Goal: Task Accomplishment & Management: Manage account settings

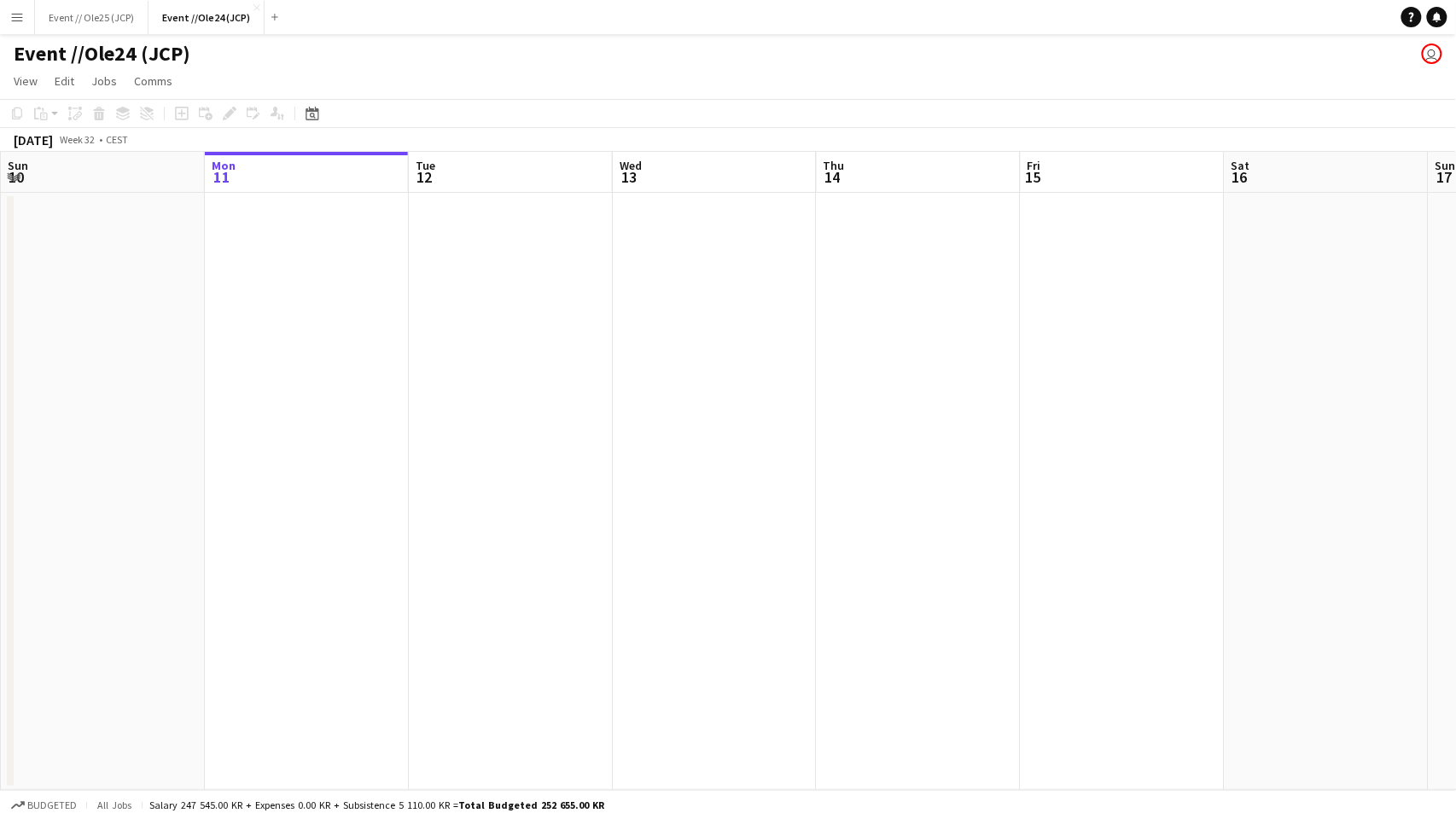
click at [98, 49] on h1 "Event //Ole24 (JCP)" at bounding box center [102, 54] width 177 height 26
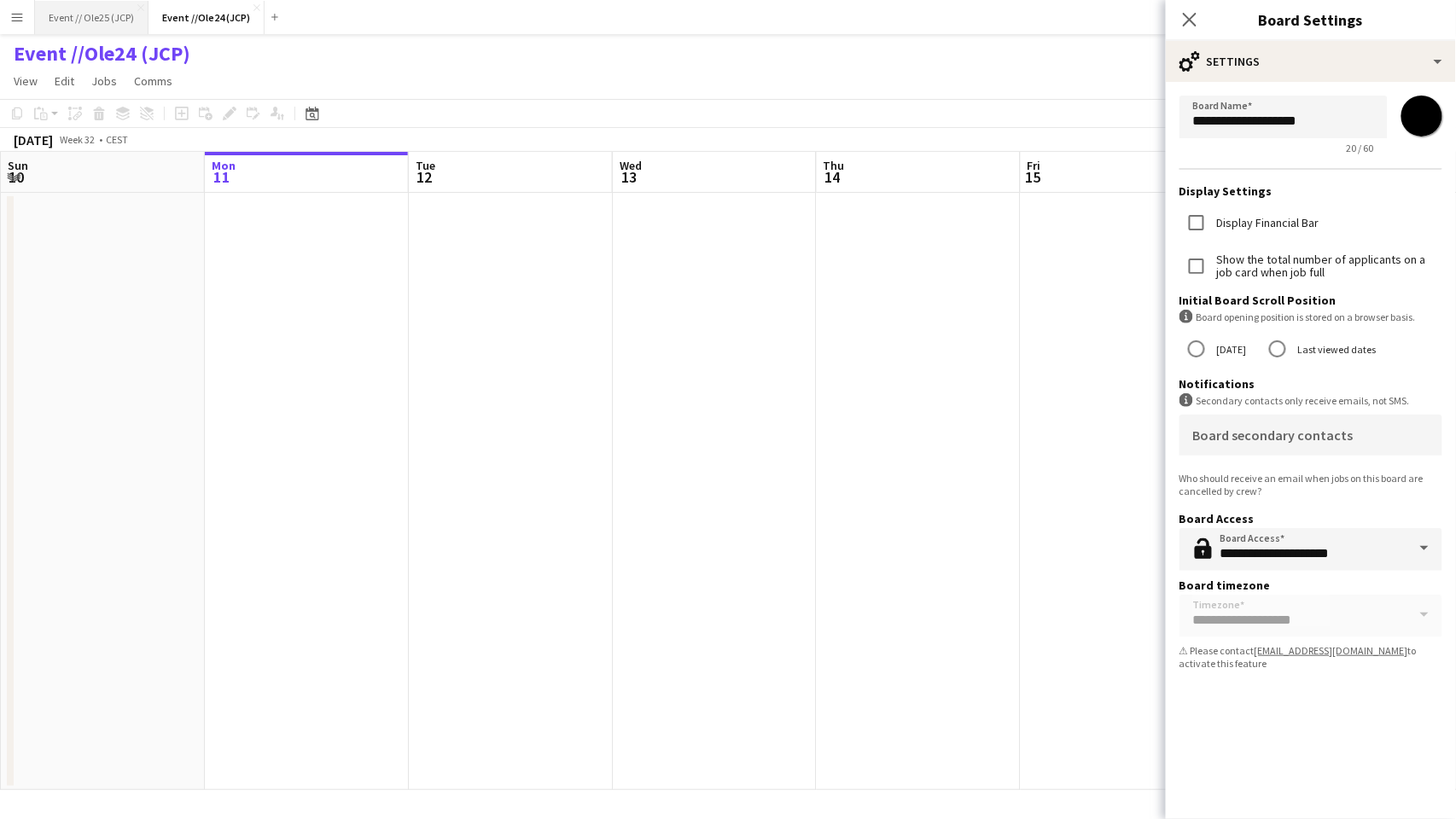
click at [89, 25] on button "Event // Ole25 (JCP) Close" at bounding box center [91, 18] width 113 height 33
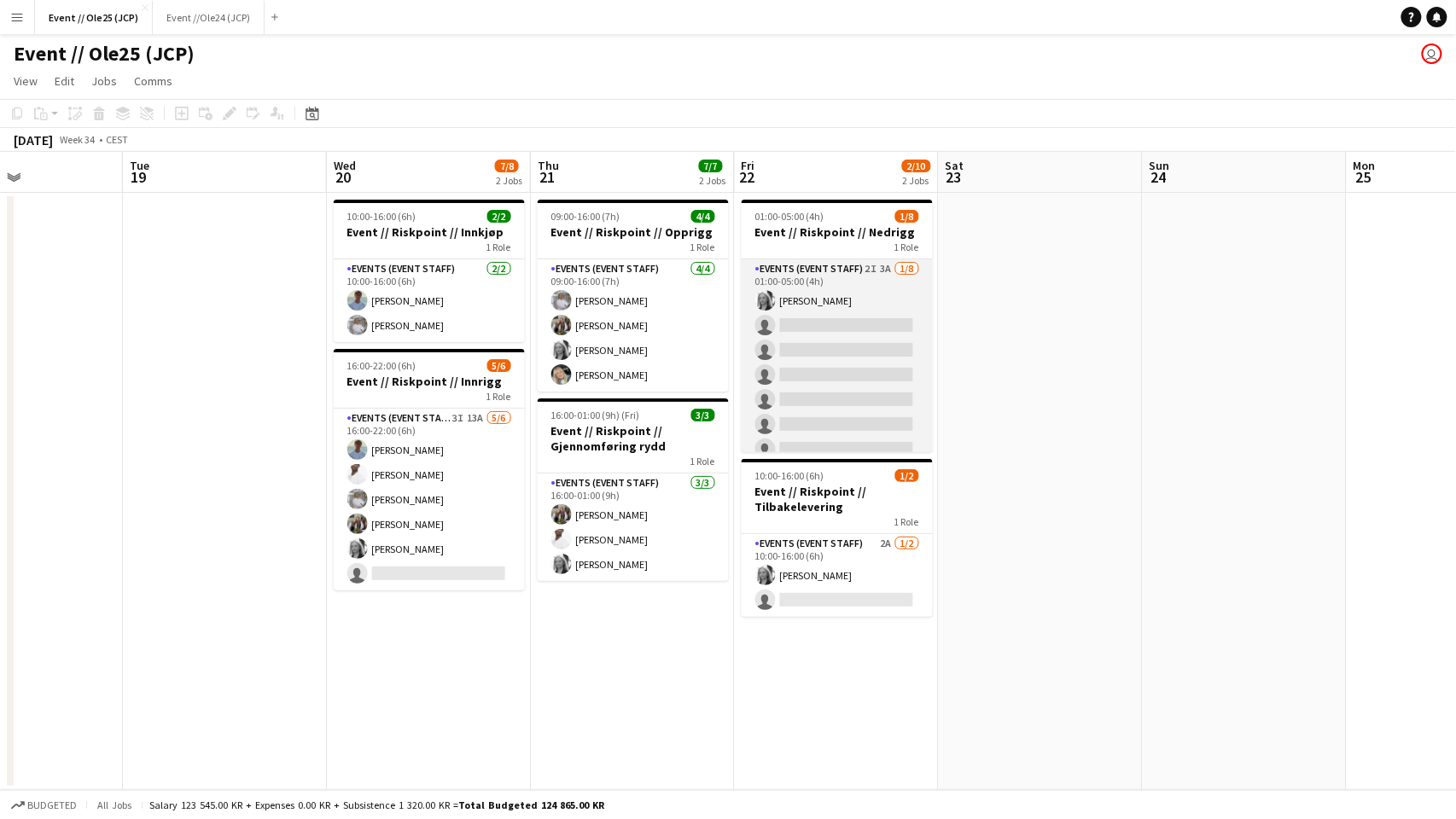
scroll to position [0, 457]
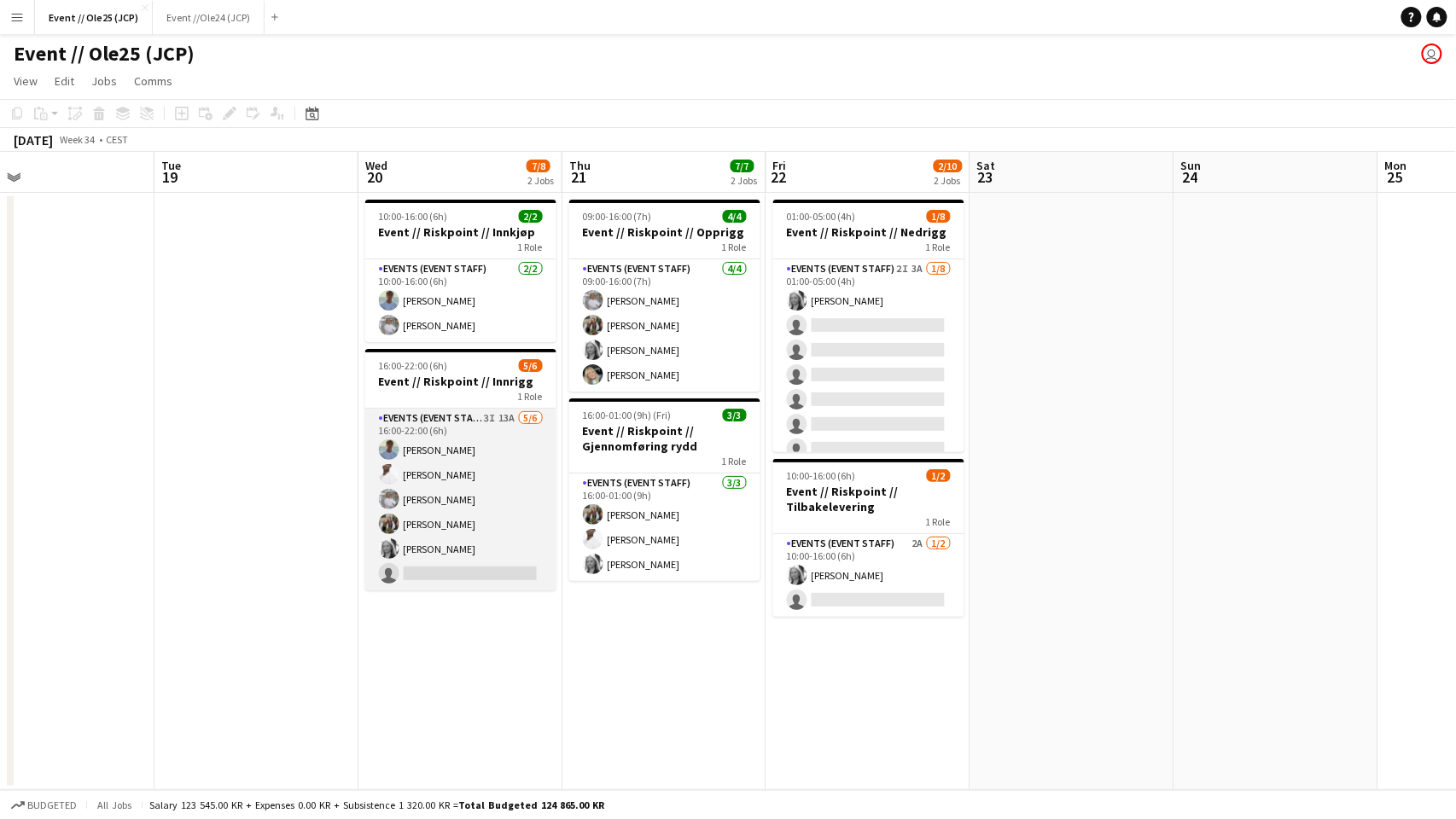
click at [463, 530] on app-card-role "Events (Event Staff) 3I 13A [DATE] 16:00-22:00 (6h) [PERSON_NAME] [PERSON_NAME]…" at bounding box center [460, 500] width 191 height 182
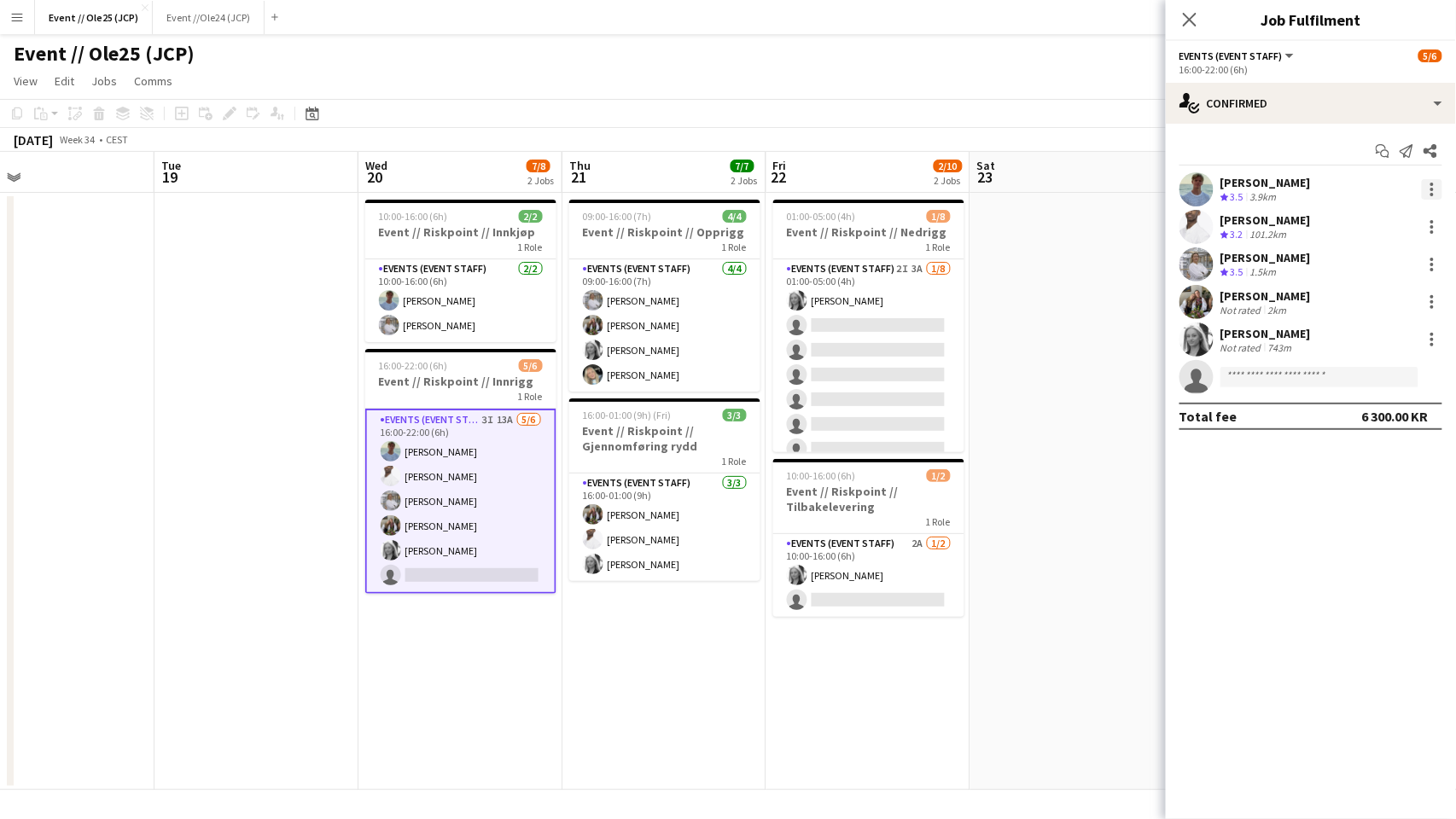
click at [1428, 191] on div at bounding box center [1431, 189] width 20 height 20
click at [1360, 389] on span "Remove" at bounding box center [1350, 384] width 51 height 14
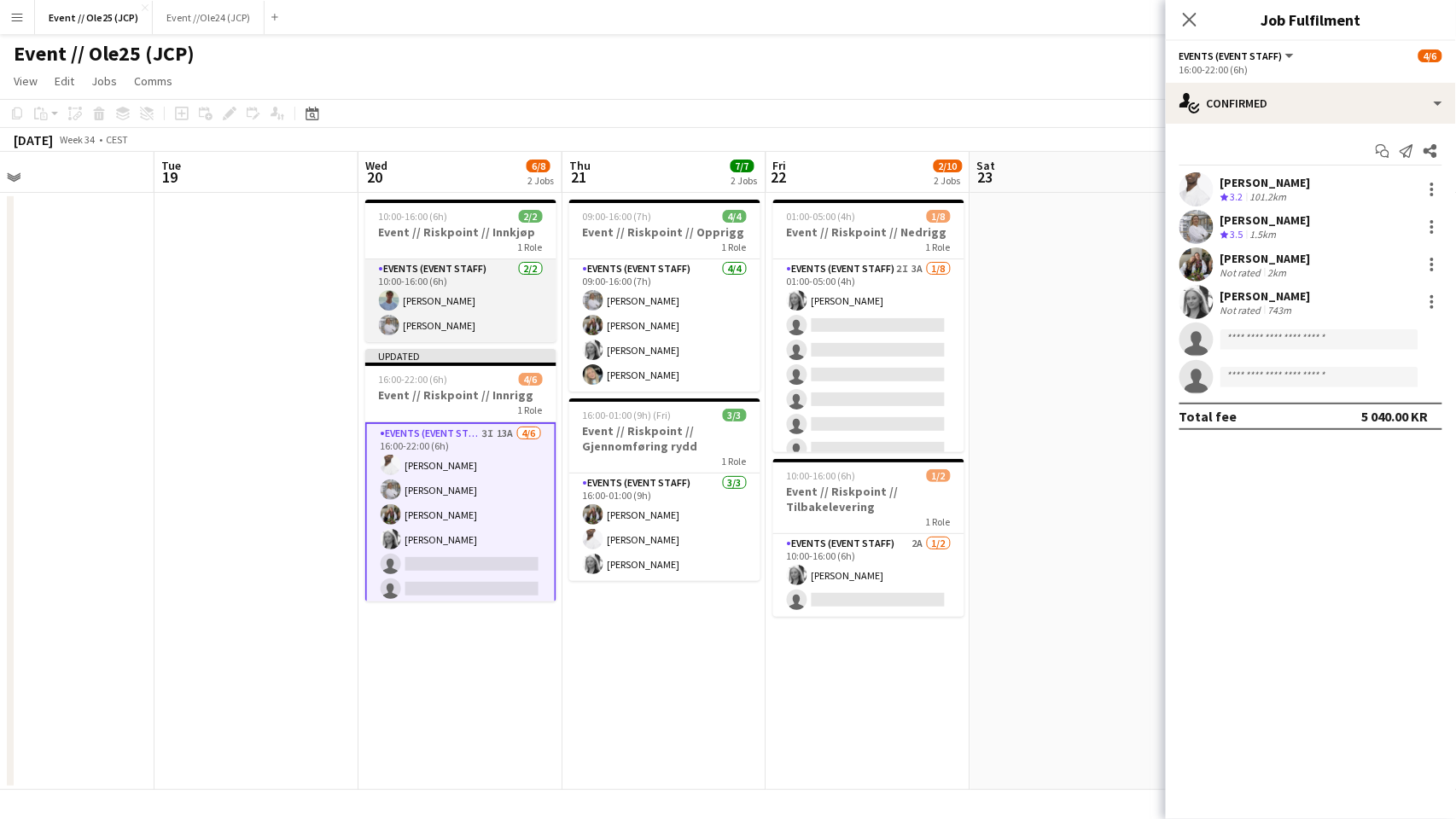
click at [442, 326] on app-card-role "Events (Event Staff) [DATE] 10:00-16:00 (6h) [PERSON_NAME] [PERSON_NAME]" at bounding box center [460, 301] width 191 height 83
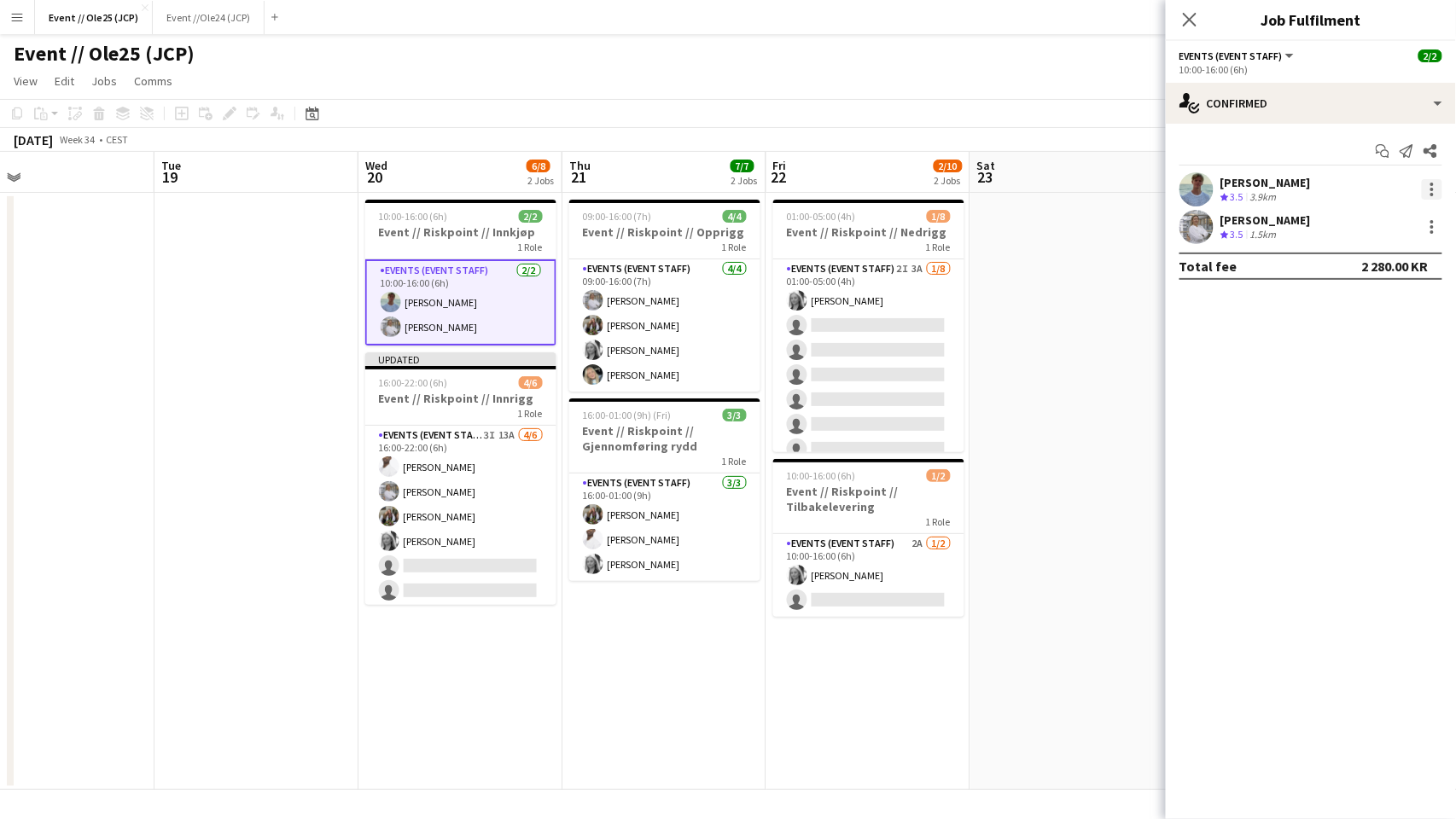
click at [1432, 187] on div at bounding box center [1432, 189] width 4 height 4
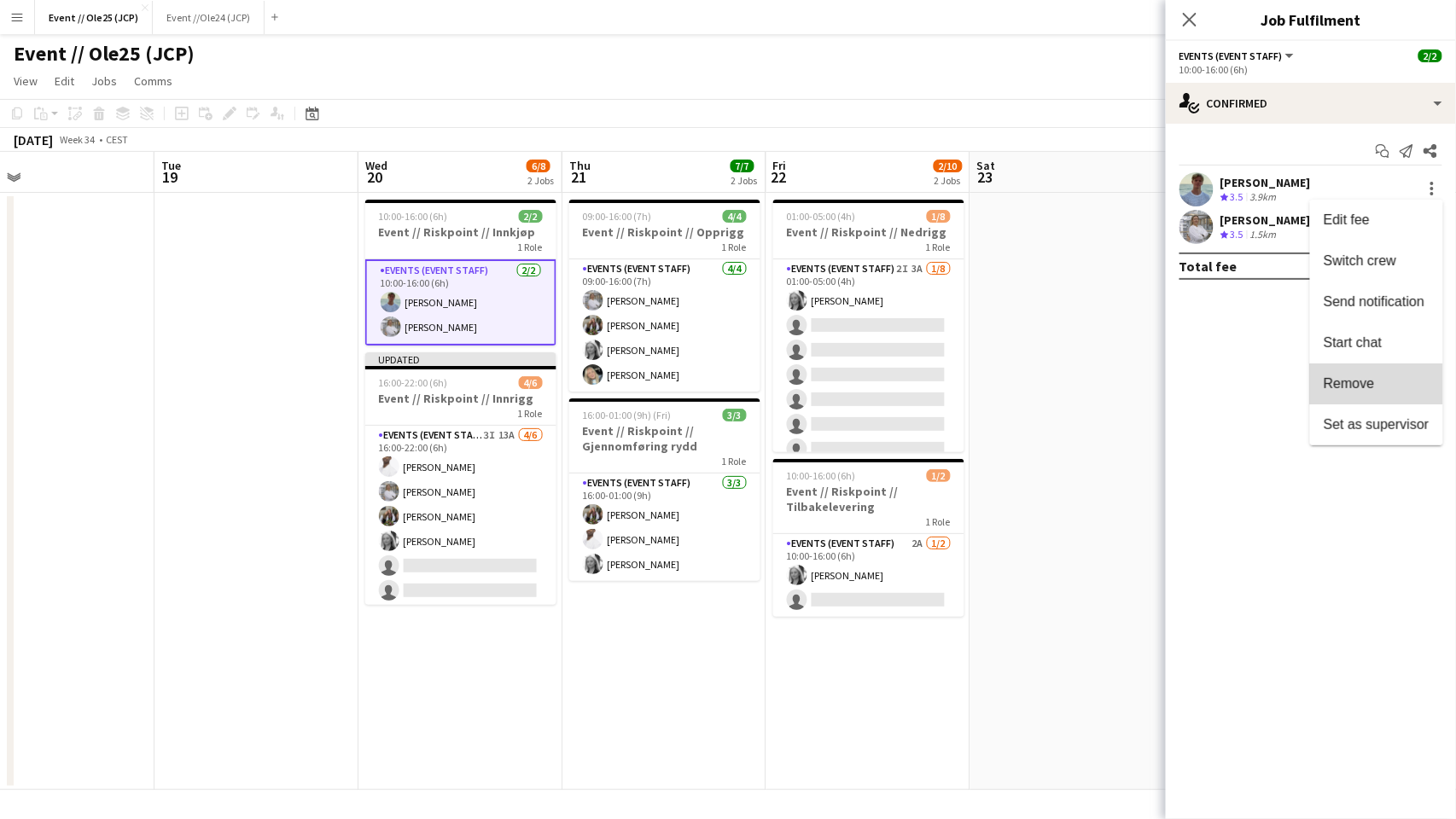
click at [1386, 394] on button "Remove" at bounding box center [1376, 384] width 133 height 41
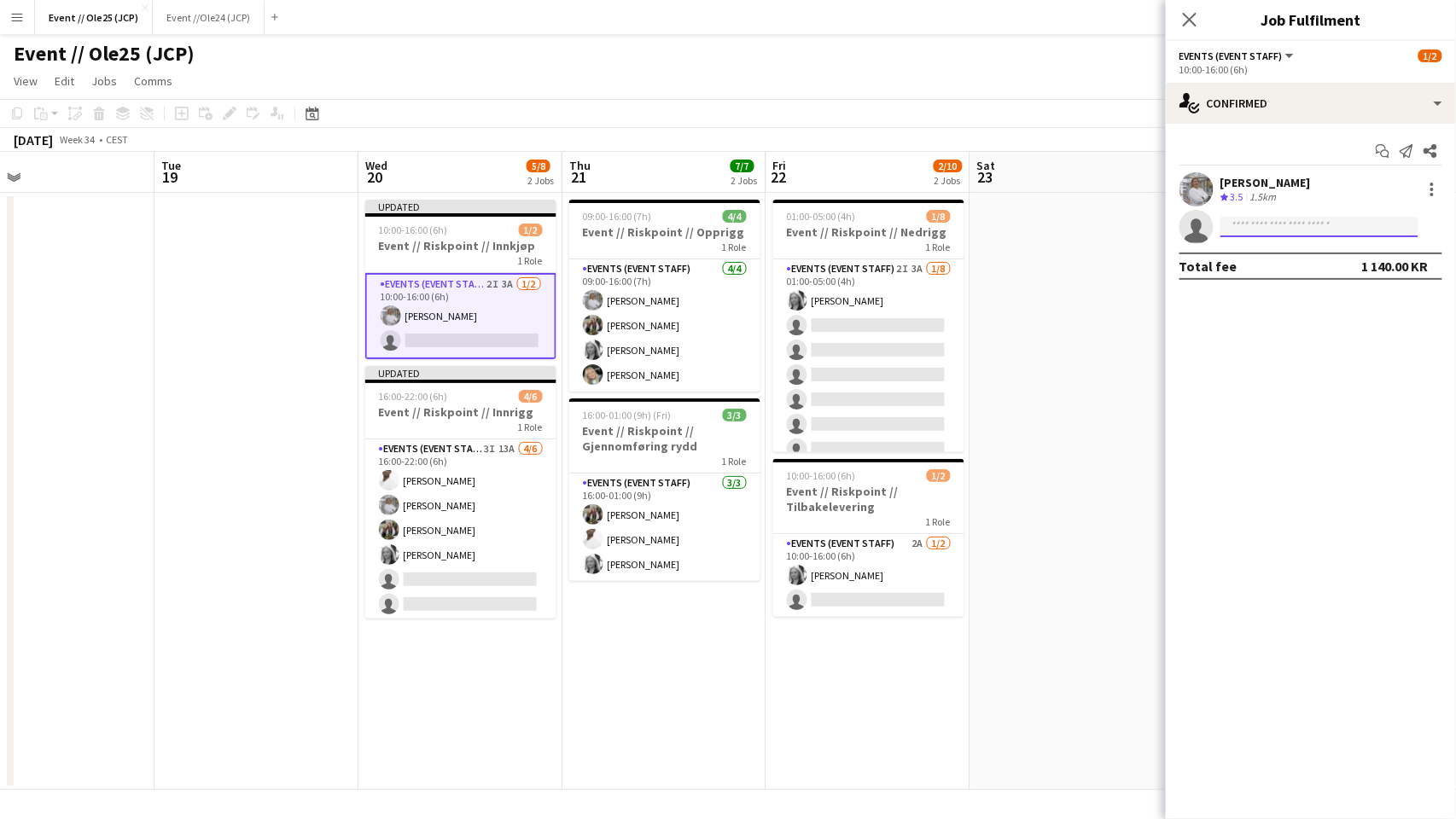
click at [1291, 227] on input at bounding box center [1319, 226] width 198 height 20
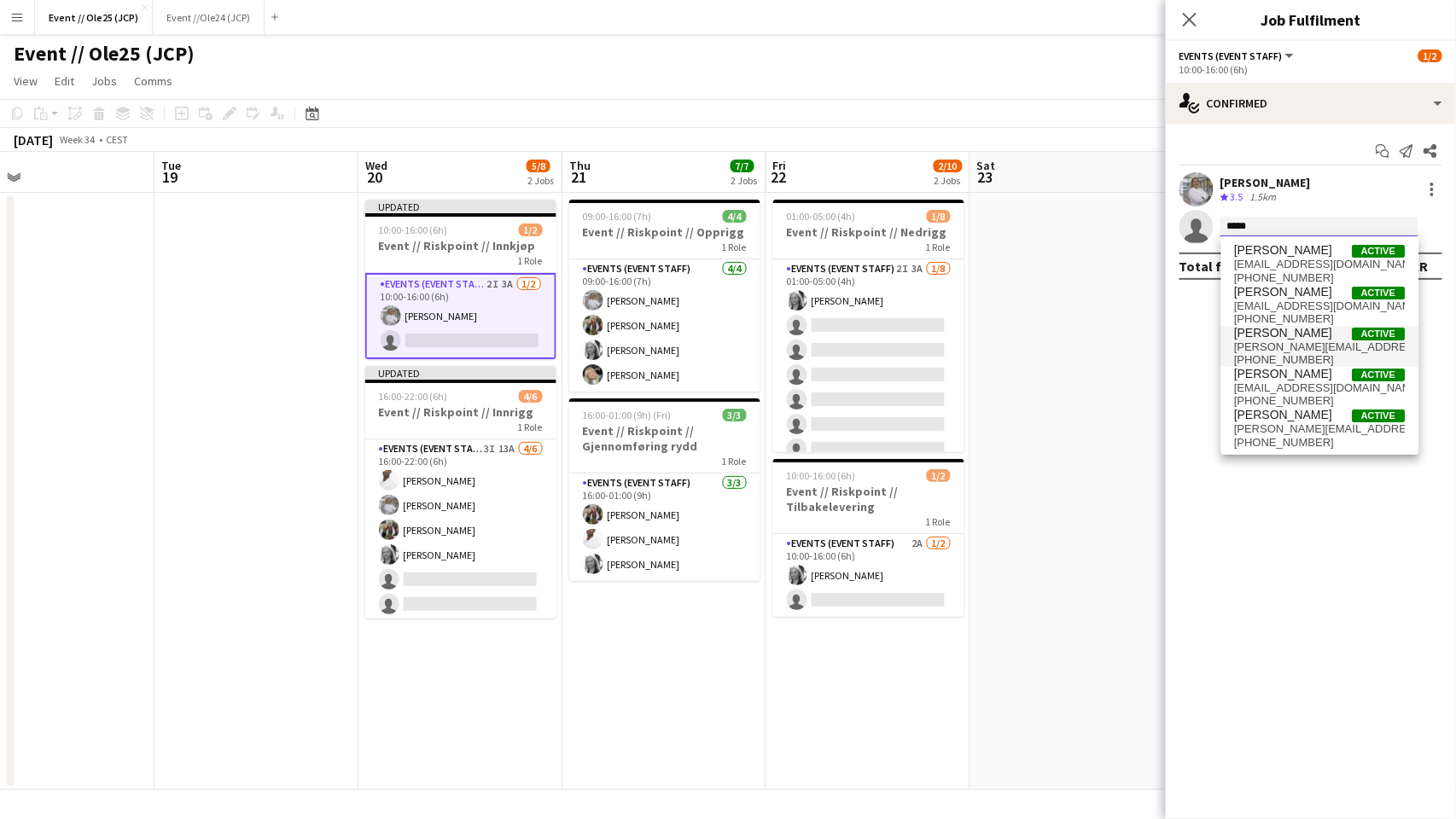
type input "*****"
click at [1305, 347] on span "[PERSON_NAME][EMAIL_ADDRESS][DOMAIN_NAME]" at bounding box center [1321, 347] width 171 height 14
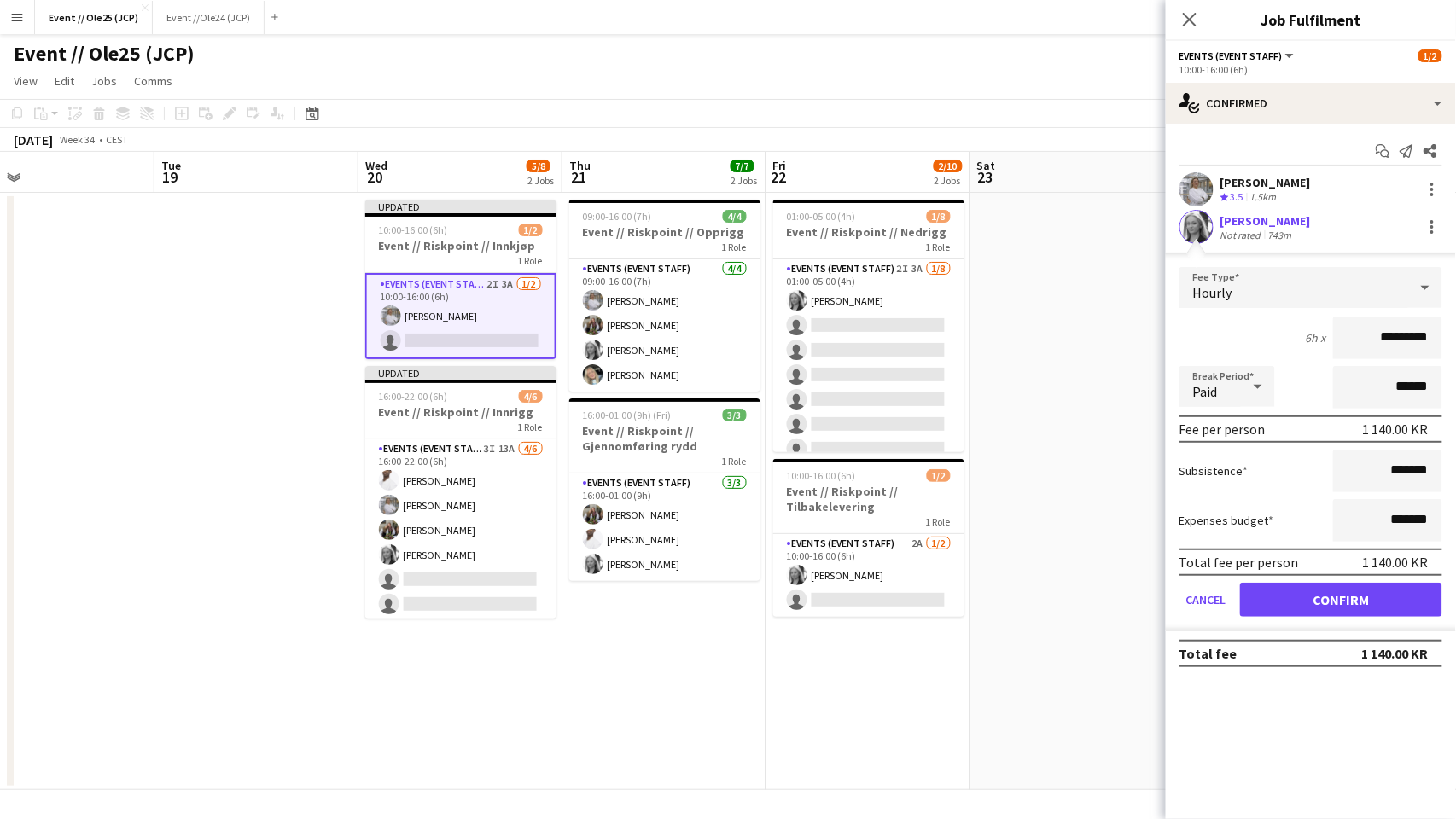
click at [1313, 597] on button "Confirm" at bounding box center [1342, 600] width 202 height 34
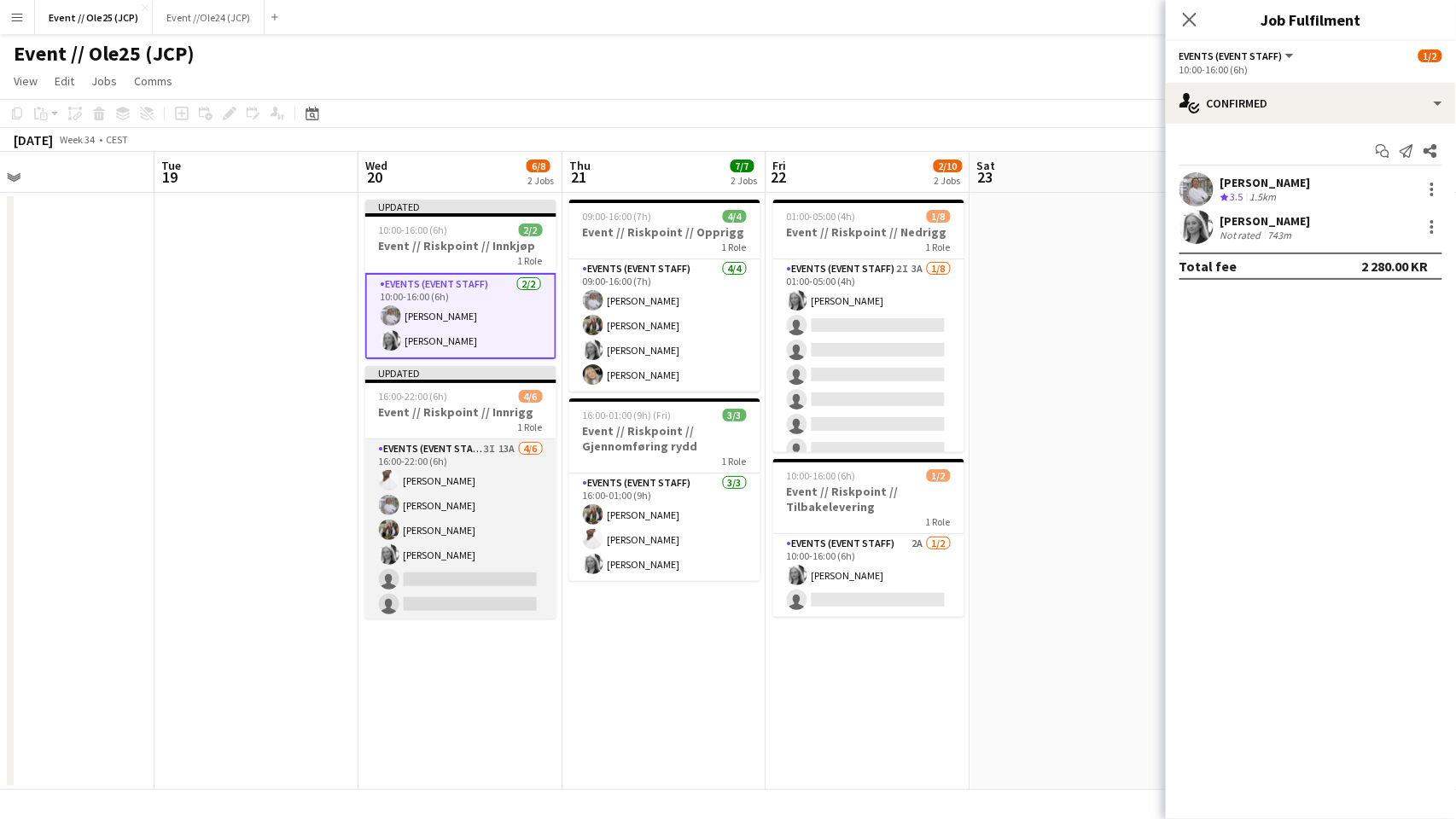
click at [415, 586] on app-card-role "Events (Event Staff) 3I 13A [DATE] 16:00-22:00 (6h) [PERSON_NAME] [PERSON_NAME]…" at bounding box center [460, 530] width 191 height 182
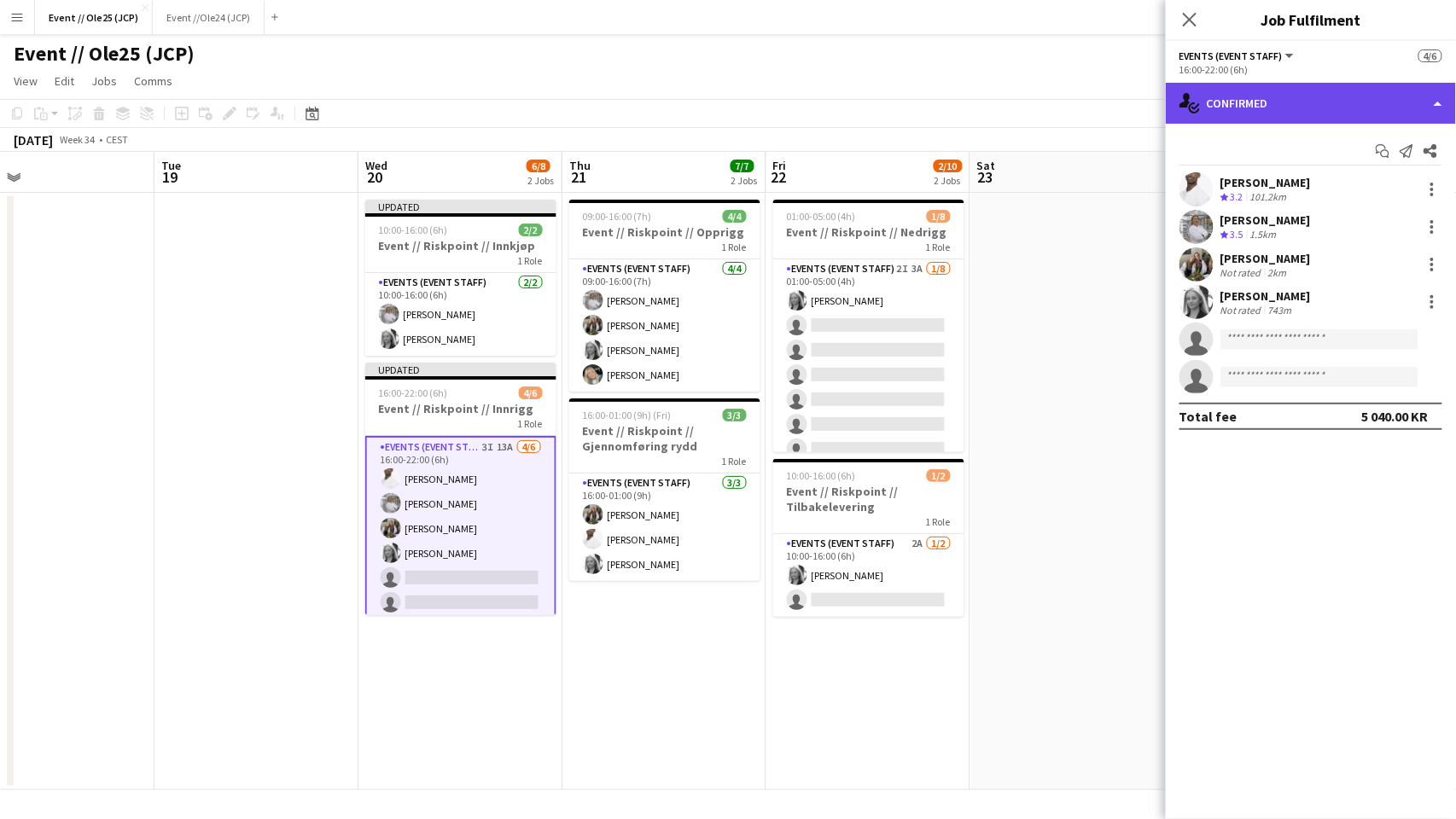
click at [1276, 100] on div "single-neutral-actions-check-2 Confirmed" at bounding box center [1311, 103] width 290 height 41
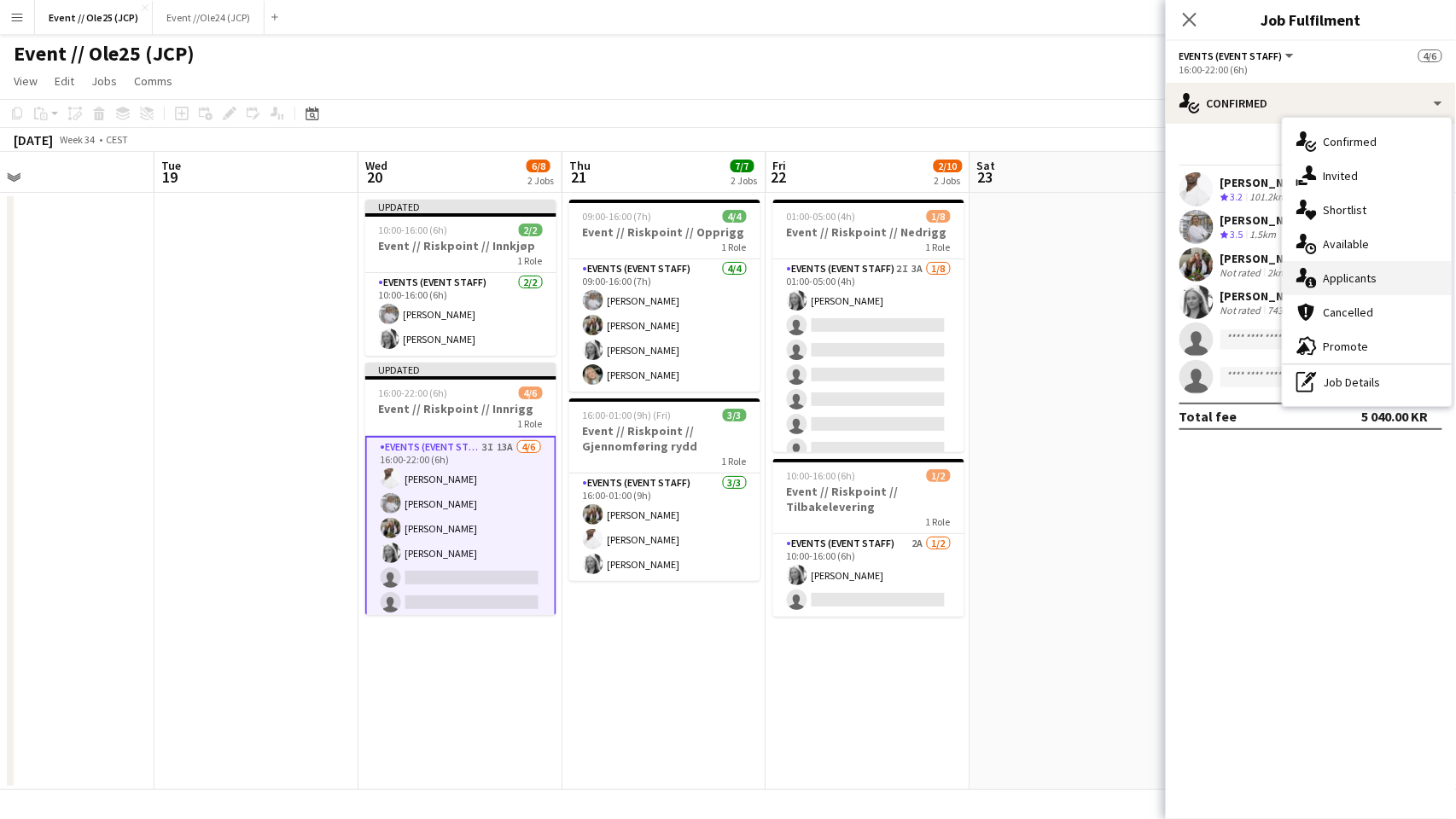
click at [1364, 273] on div "single-neutral-actions-information Applicants" at bounding box center [1367, 278] width 169 height 34
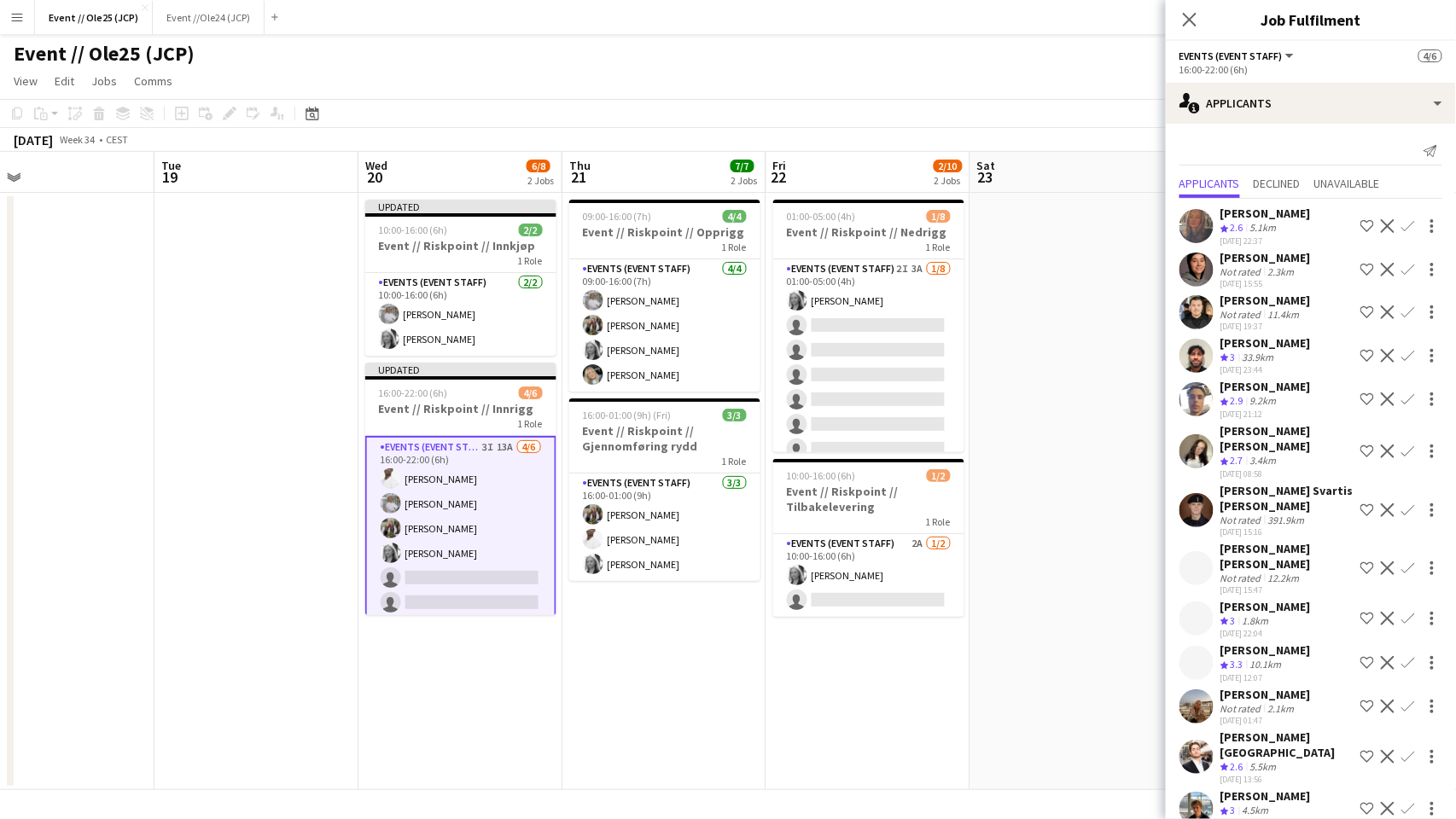
scroll to position [0, 0]
click at [1267, 789] on div "[PERSON_NAME]" at bounding box center [1265, 796] width 91 height 15
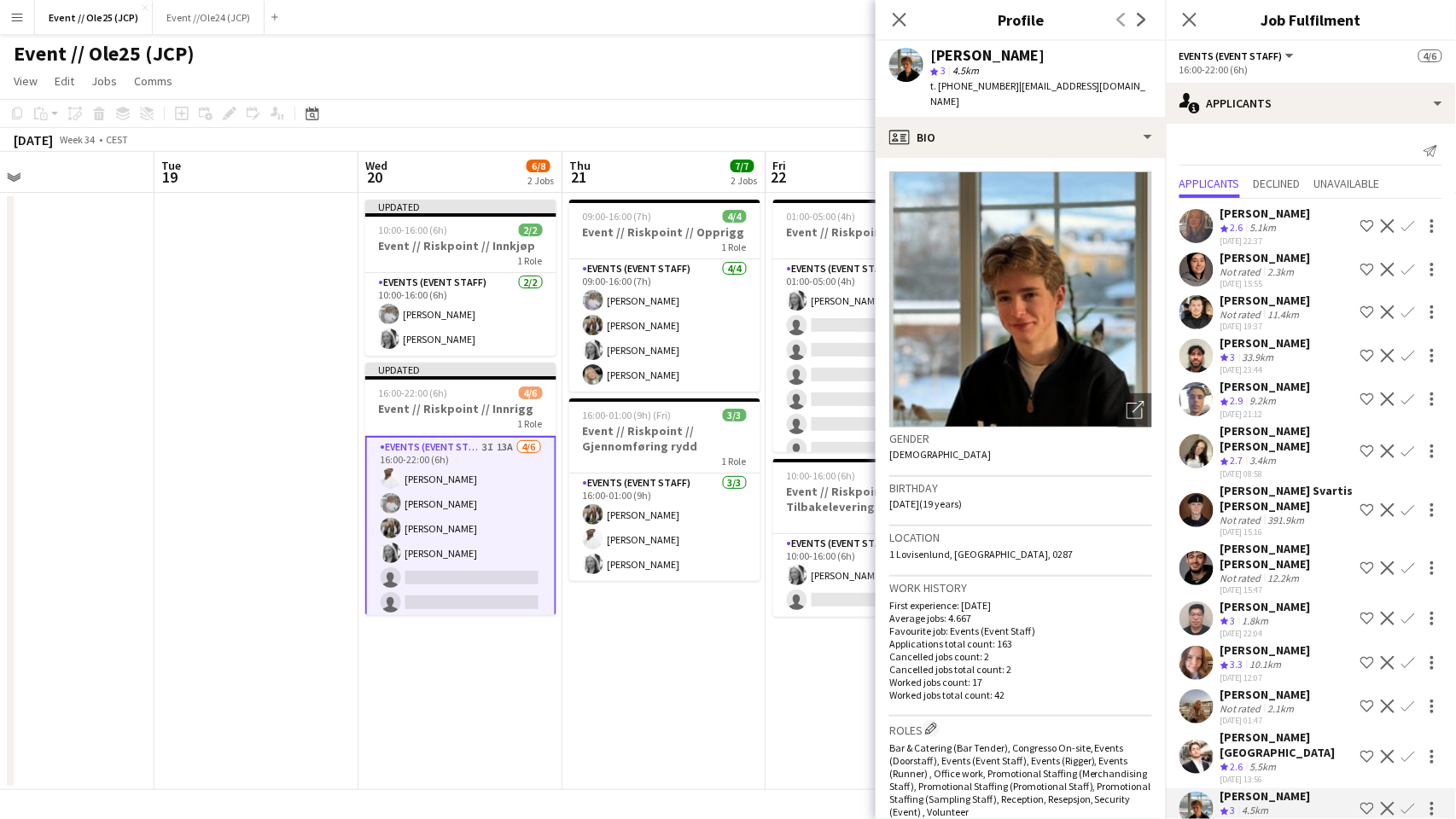
click at [1256, 761] on div "5.5km" at bounding box center [1264, 768] width 33 height 14
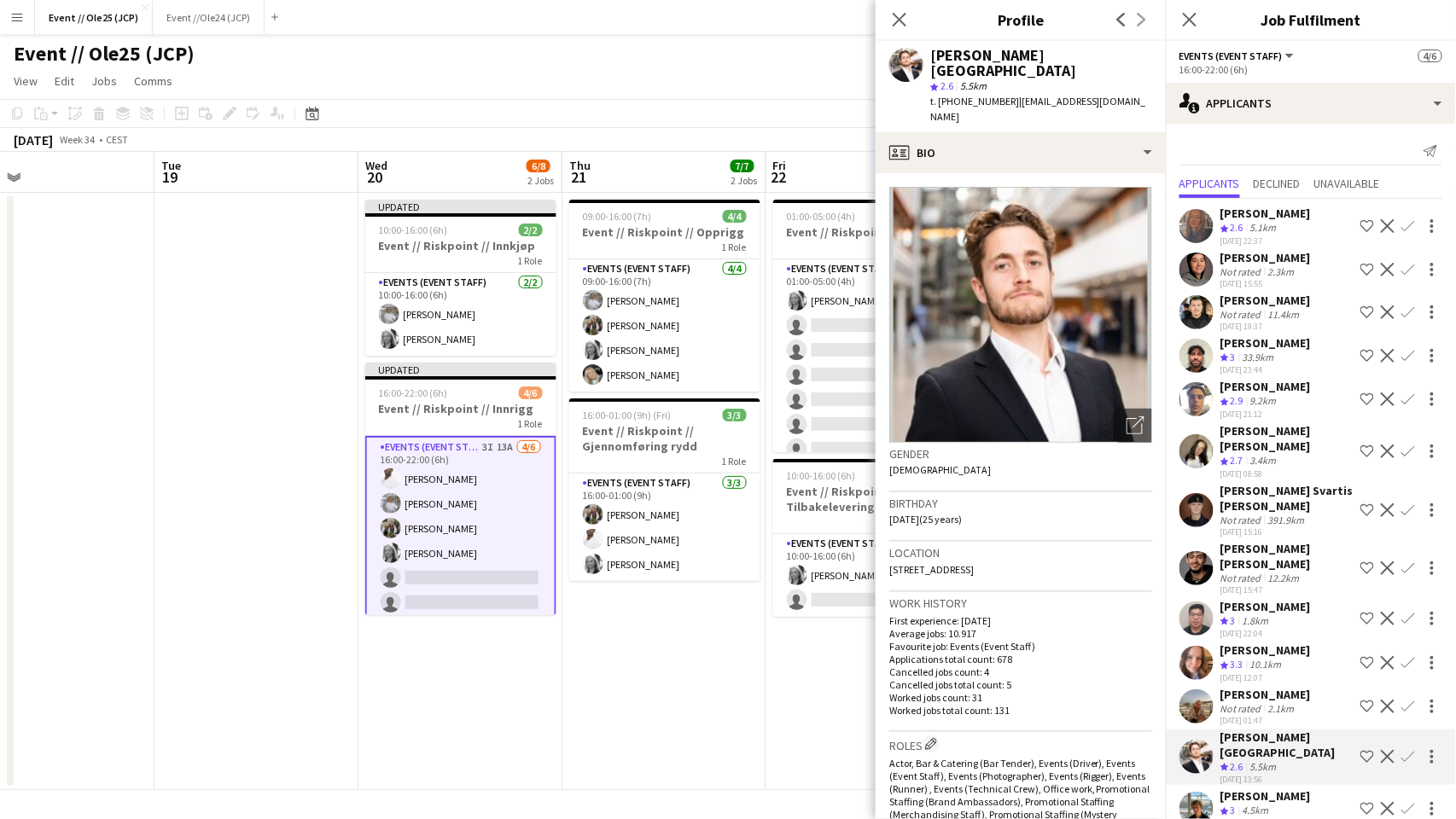
click at [1265, 703] on div "2.1km" at bounding box center [1282, 709] width 33 height 13
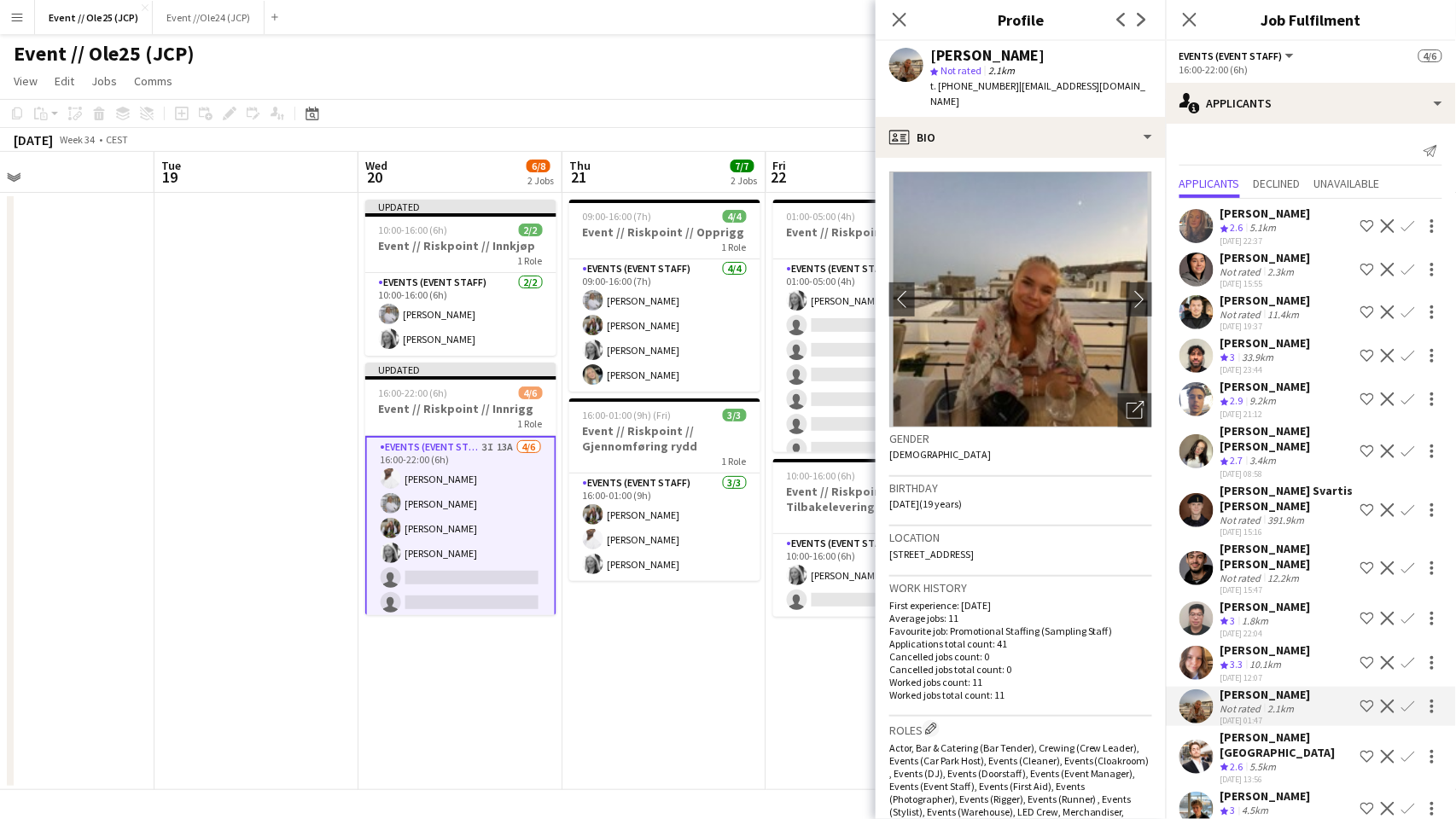
click at [1268, 643] on div "[PERSON_NAME]" at bounding box center [1265, 650] width 91 height 15
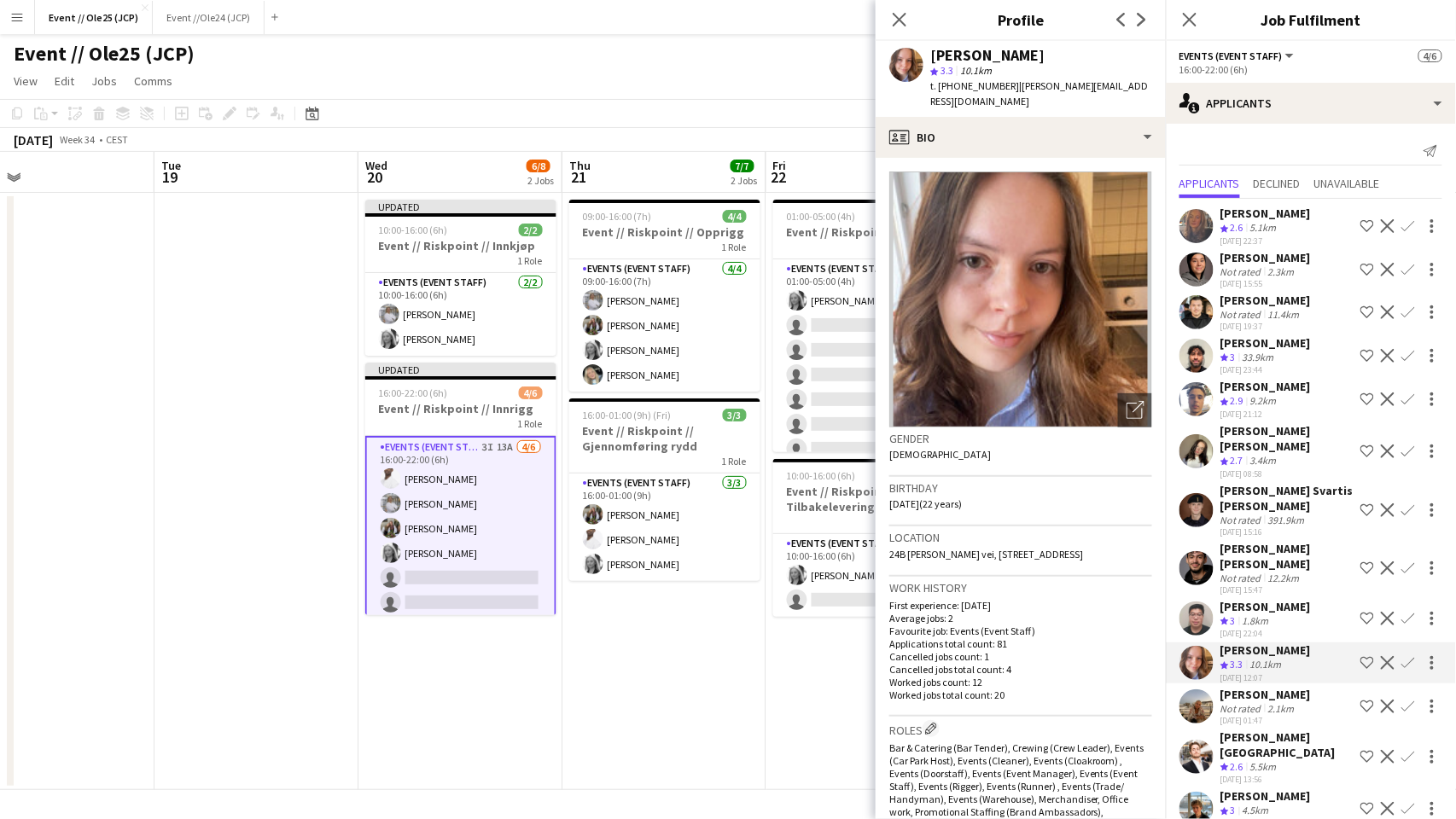
click at [1273, 615] on div "1.8km" at bounding box center [1256, 622] width 33 height 14
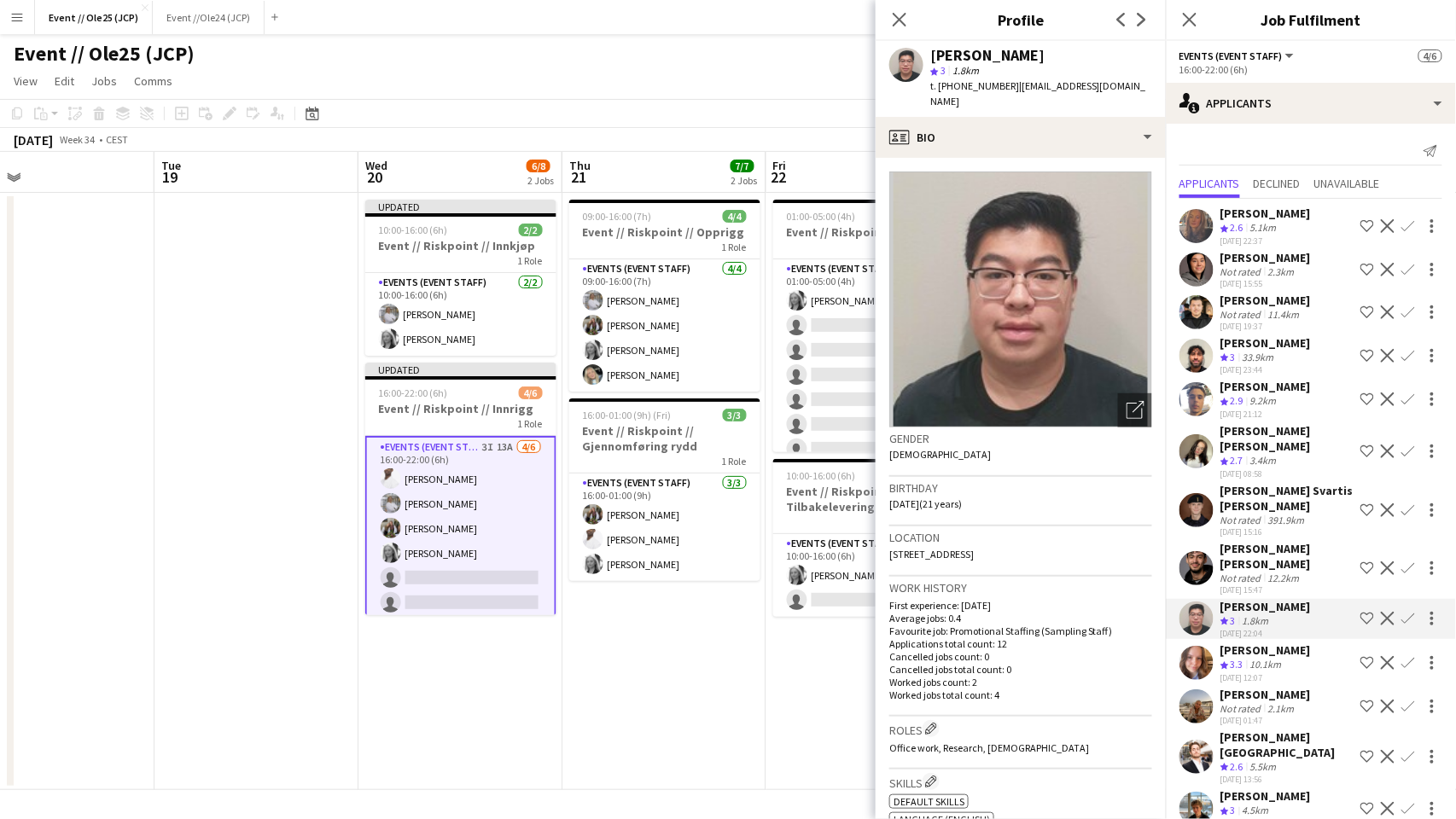
click at [1276, 572] on div "12.2km" at bounding box center [1284, 578] width 39 height 13
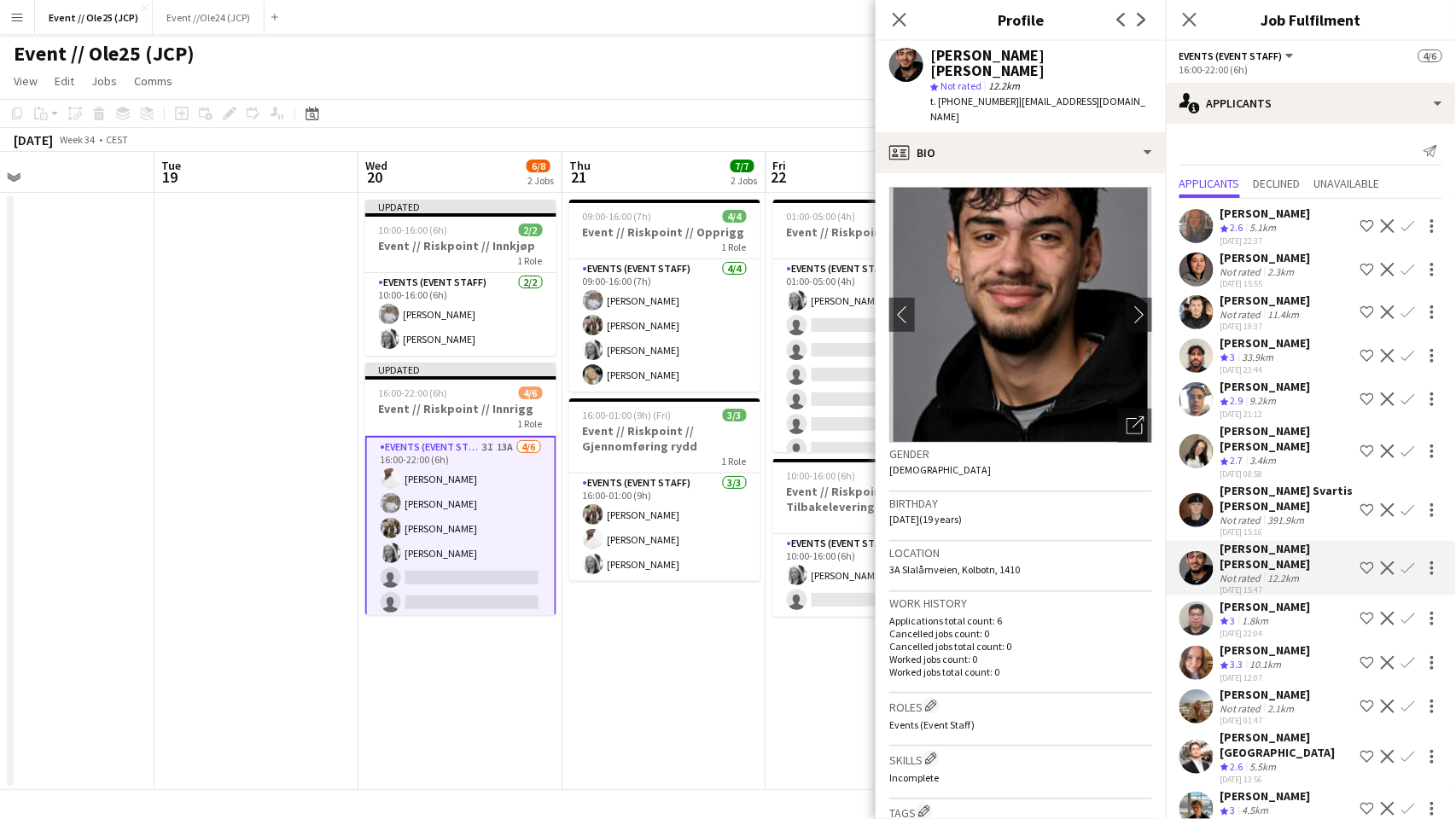
click at [1276, 497] on div "[PERSON_NAME] Svartis [PERSON_NAME]" at bounding box center [1286, 498] width 133 height 31
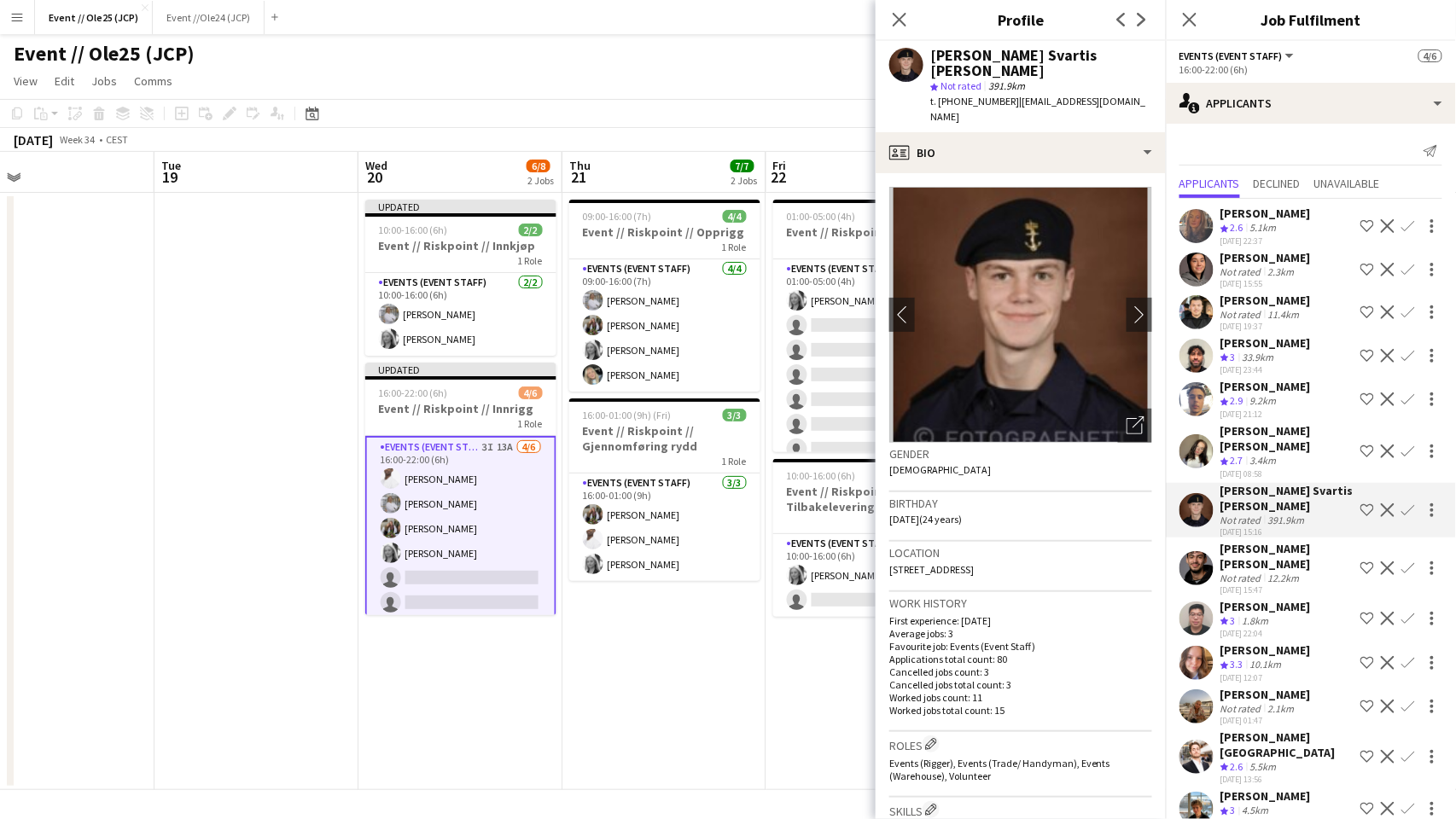
click at [1267, 572] on div "12.2km" at bounding box center [1284, 578] width 39 height 13
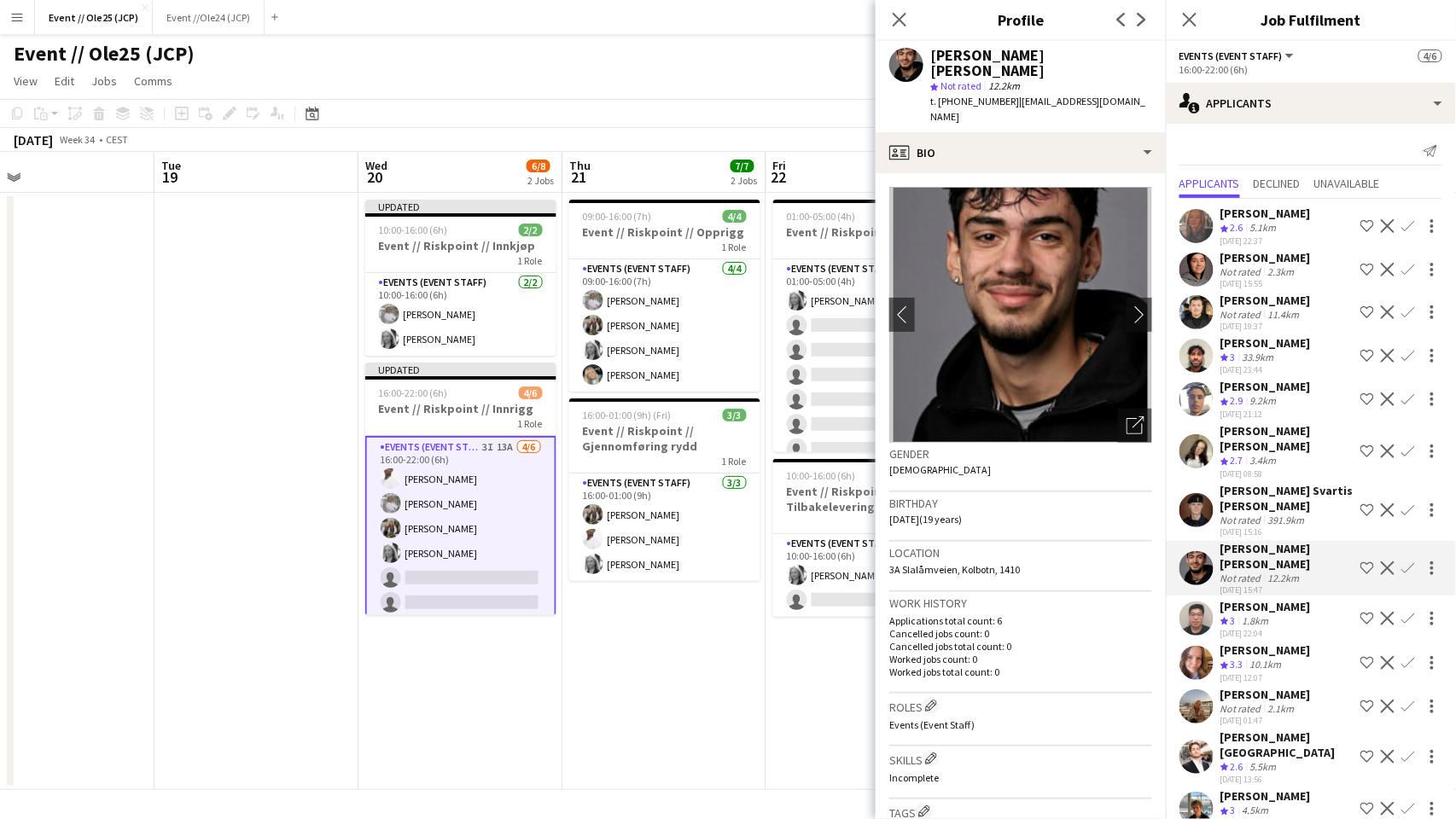
click at [1260, 514] on div "Not rated" at bounding box center [1242, 520] width 44 height 13
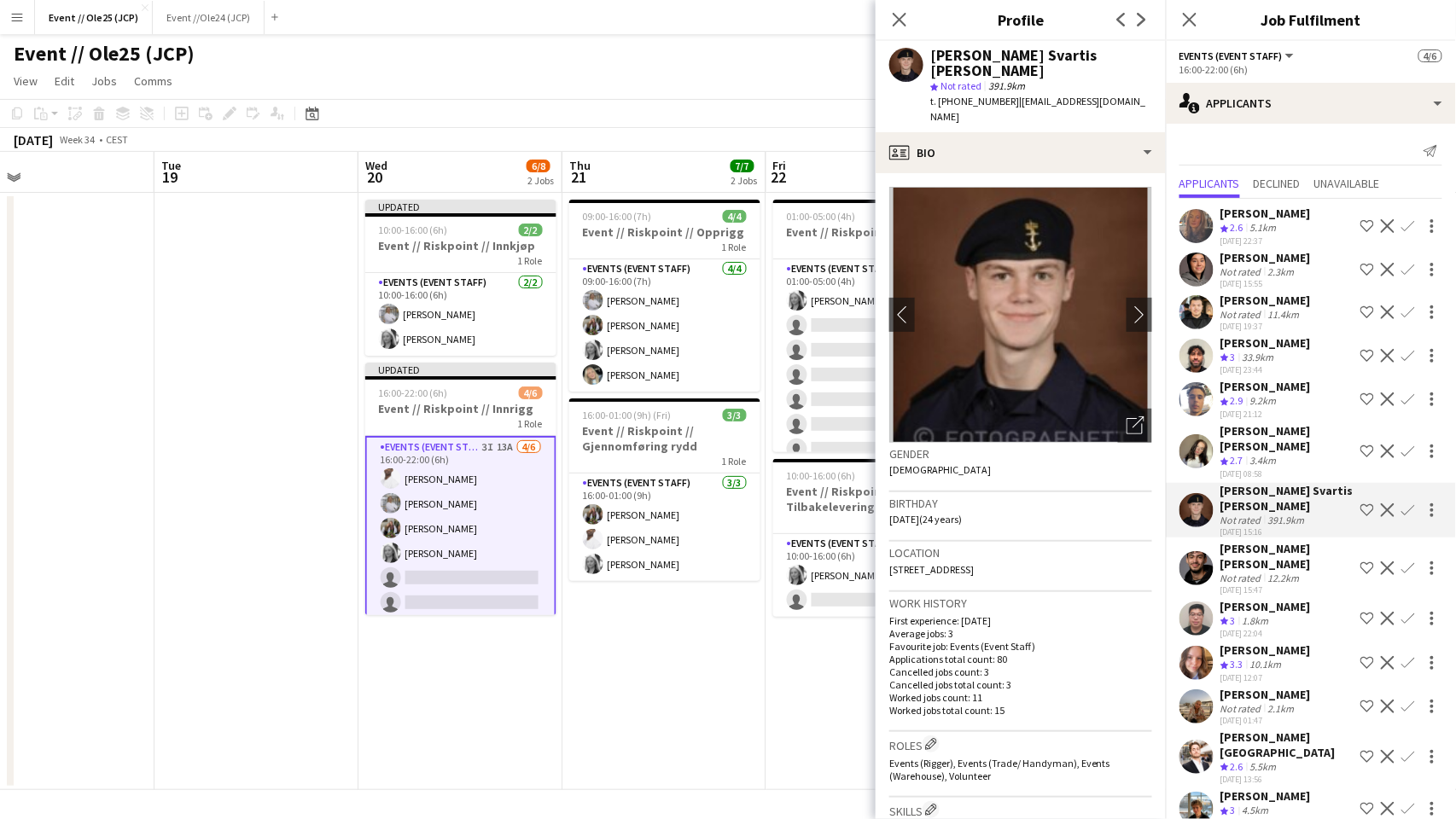
click at [1247, 441] on div "[PERSON_NAME] [PERSON_NAME]" at bounding box center [1286, 438] width 133 height 31
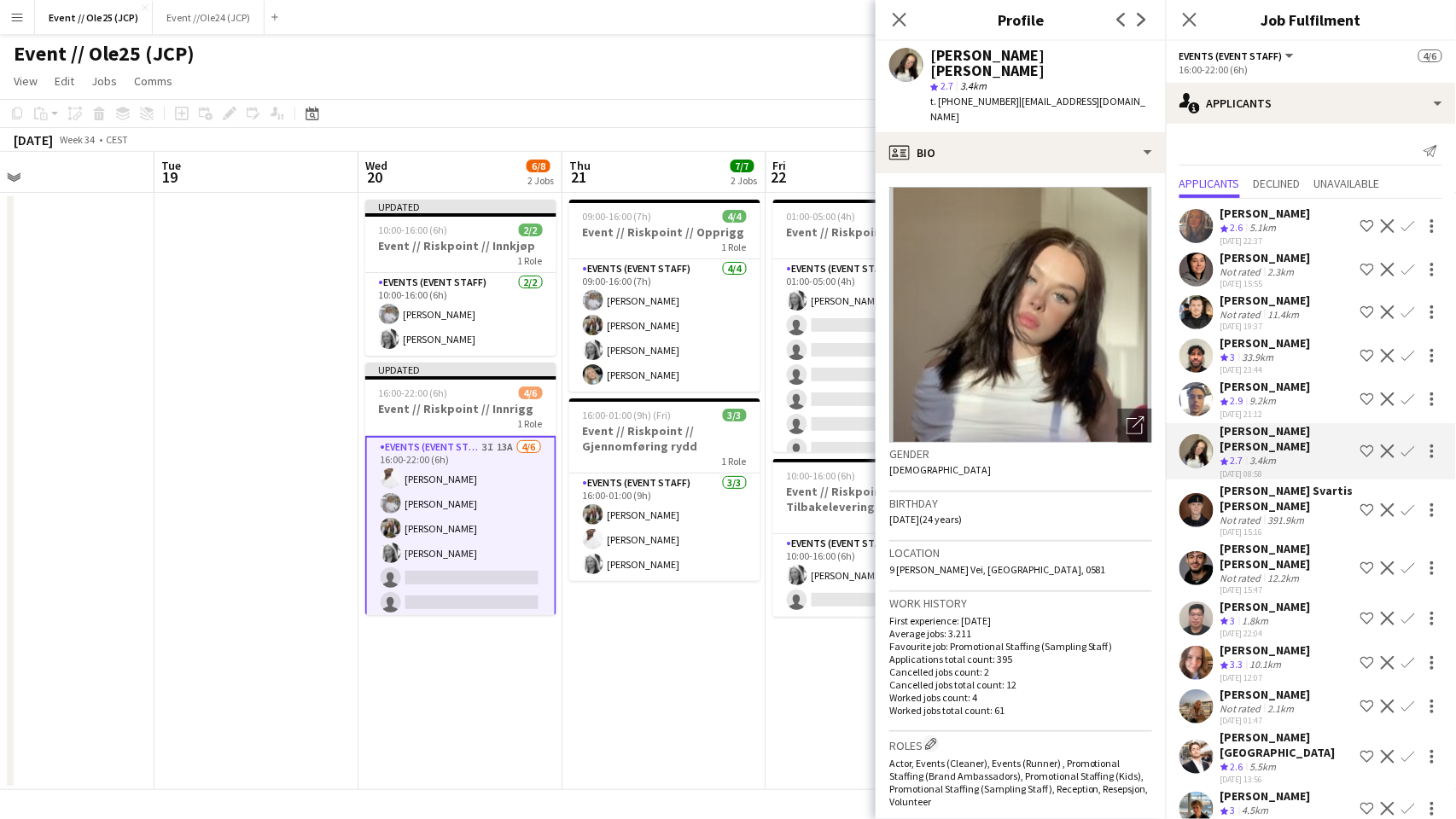
click at [1249, 383] on div "[PERSON_NAME]" at bounding box center [1265, 386] width 91 height 15
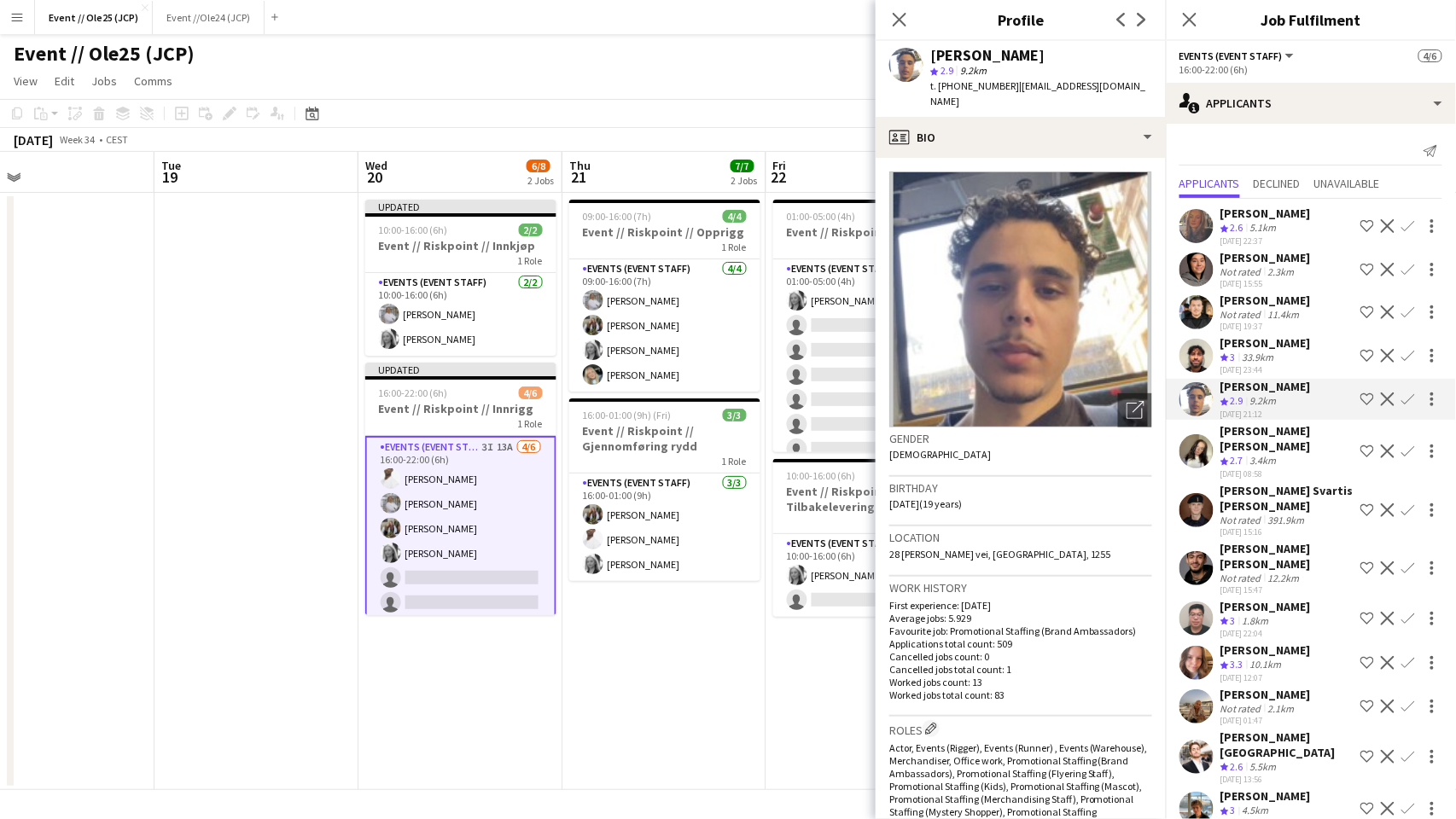
click at [1251, 335] on div "[PERSON_NAME]" at bounding box center [1265, 342] width 91 height 15
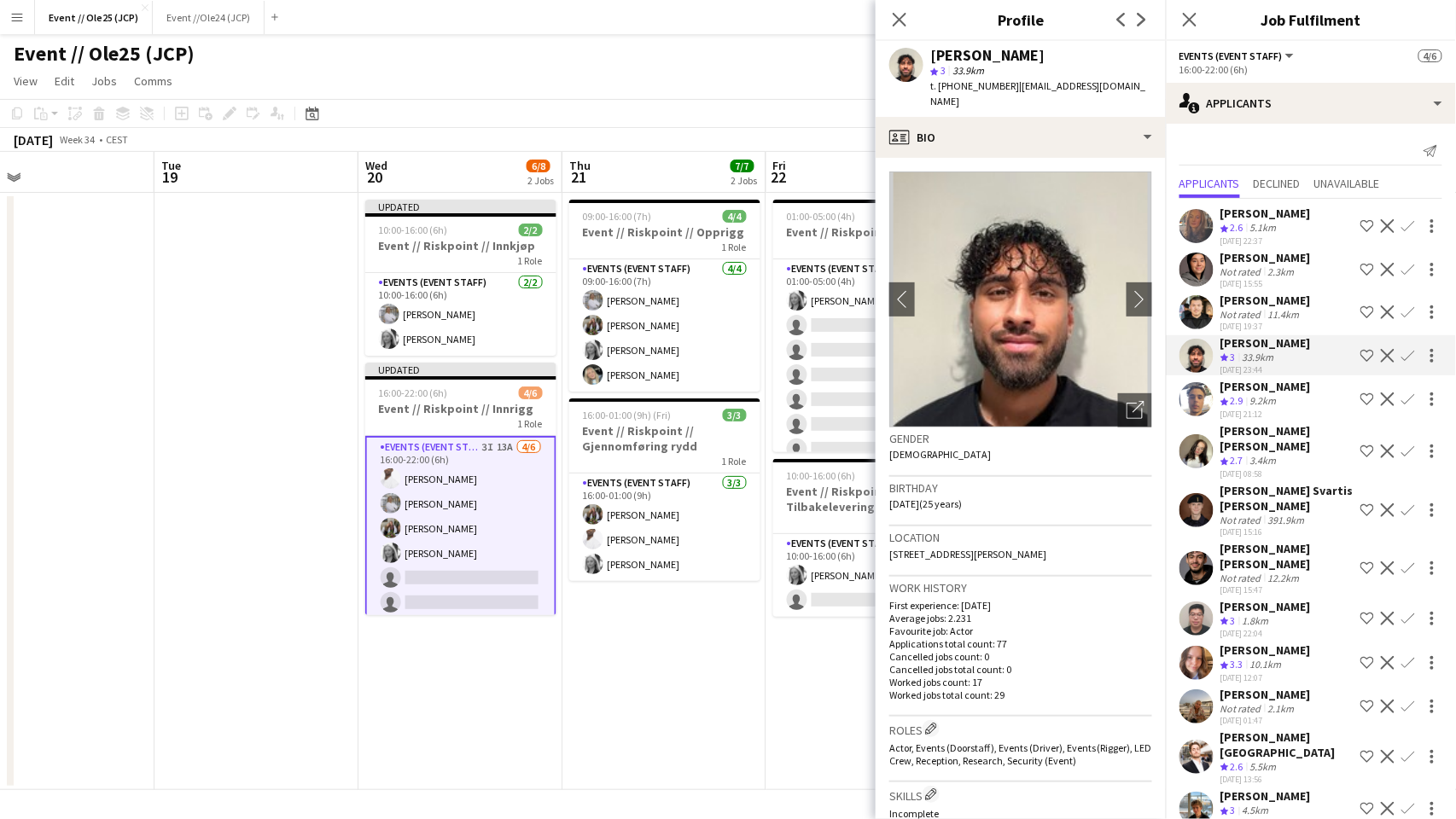
click at [1255, 298] on div "[PERSON_NAME]" at bounding box center [1265, 300] width 91 height 15
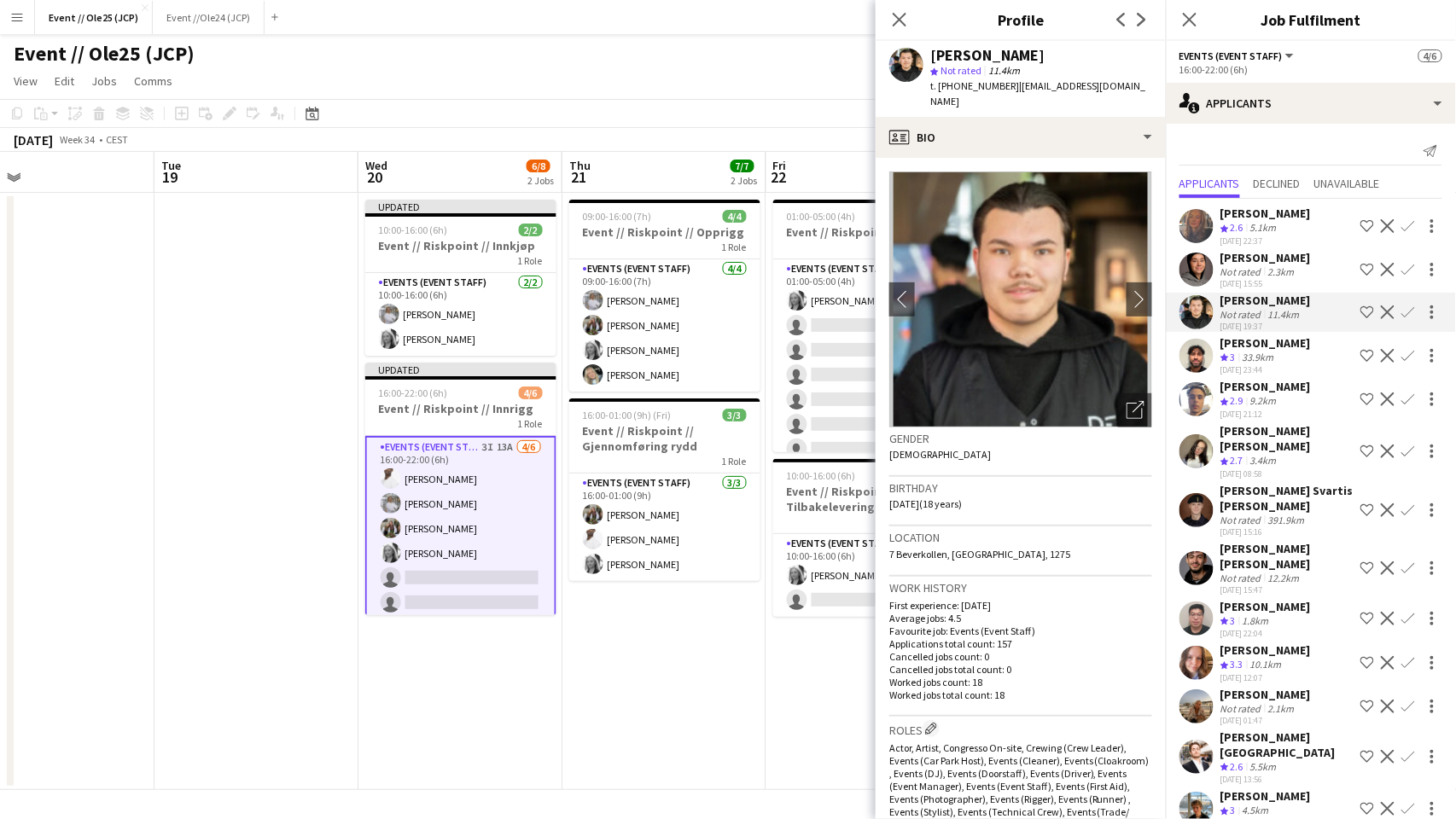
click at [1257, 260] on div "[PERSON_NAME]" at bounding box center [1265, 257] width 91 height 15
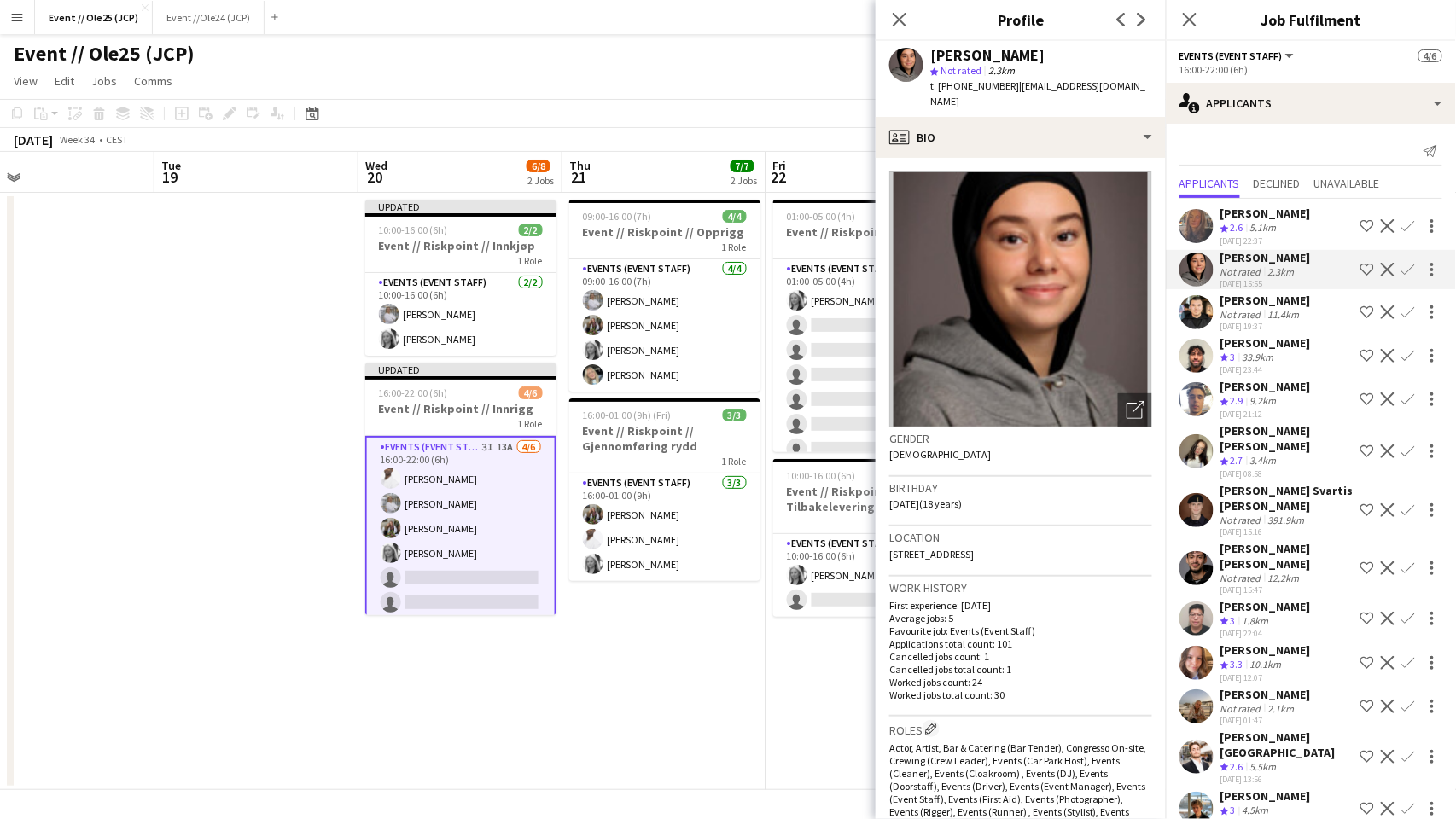
click at [1257, 216] on div "[PERSON_NAME]" at bounding box center [1265, 213] width 91 height 15
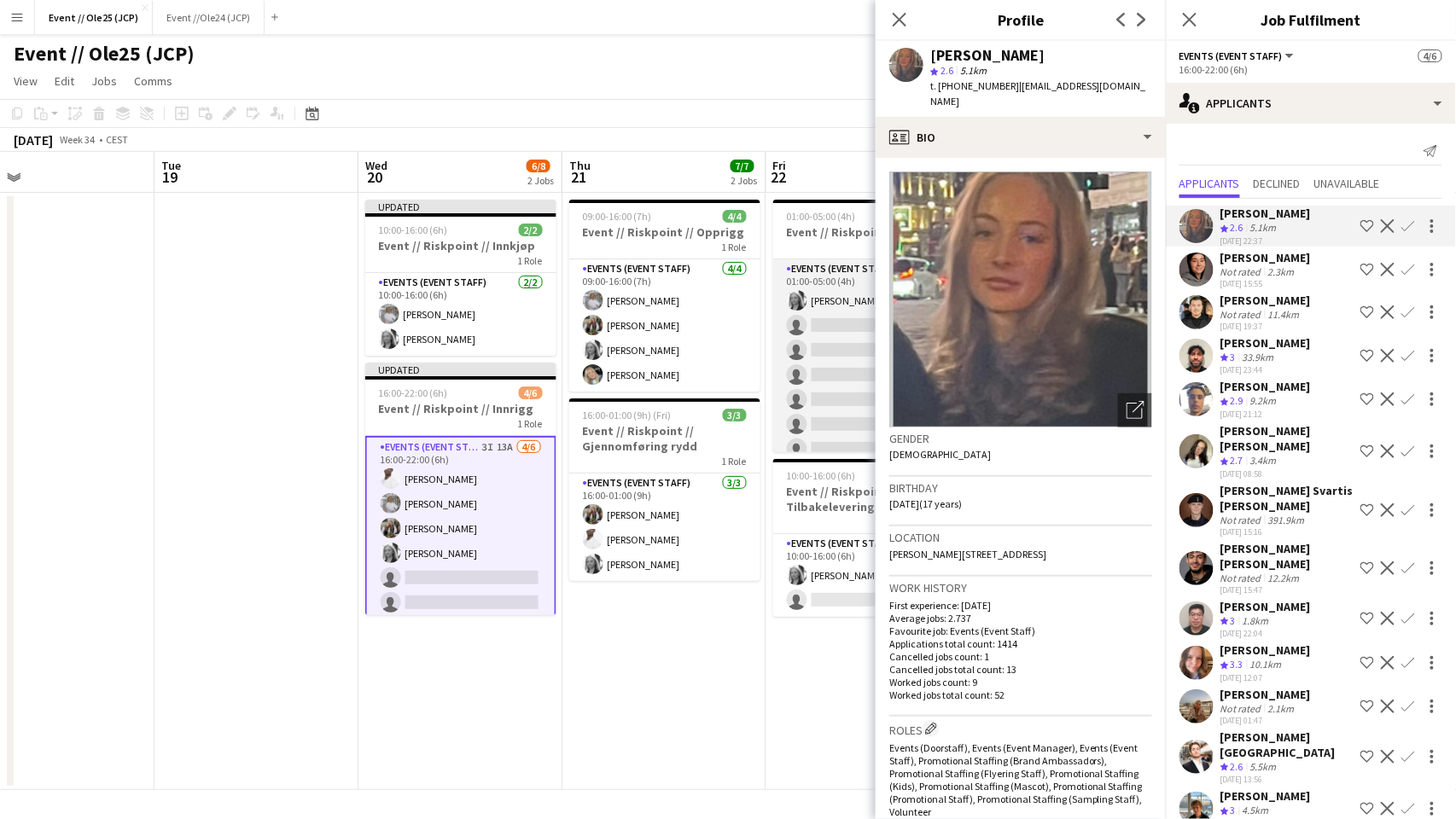
click at [823, 355] on app-card-role "Events (Event Staff) 2I 3A [DATE] 01:00-05:00 (4h) [PERSON_NAME] single-neutral…" at bounding box center [868, 375] width 191 height 231
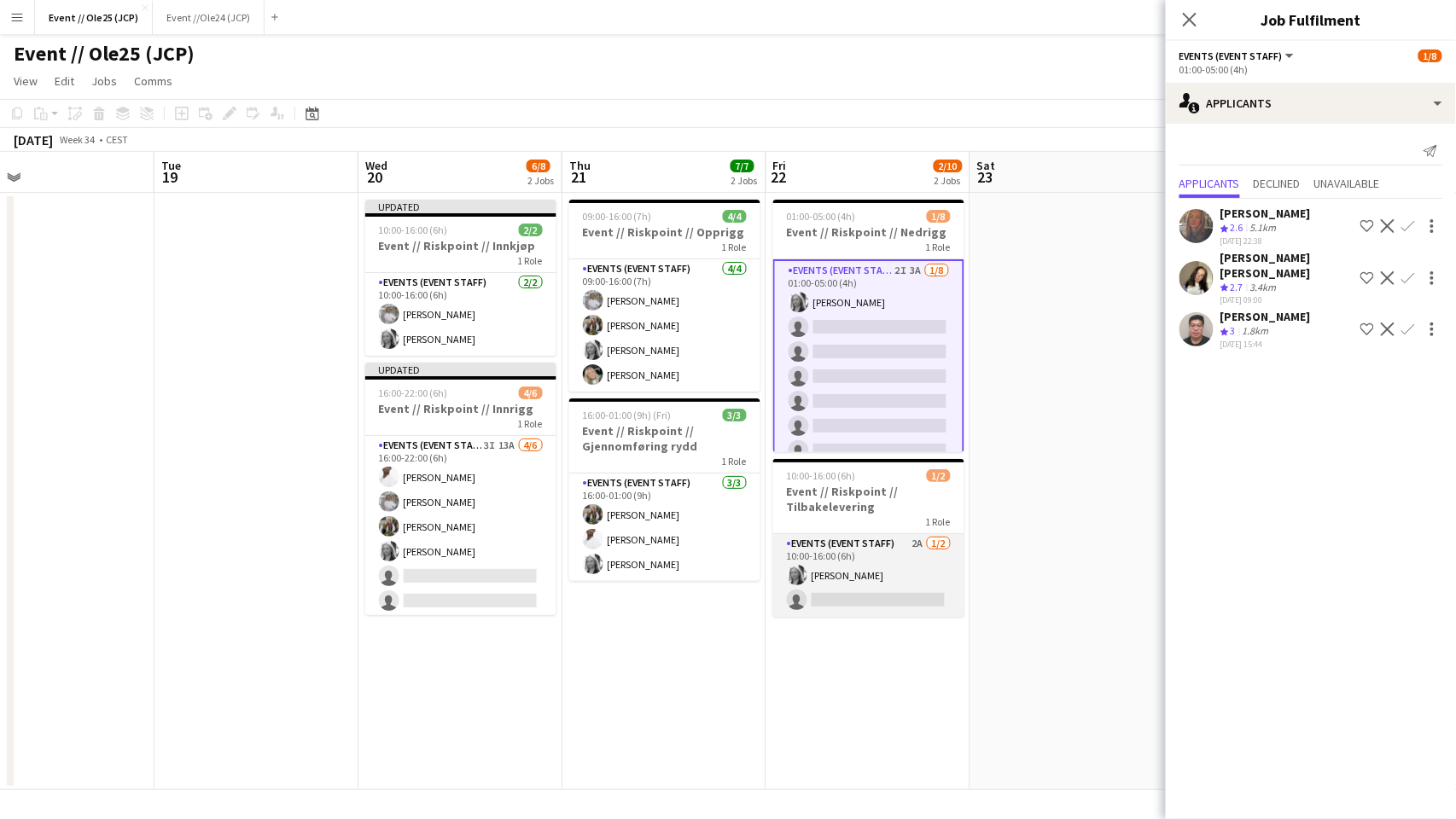
click at [898, 581] on app-card-role "Events (Event Staff) 2A [DATE] 10:00-16:00 (6h) [PERSON_NAME] single-neutral-ac…" at bounding box center [868, 575] width 191 height 83
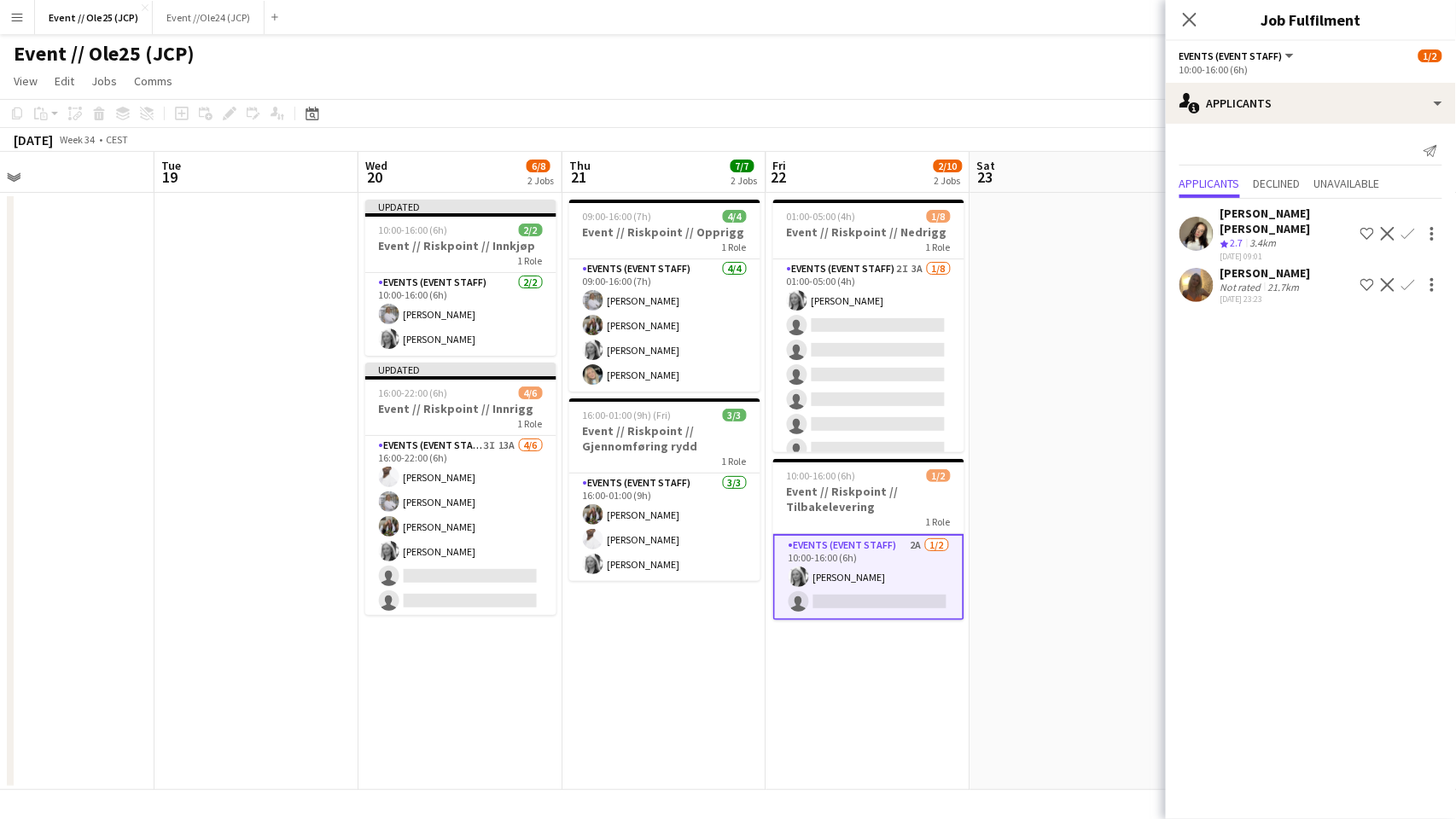
click at [1294, 281] on div "21.7km" at bounding box center [1284, 287] width 39 height 13
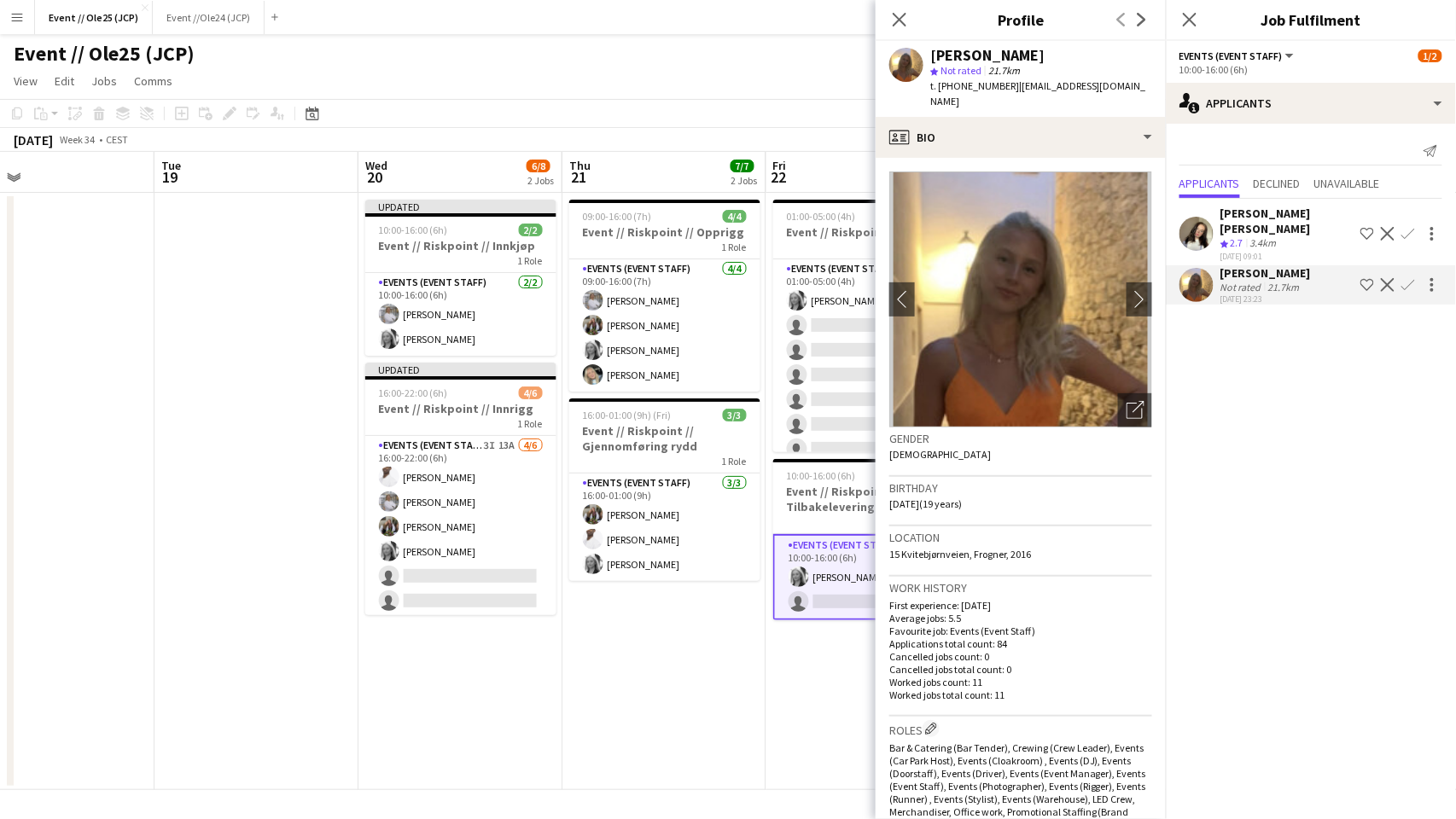
click at [679, 680] on app-date-cell "09:00-16:00 (7h) 4/4 Event // Riskpoint // Opprigg 1 Role Events (Event Staff) …" at bounding box center [664, 491] width 204 height 597
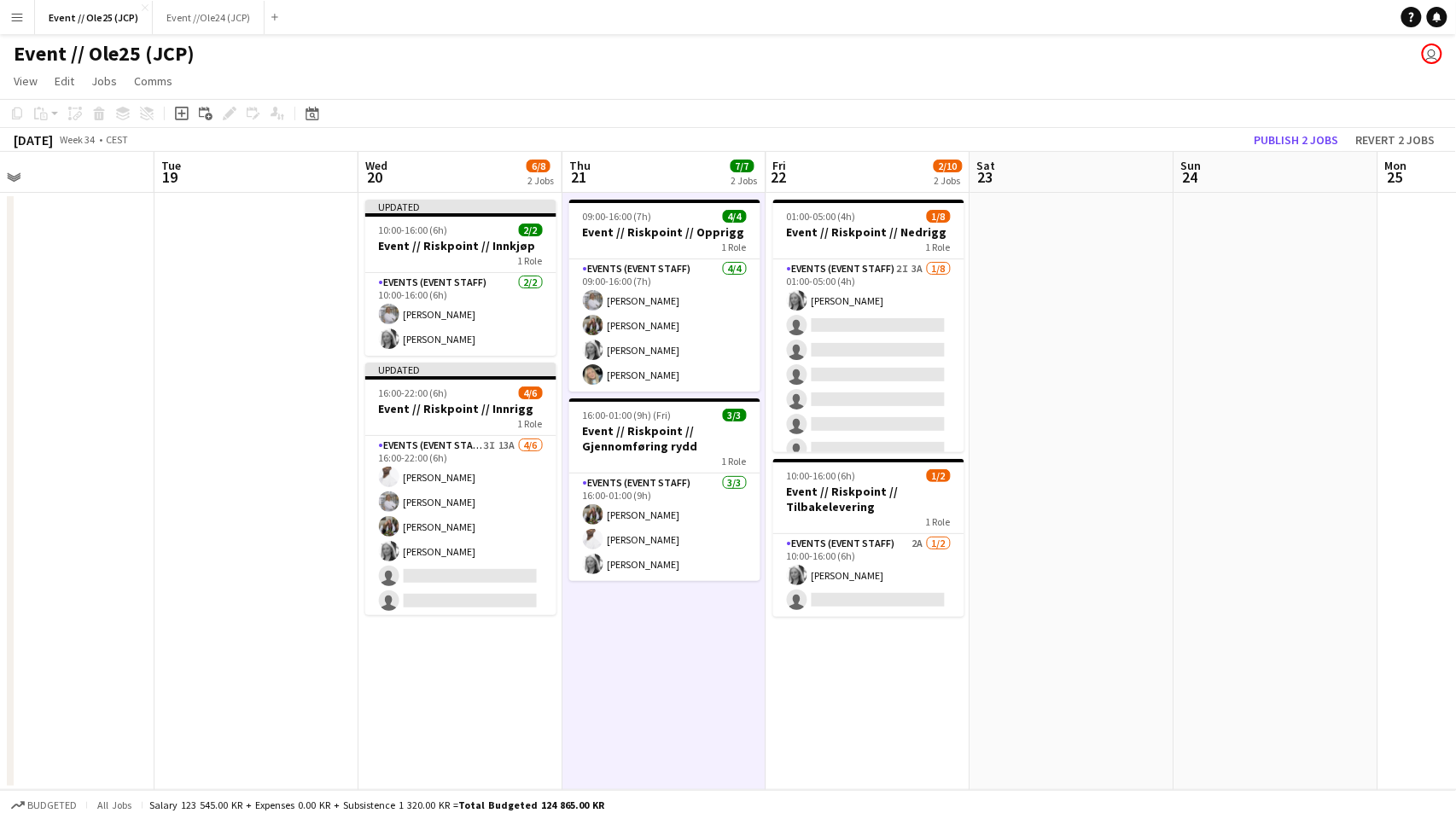
click at [1008, 532] on app-date-cell at bounding box center [1072, 491] width 204 height 597
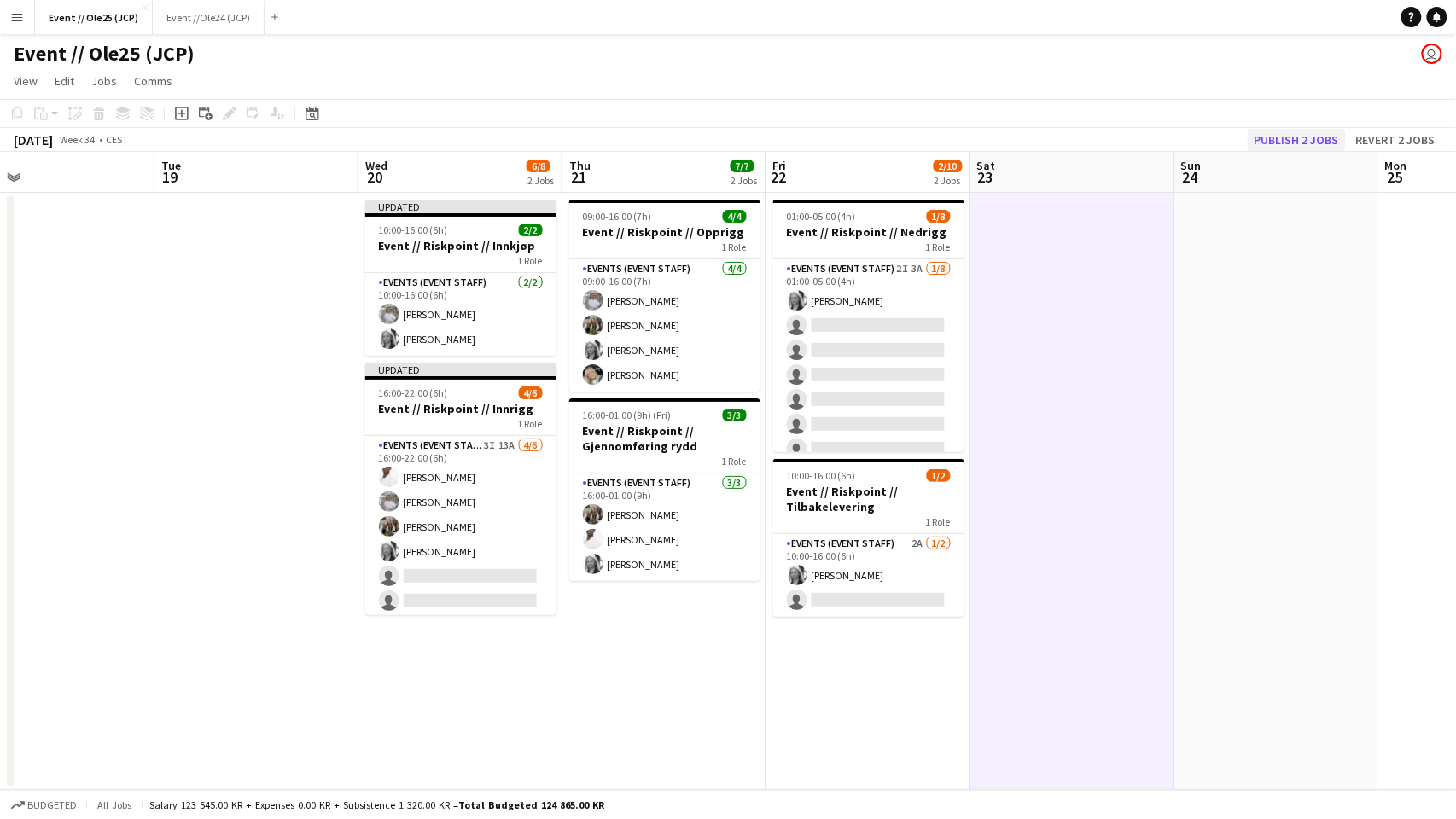
click at [1281, 135] on button "Publish 2 jobs" at bounding box center [1298, 140] width 99 height 22
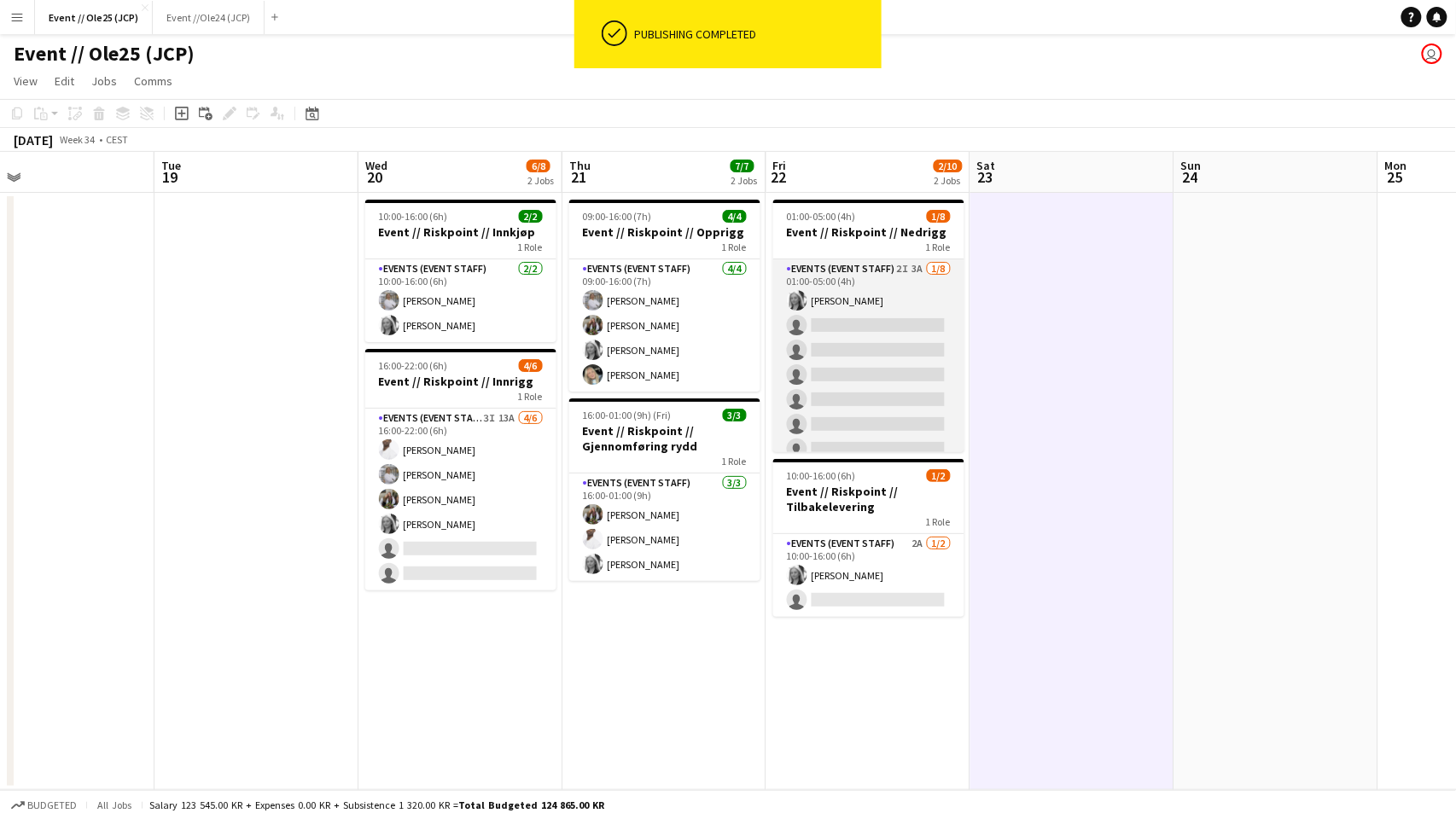
click at [841, 373] on app-card-role "Events (Event Staff) 2I 3A [DATE] 01:00-05:00 (4h) [PERSON_NAME] single-neutral…" at bounding box center [868, 375] width 191 height 231
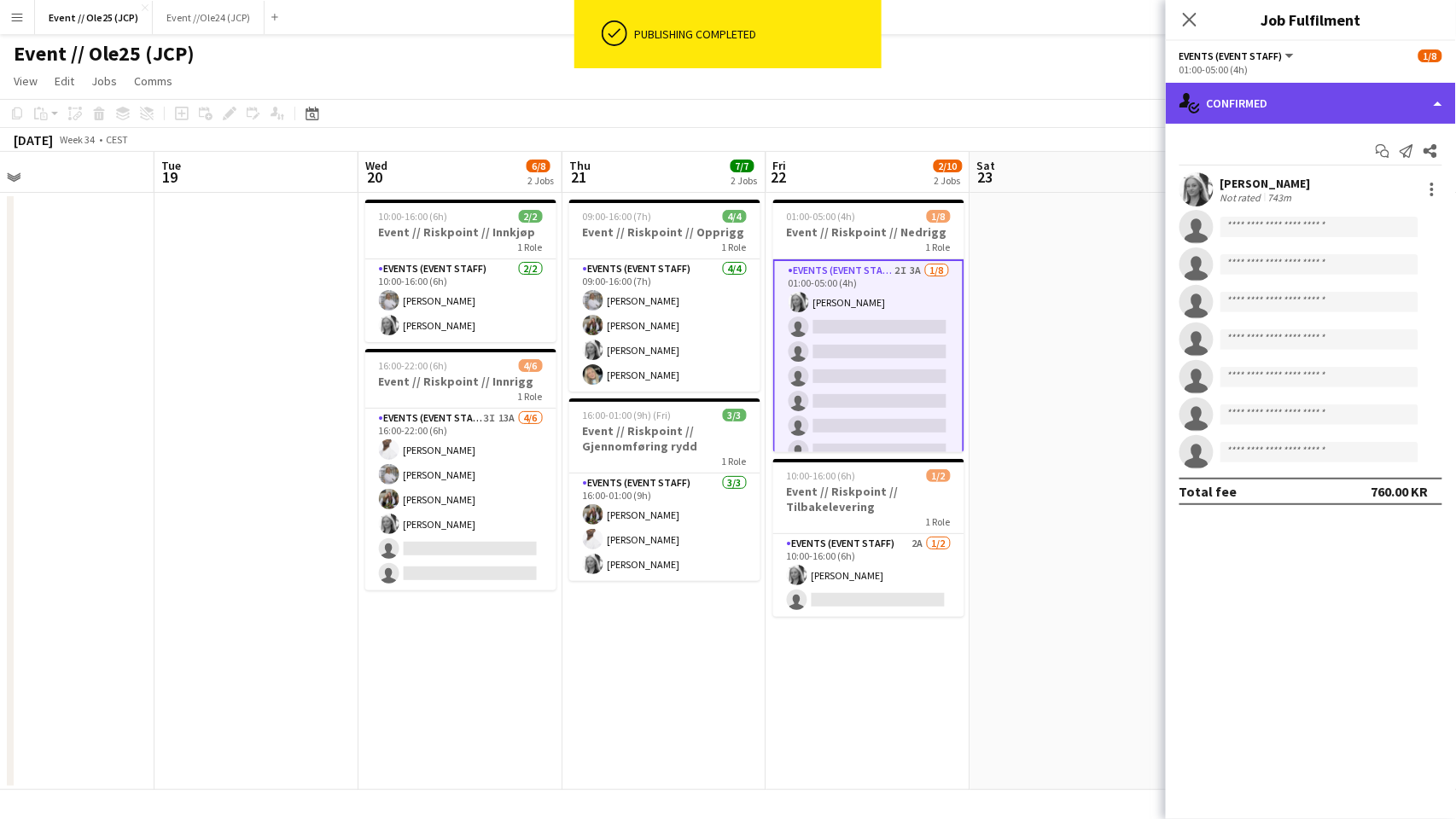
click at [1325, 121] on div "single-neutral-actions-check-2 Confirmed" at bounding box center [1311, 103] width 290 height 41
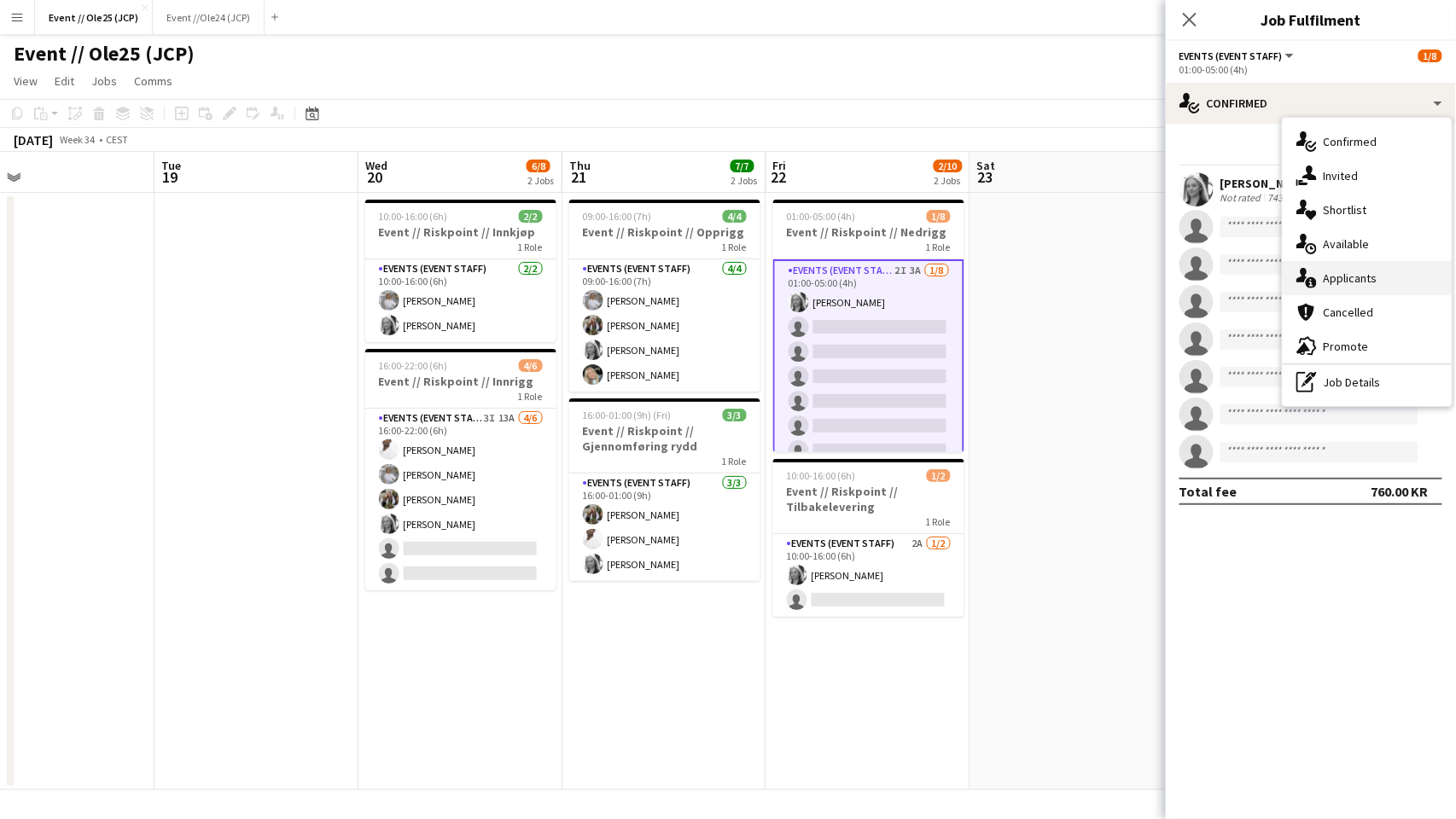
click at [1380, 277] on div "single-neutral-actions-information Applicants" at bounding box center [1367, 278] width 169 height 34
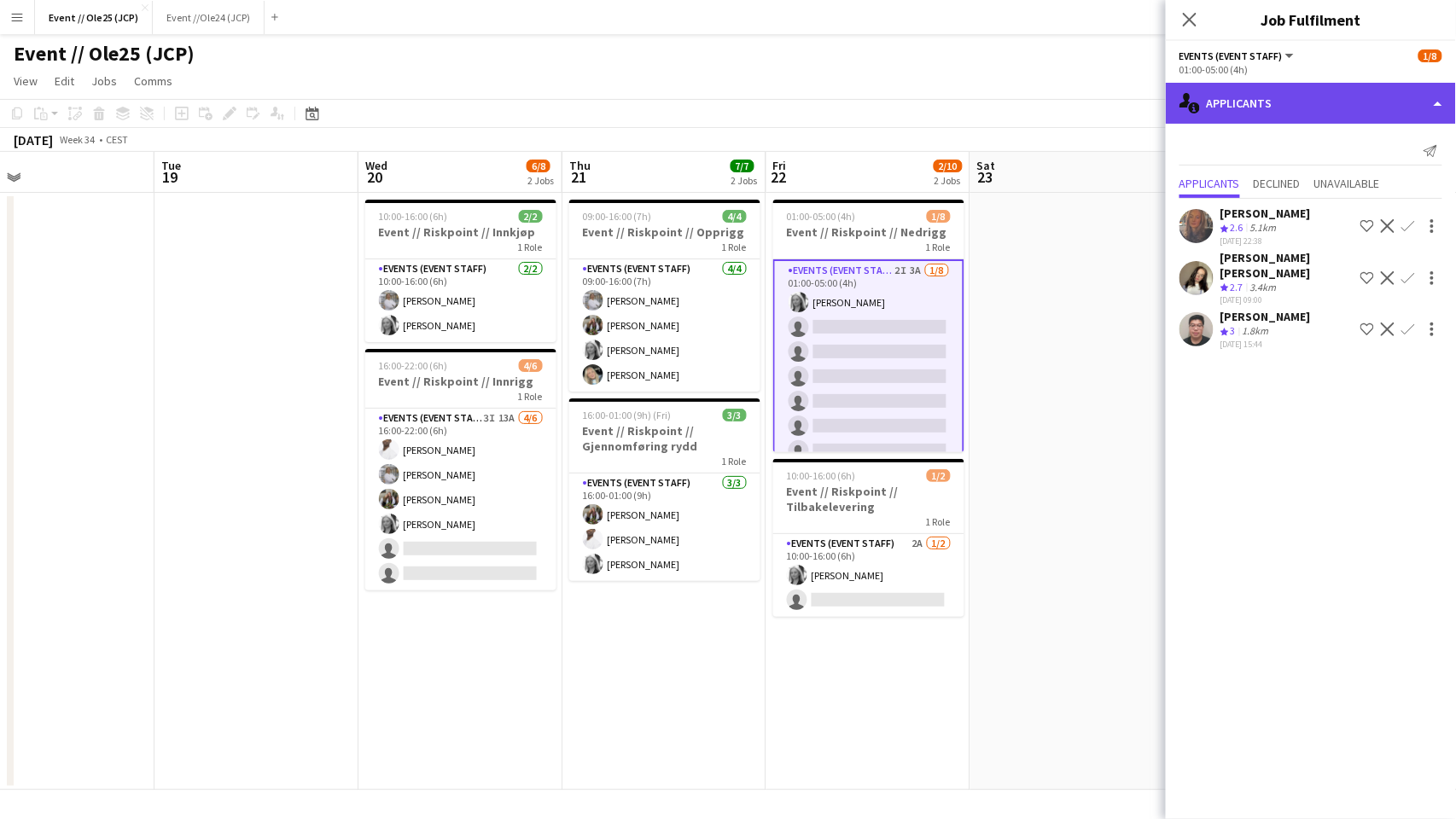
click at [1284, 107] on div "single-neutral-actions-information Applicants" at bounding box center [1311, 103] width 290 height 41
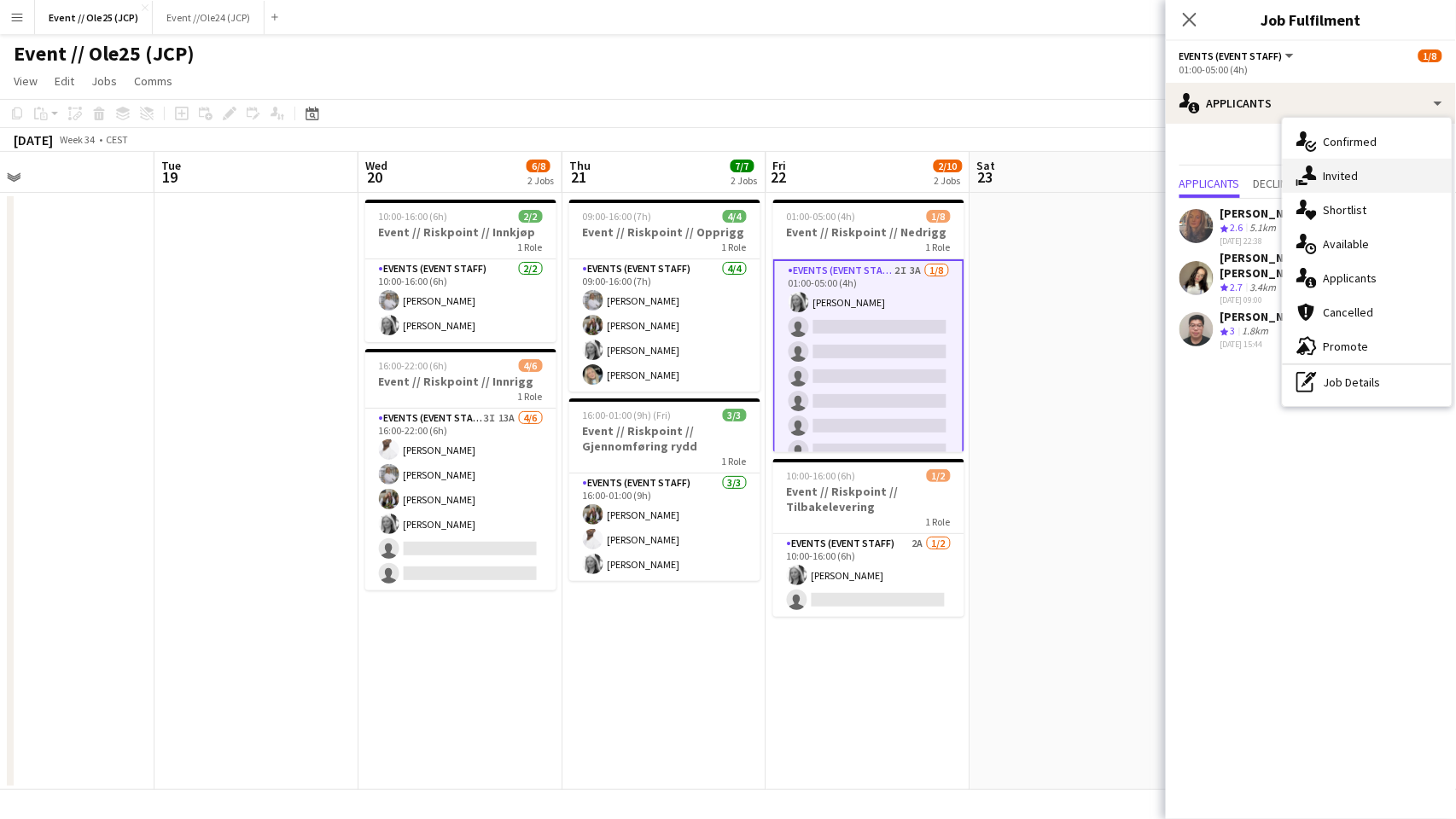
click at [1328, 172] on div "single-neutral-actions-share-1 Invited" at bounding box center [1367, 175] width 169 height 34
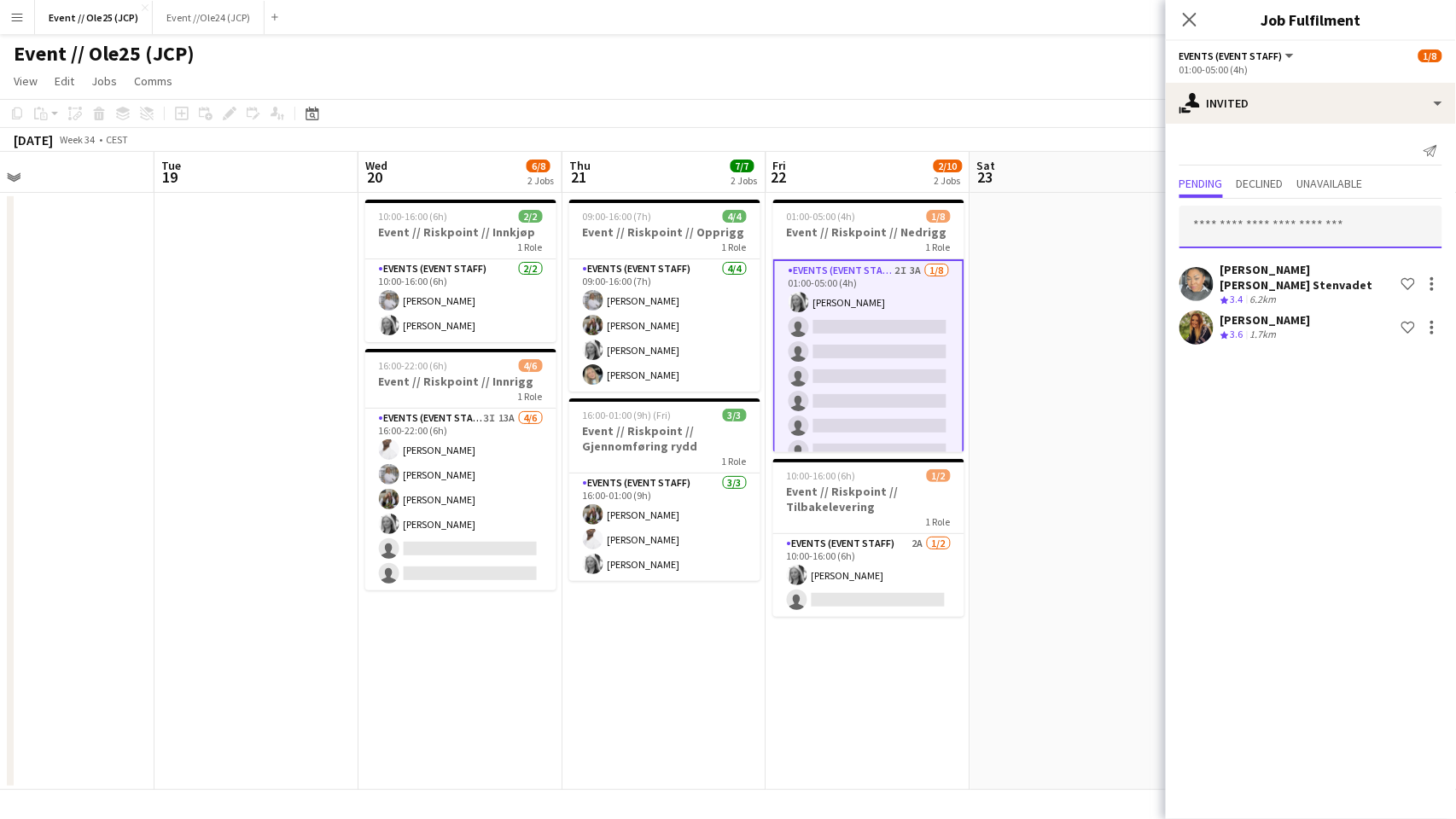
click at [1243, 214] on input "text" at bounding box center [1311, 227] width 263 height 43
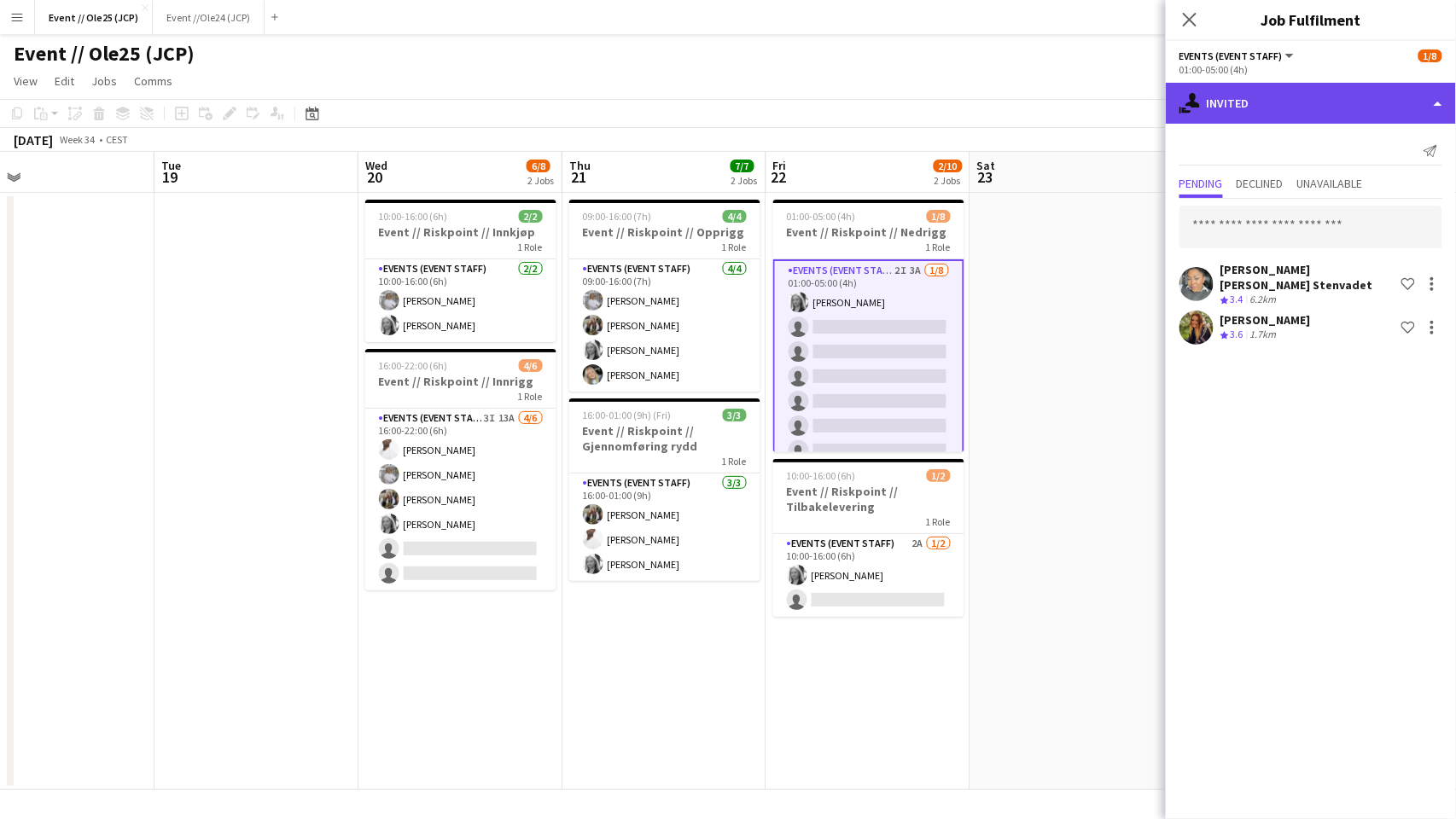
click at [1247, 99] on div "single-neutral-actions-share-1 Invited" at bounding box center [1311, 103] width 290 height 41
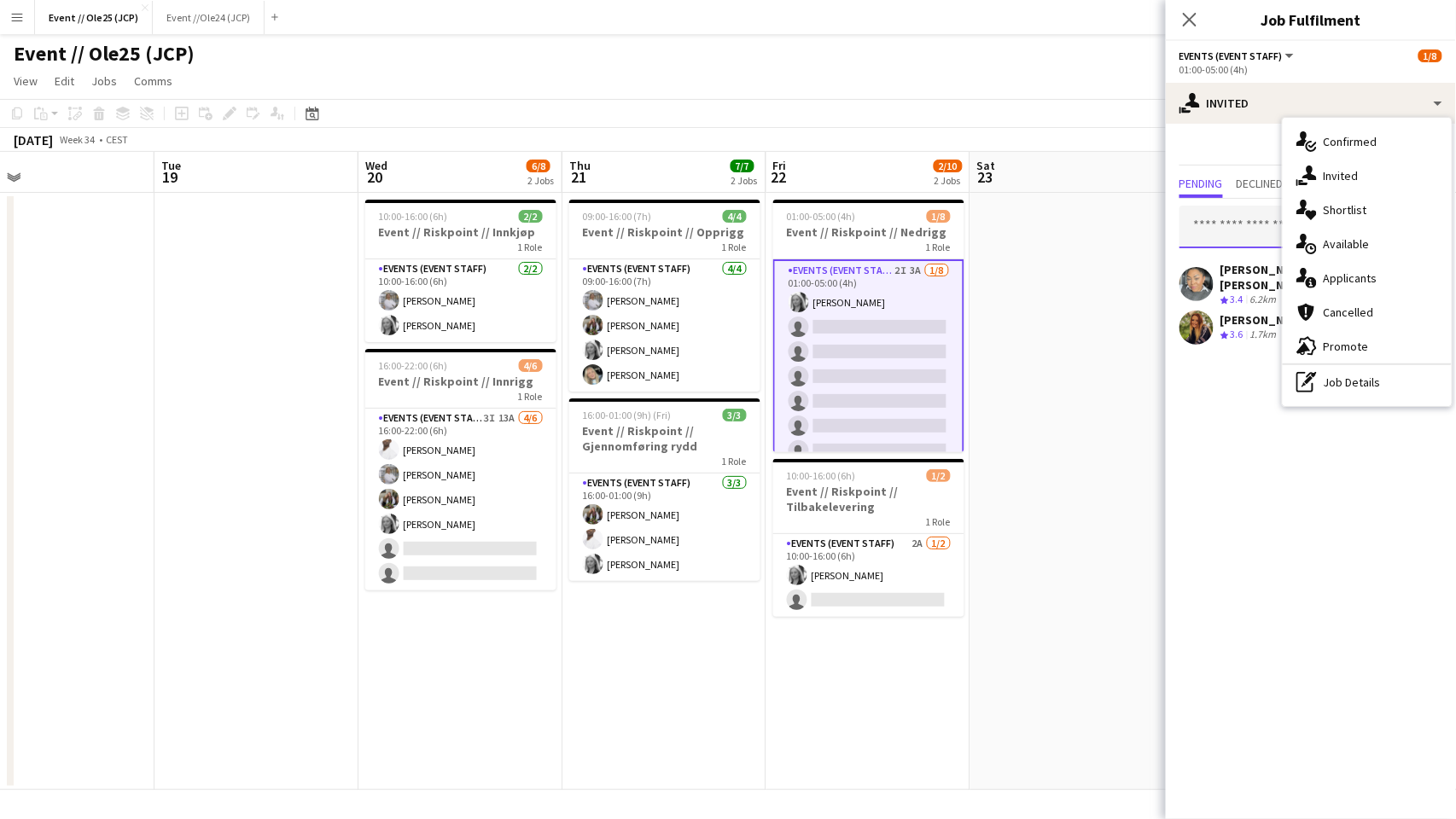
click at [1247, 243] on input "text" at bounding box center [1311, 227] width 263 height 43
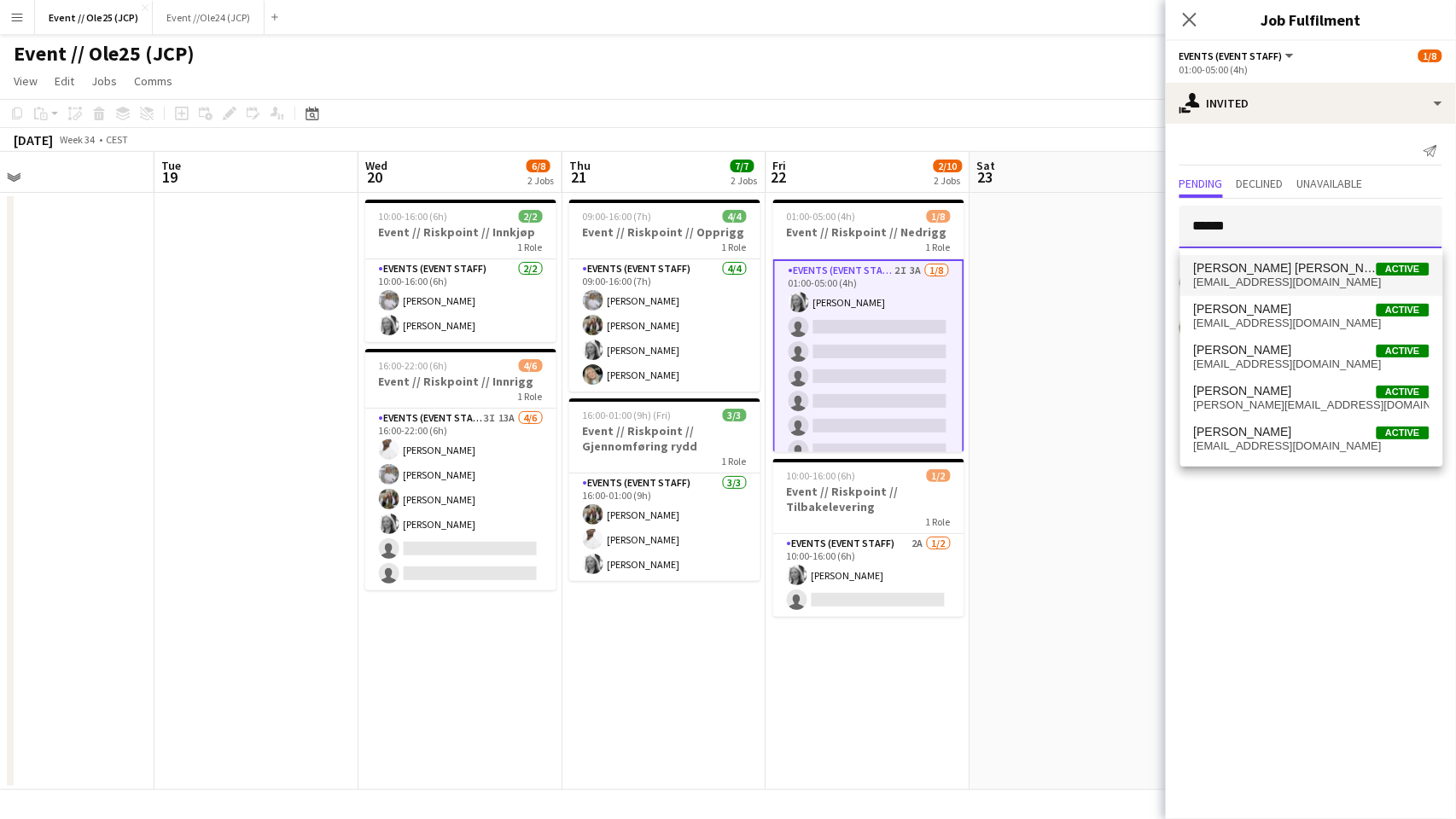
type input "******"
click at [1248, 267] on span "[PERSON_NAME] [PERSON_NAME]" at bounding box center [1285, 268] width 183 height 14
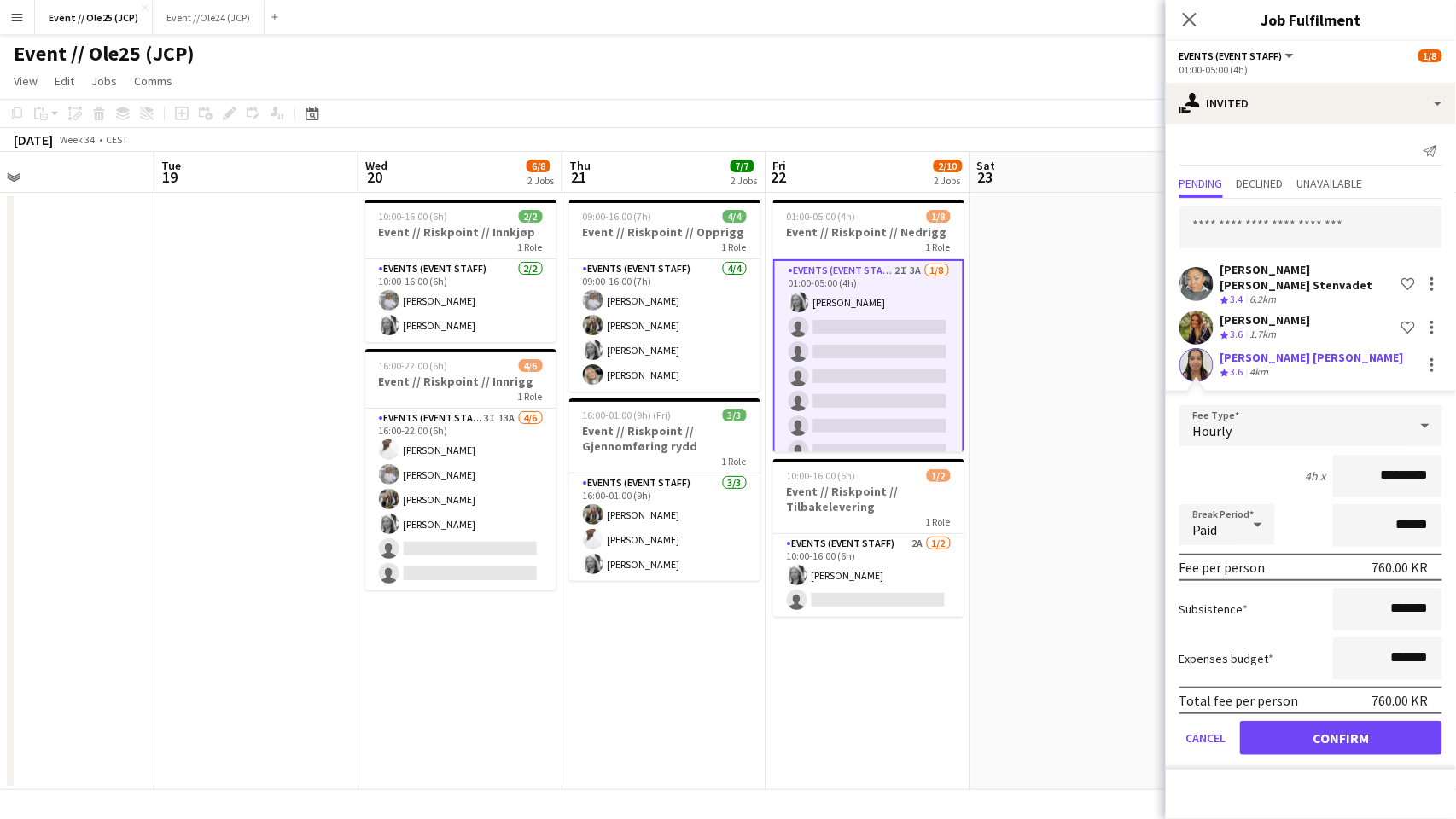
click at [1374, 746] on button "Confirm" at bounding box center [1342, 738] width 202 height 34
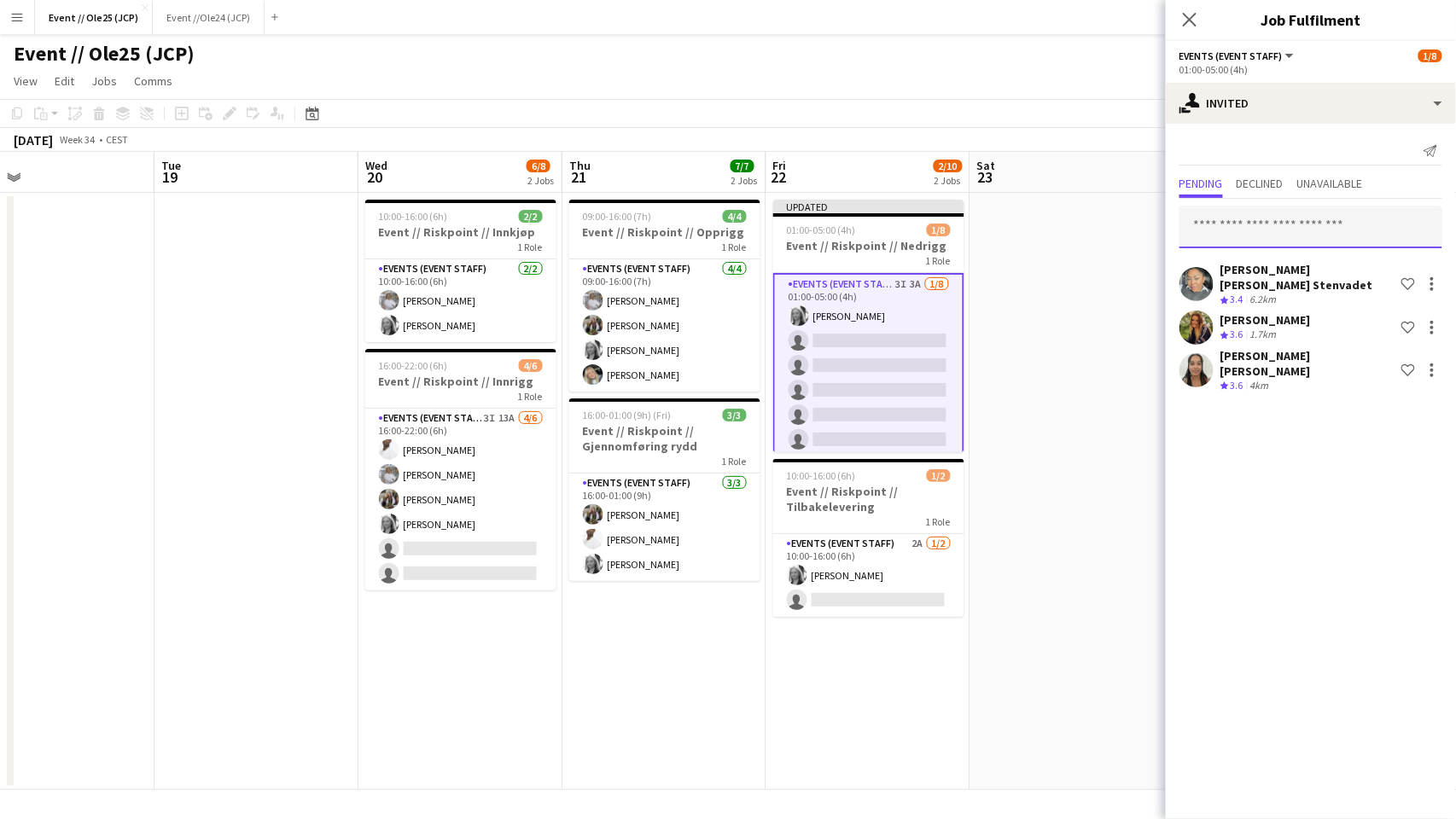
click at [1282, 233] on input "text" at bounding box center [1311, 227] width 263 height 43
type input "*******"
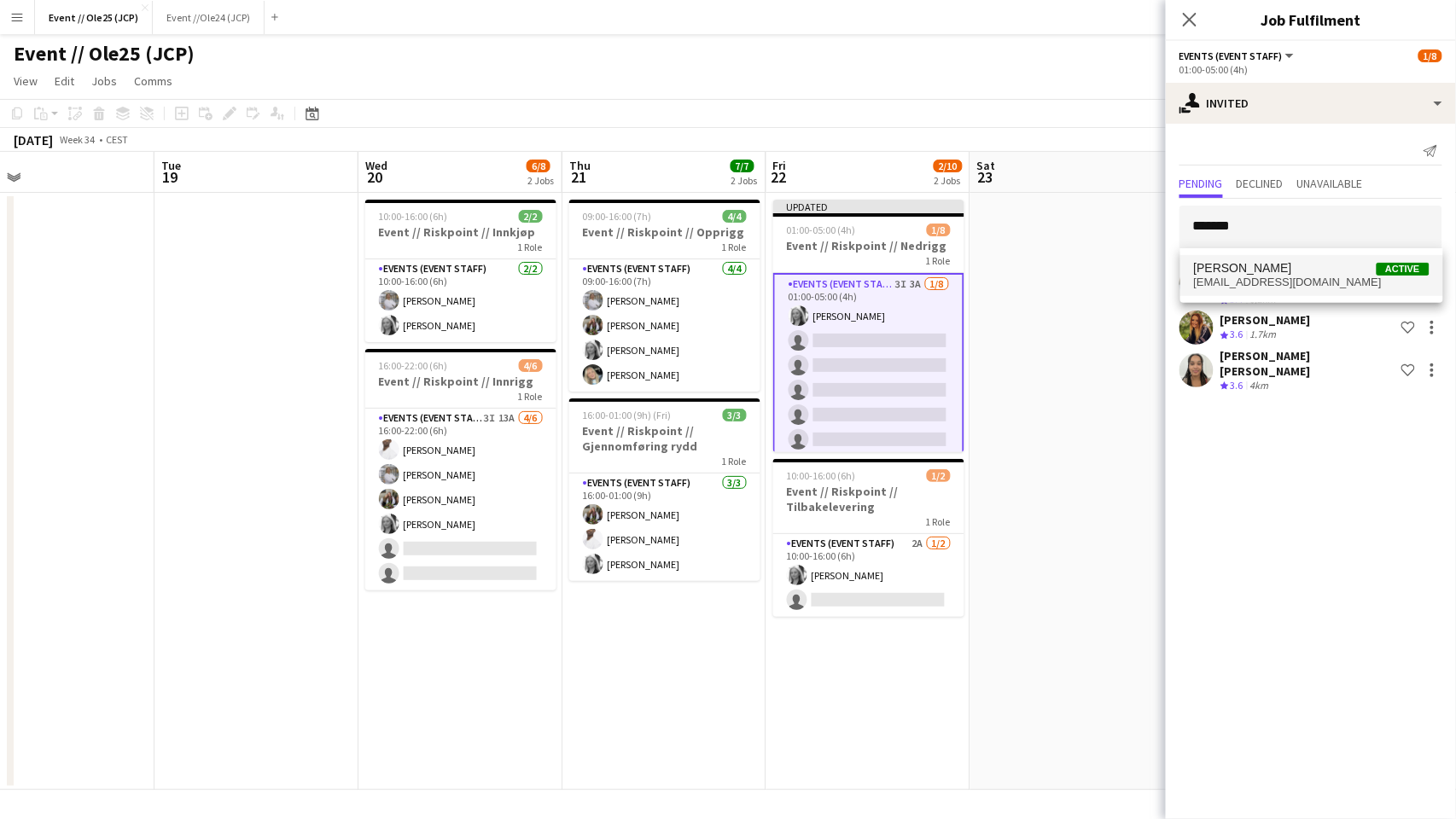
click at [1267, 277] on span "[EMAIL_ADDRESS][DOMAIN_NAME]" at bounding box center [1312, 282] width 236 height 14
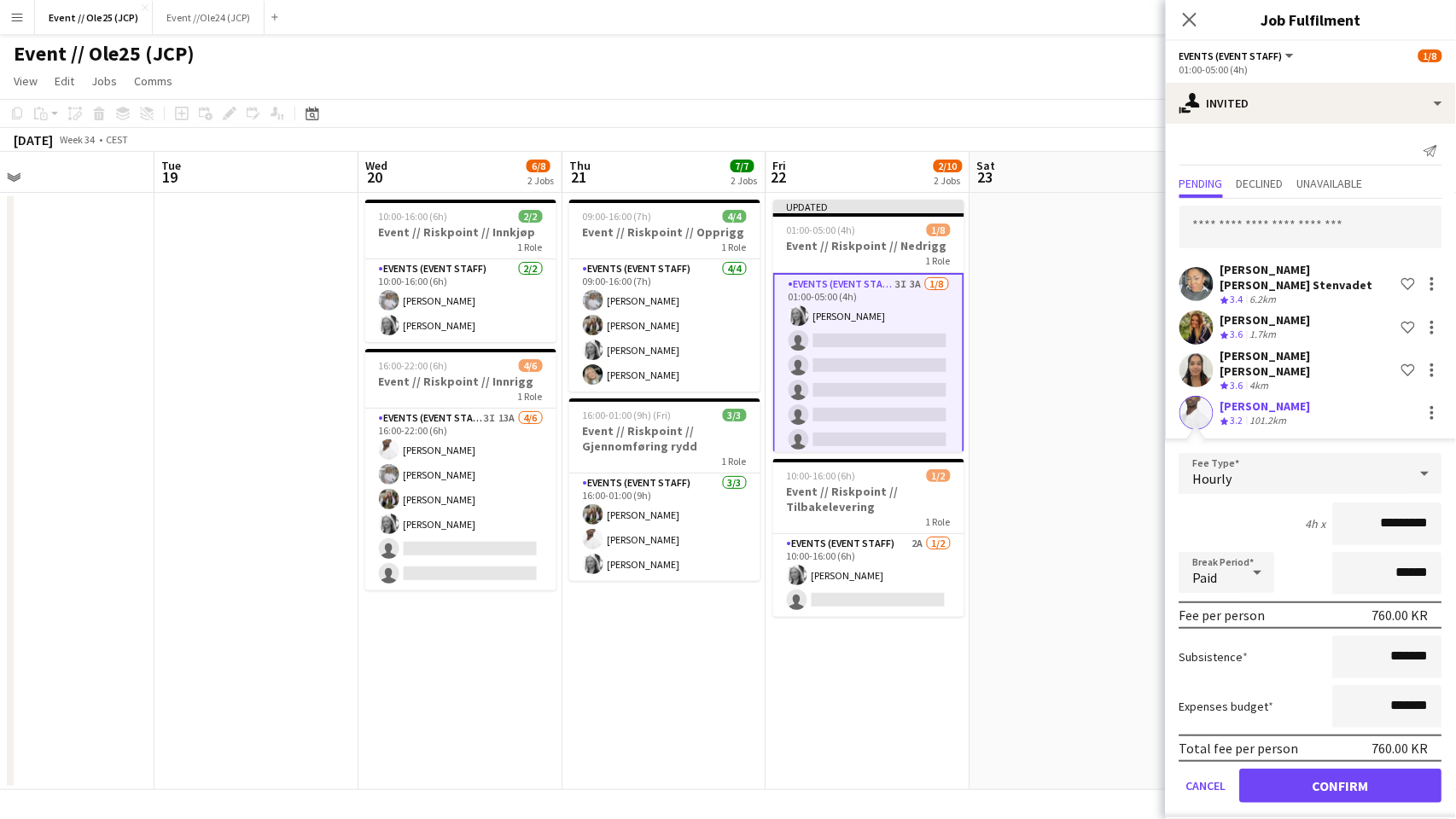
click at [1339, 769] on button "Confirm" at bounding box center [1342, 786] width 202 height 34
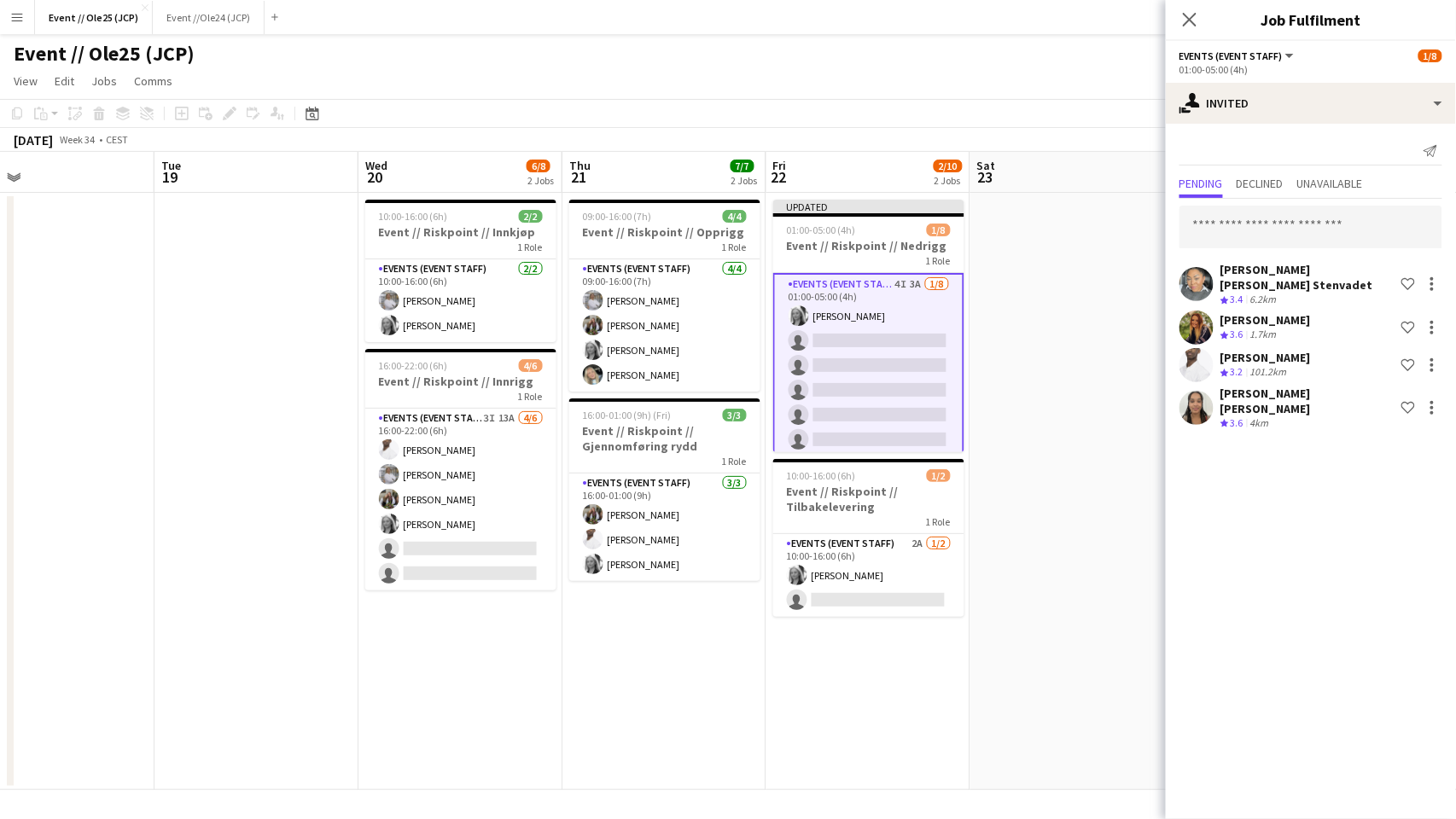
click at [1042, 369] on app-date-cell at bounding box center [1072, 491] width 204 height 597
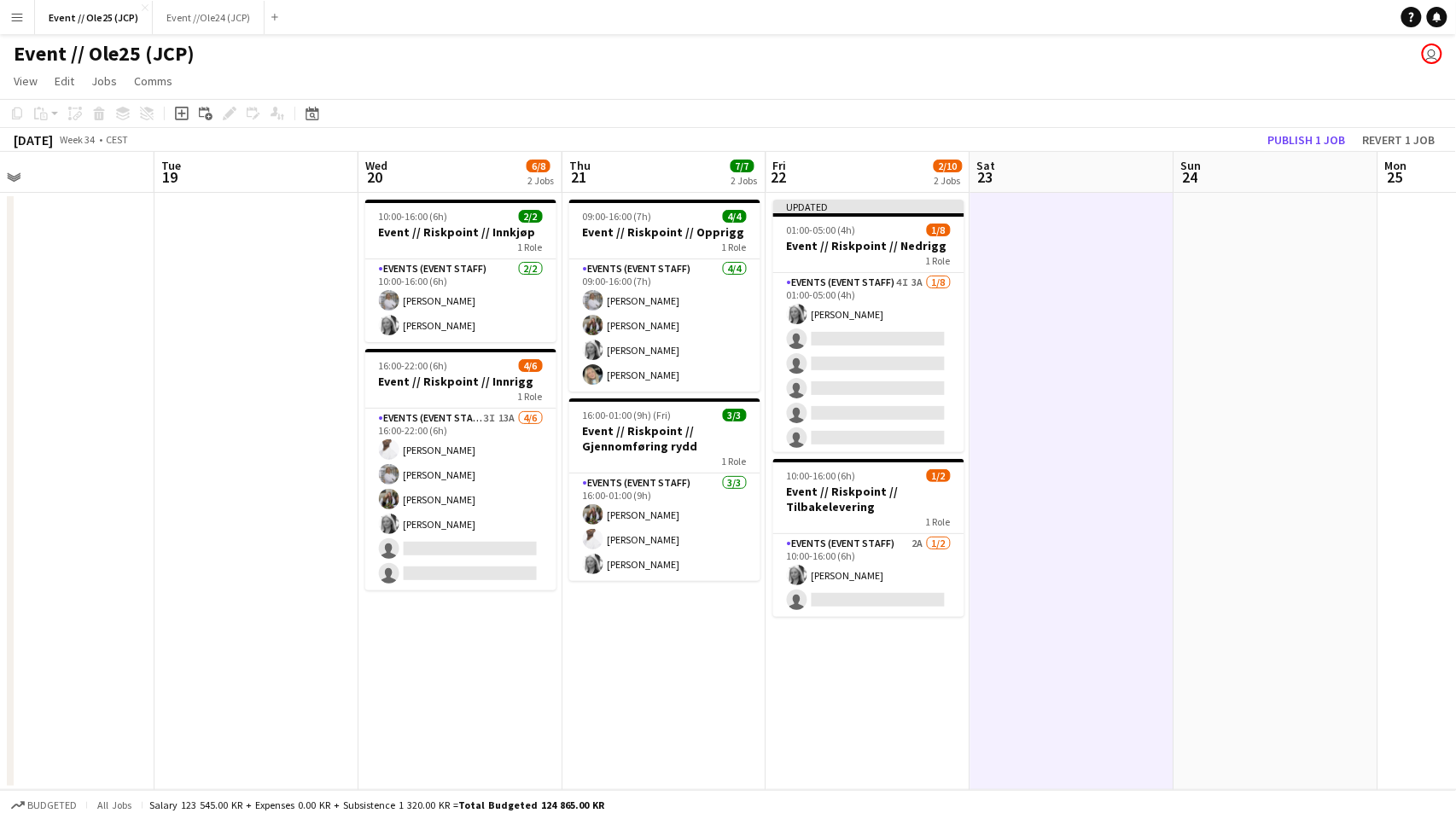
click at [1303, 120] on app-toolbar "Copy Paste Paste Command V Paste with crew Command Shift V Paste linked Job [GE…" at bounding box center [728, 113] width 1456 height 29
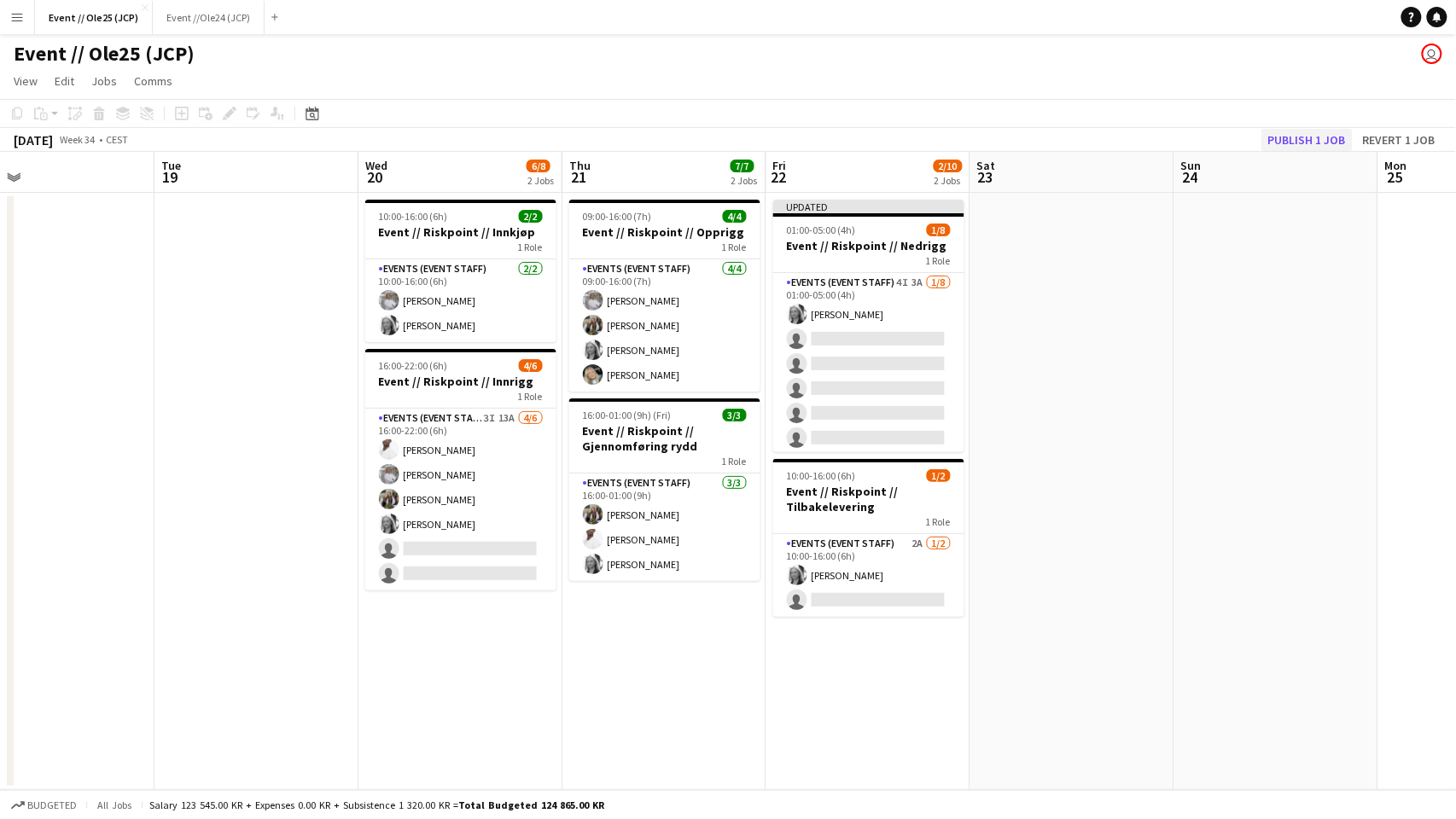
click at [1296, 137] on button "Publish 1 job" at bounding box center [1307, 140] width 91 height 22
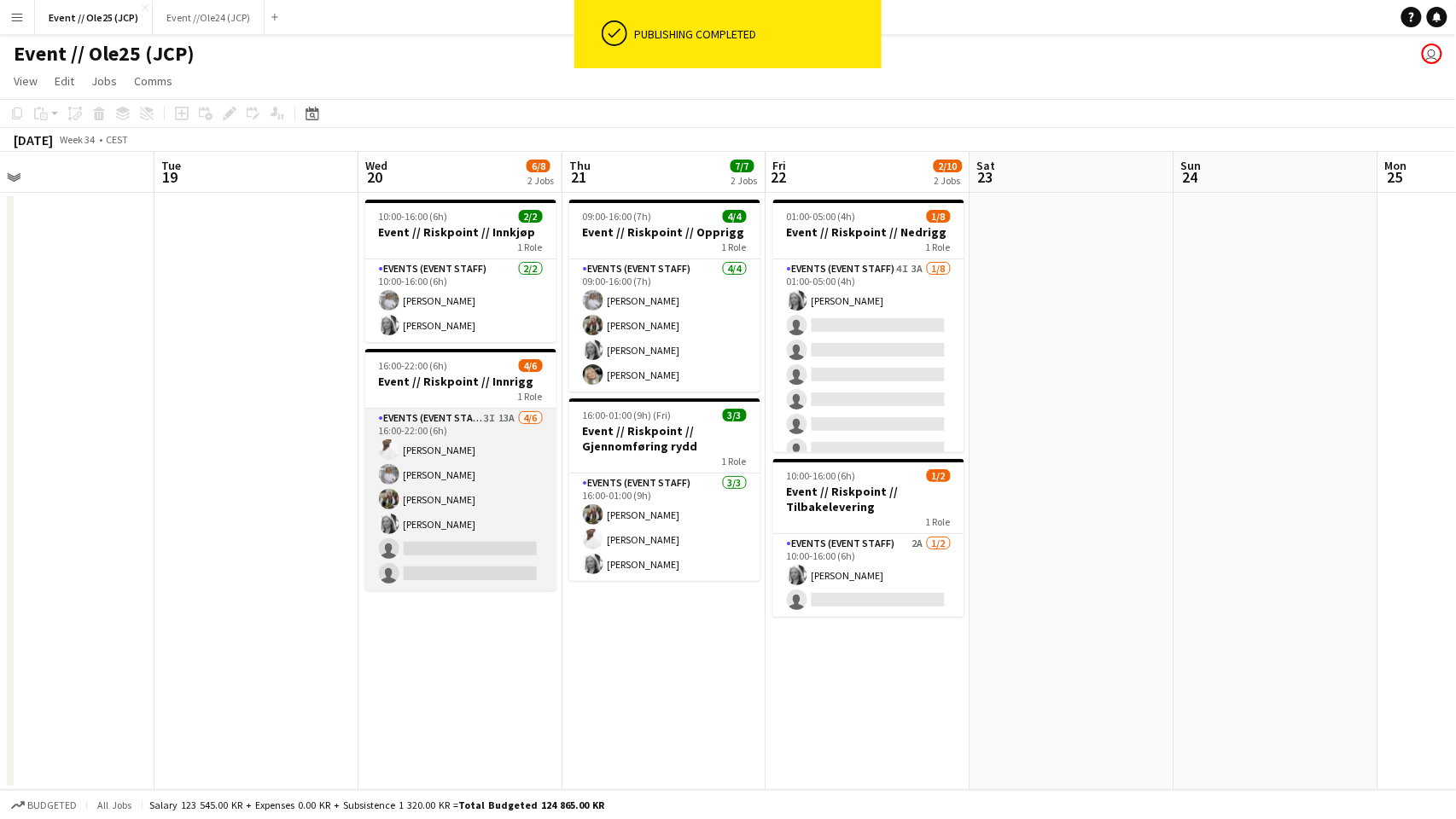
click at [475, 536] on app-card-role "Events (Event Staff) 3I 13A [DATE] 16:00-22:00 (6h) [PERSON_NAME] [PERSON_NAME]…" at bounding box center [460, 500] width 191 height 182
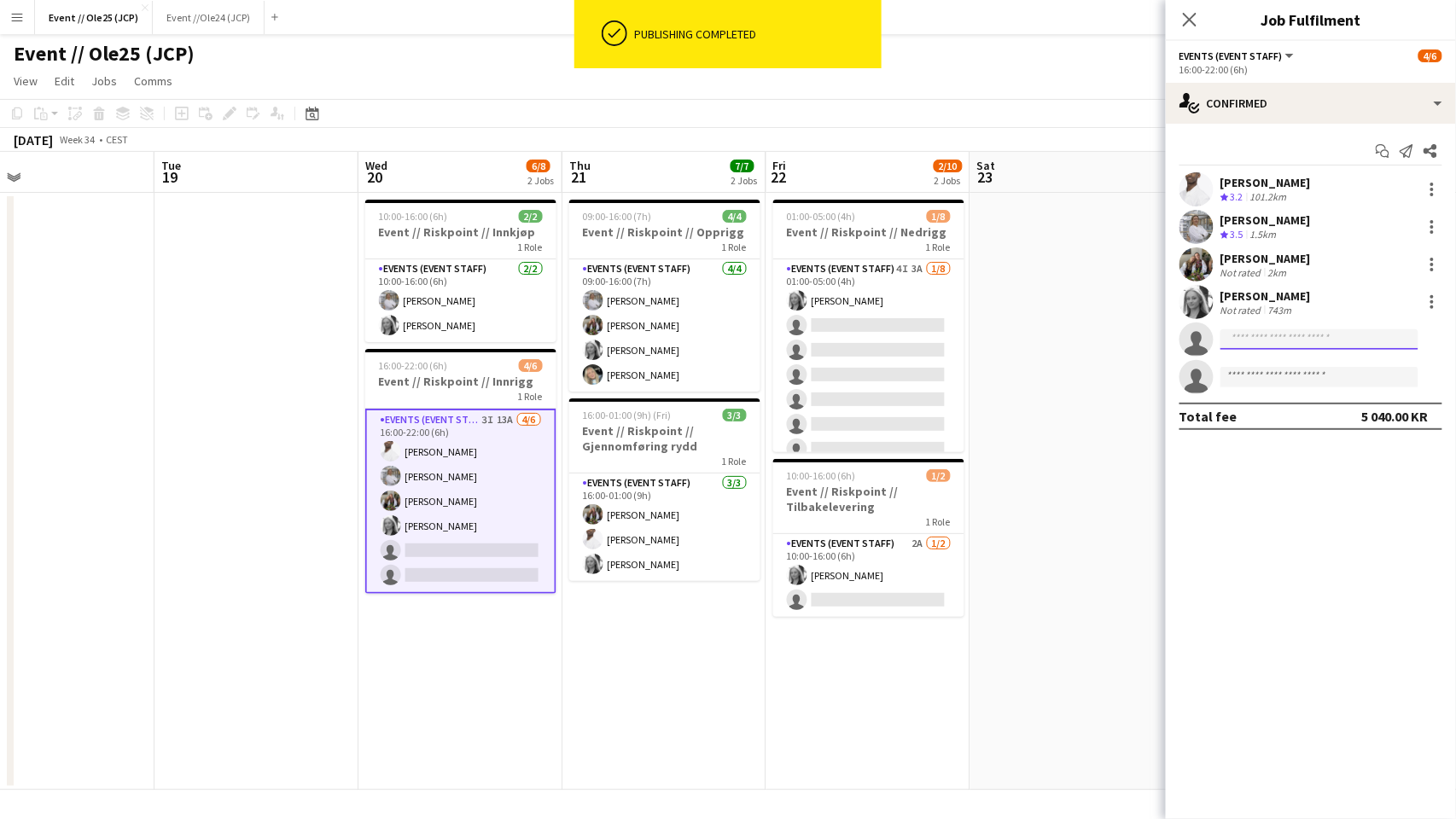
click at [1284, 340] on input at bounding box center [1319, 340] width 198 height 20
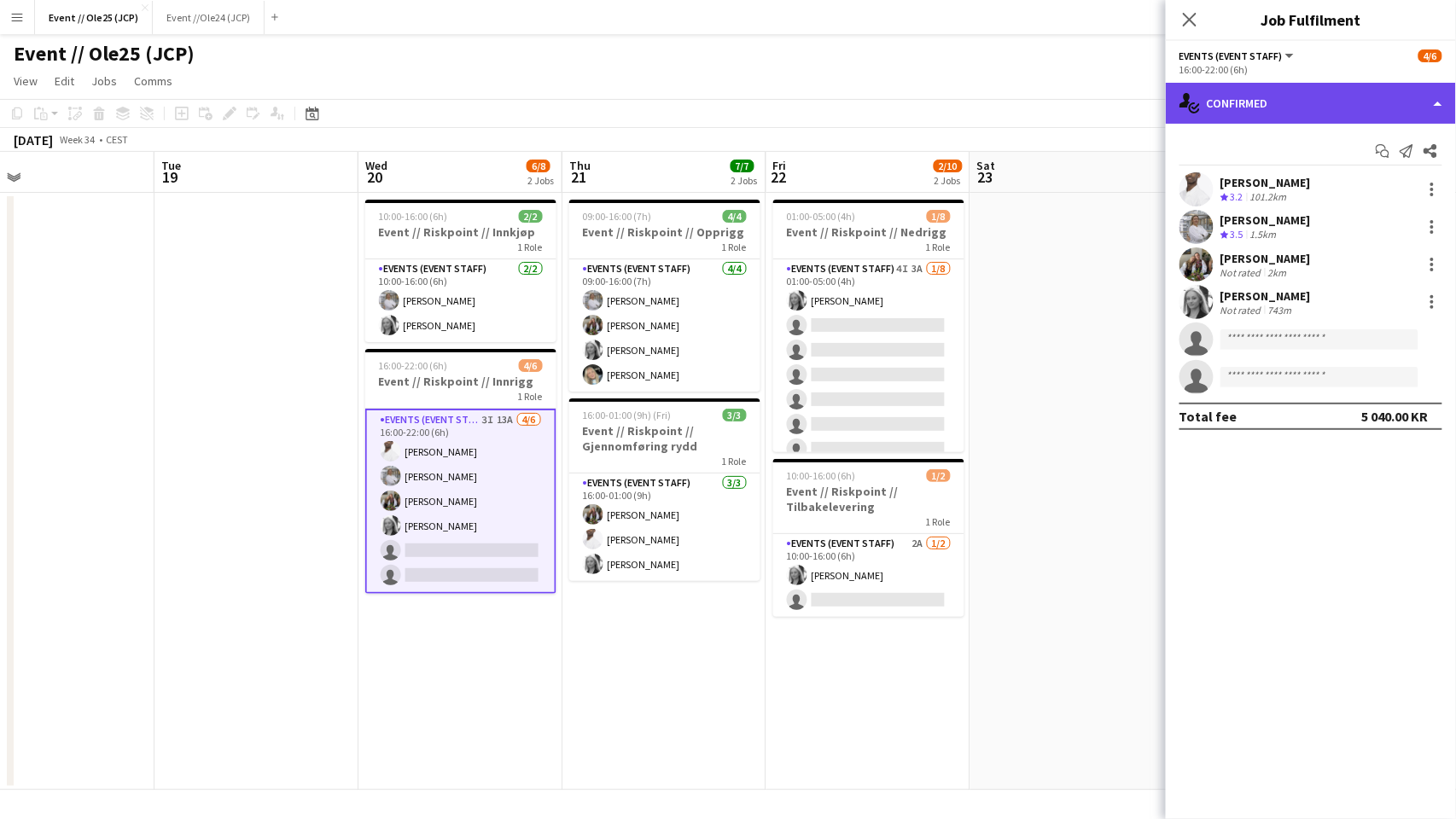
click at [1287, 96] on div "single-neutral-actions-check-2 Confirmed" at bounding box center [1311, 103] width 290 height 41
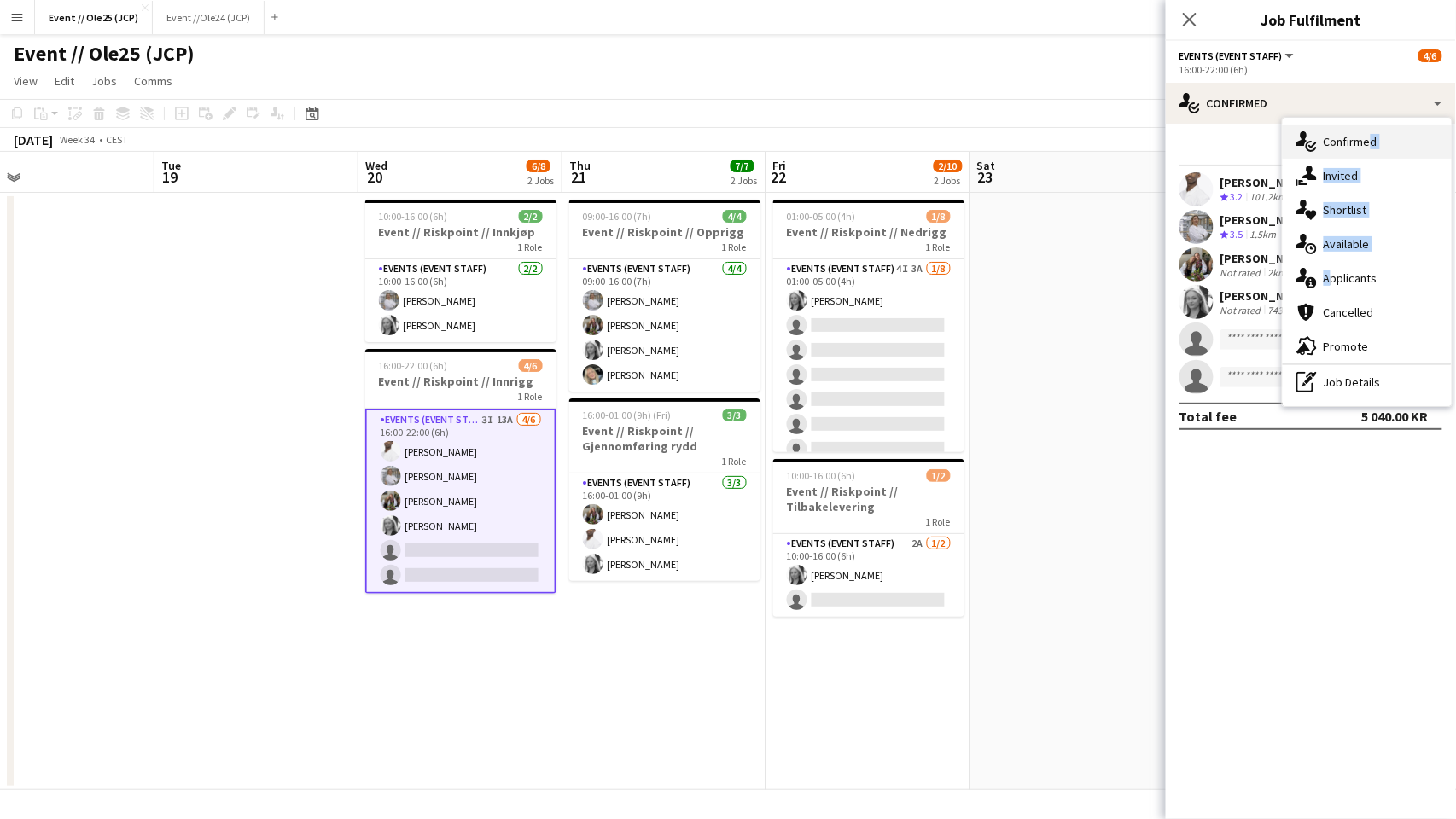
drag, startPoint x: 1378, startPoint y: 270, endPoint x: 1364, endPoint y: 135, distance: 135.7
click at [1364, 135] on div "single-neutral-actions-check-2 Confirmed single-neutral-actions-share-1 Invited…" at bounding box center [1367, 262] width 169 height 289
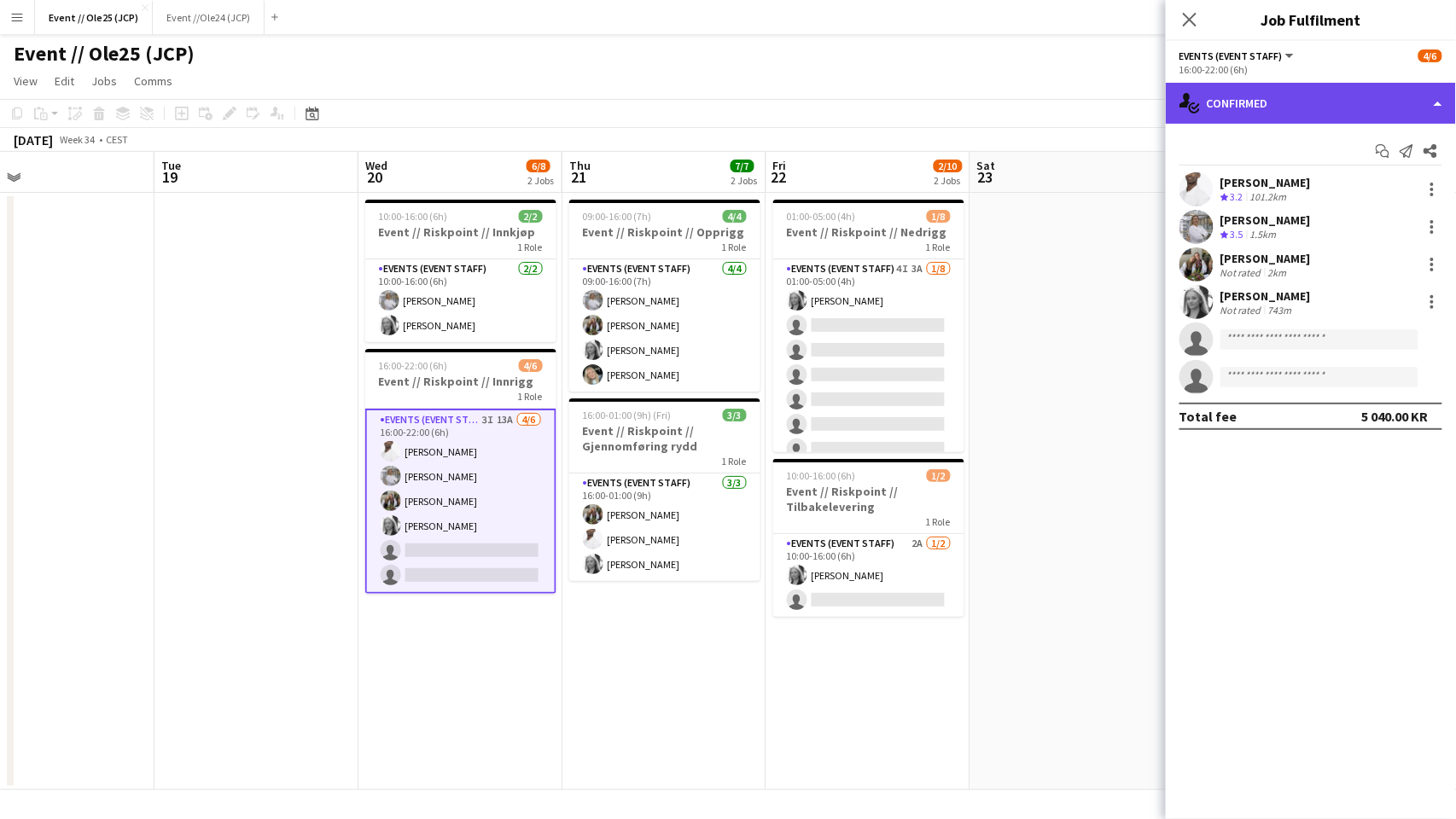
click at [1329, 117] on div "single-neutral-actions-check-2 Confirmed" at bounding box center [1311, 103] width 290 height 41
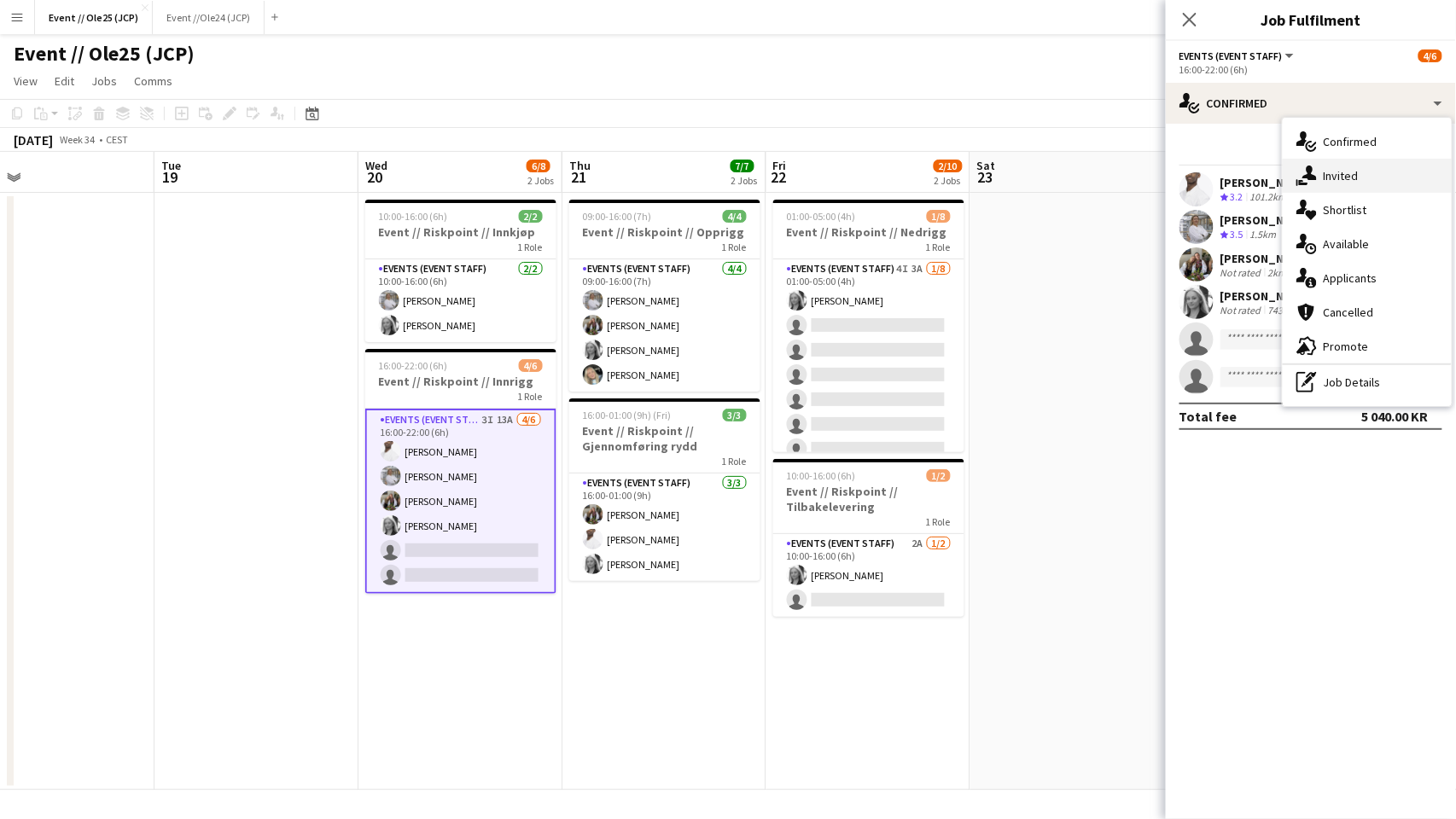
click at [1365, 169] on div "single-neutral-actions-share-1 Invited" at bounding box center [1367, 175] width 169 height 34
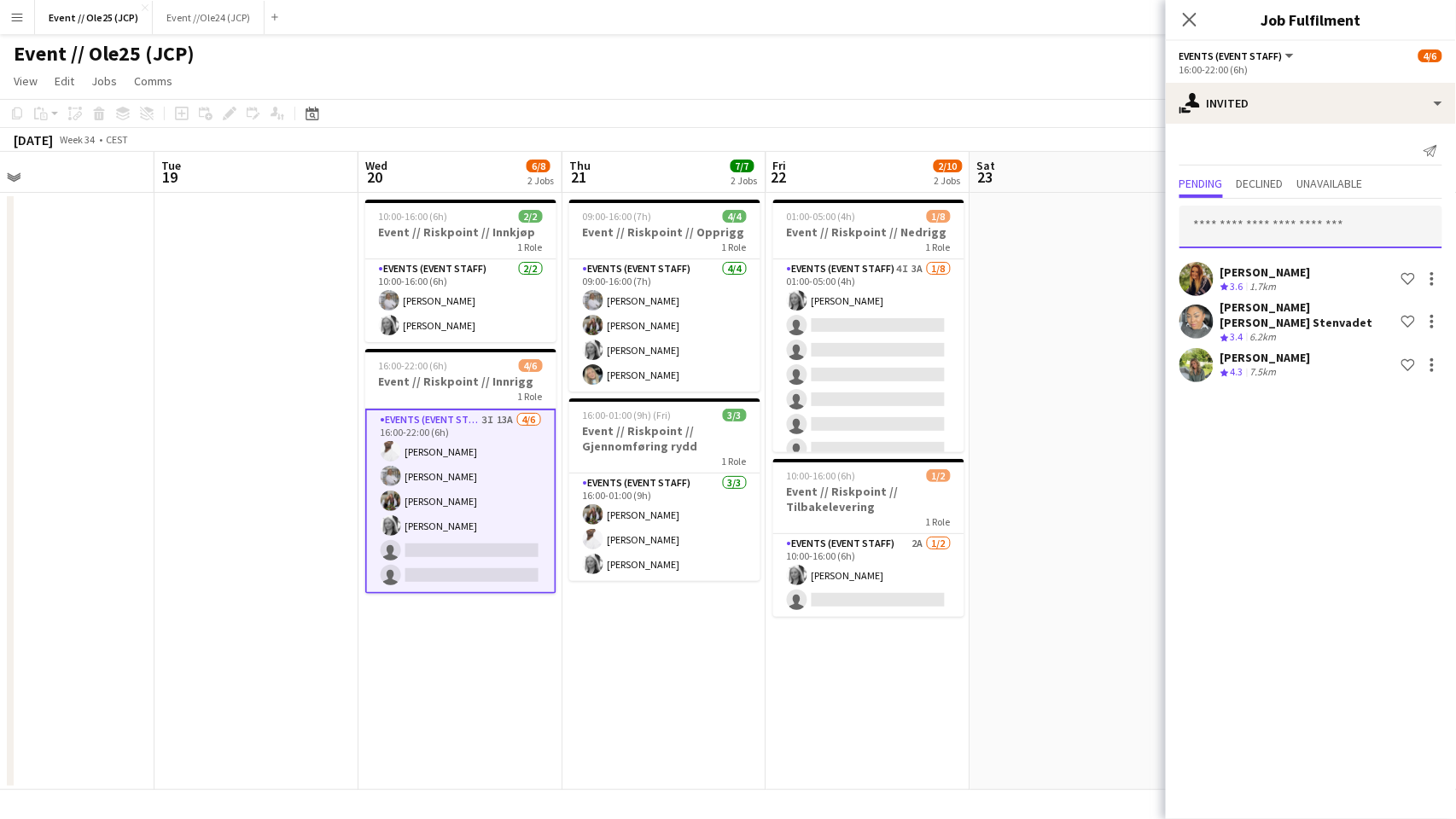
click at [1276, 232] on input "text" at bounding box center [1311, 227] width 263 height 43
type input "********"
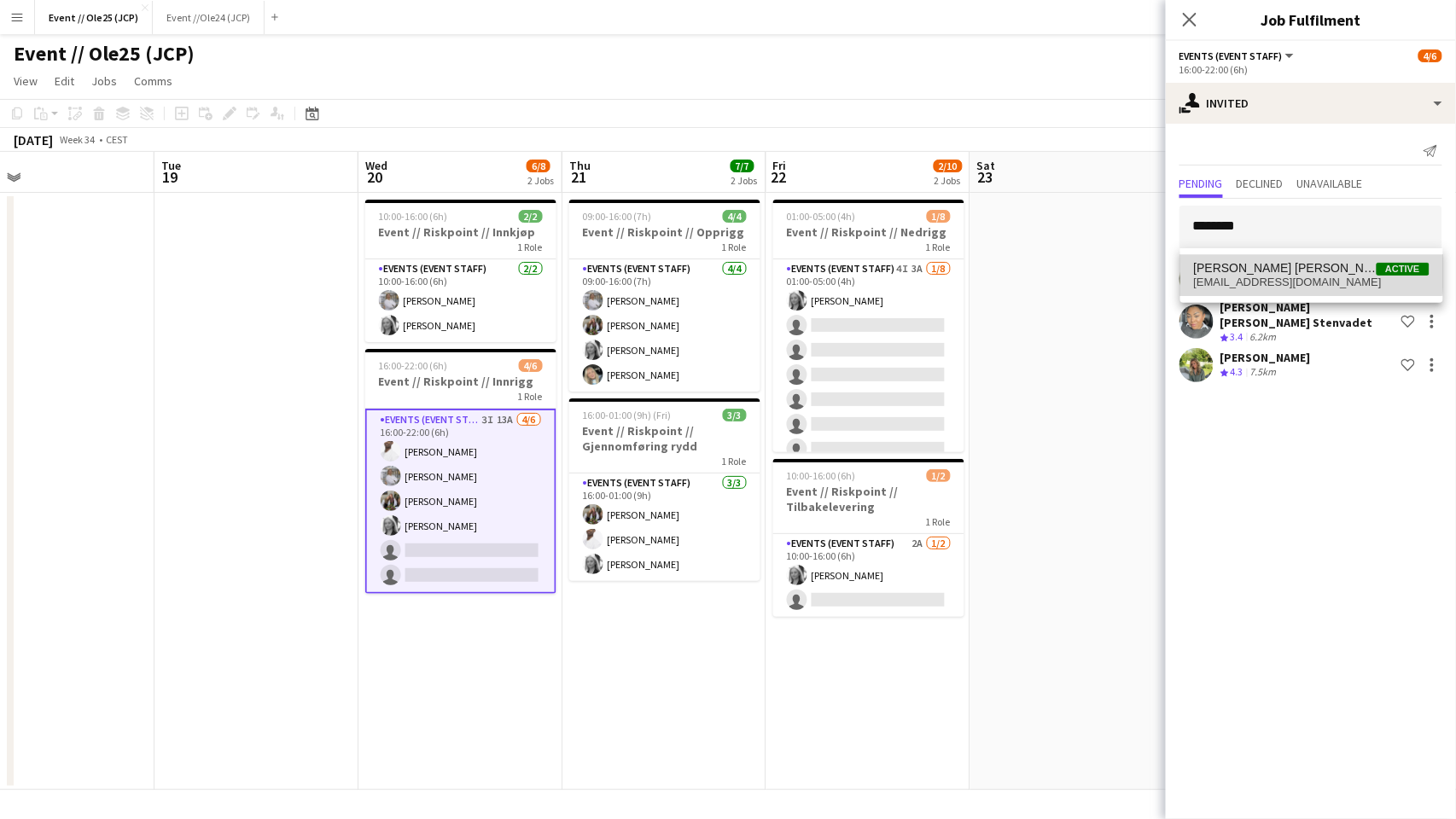
drag, startPoint x: 1287, startPoint y: 225, endPoint x: 1289, endPoint y: 267, distance: 42.0
click at [1289, 267] on span "[PERSON_NAME] [PERSON_NAME]" at bounding box center [1285, 268] width 183 height 14
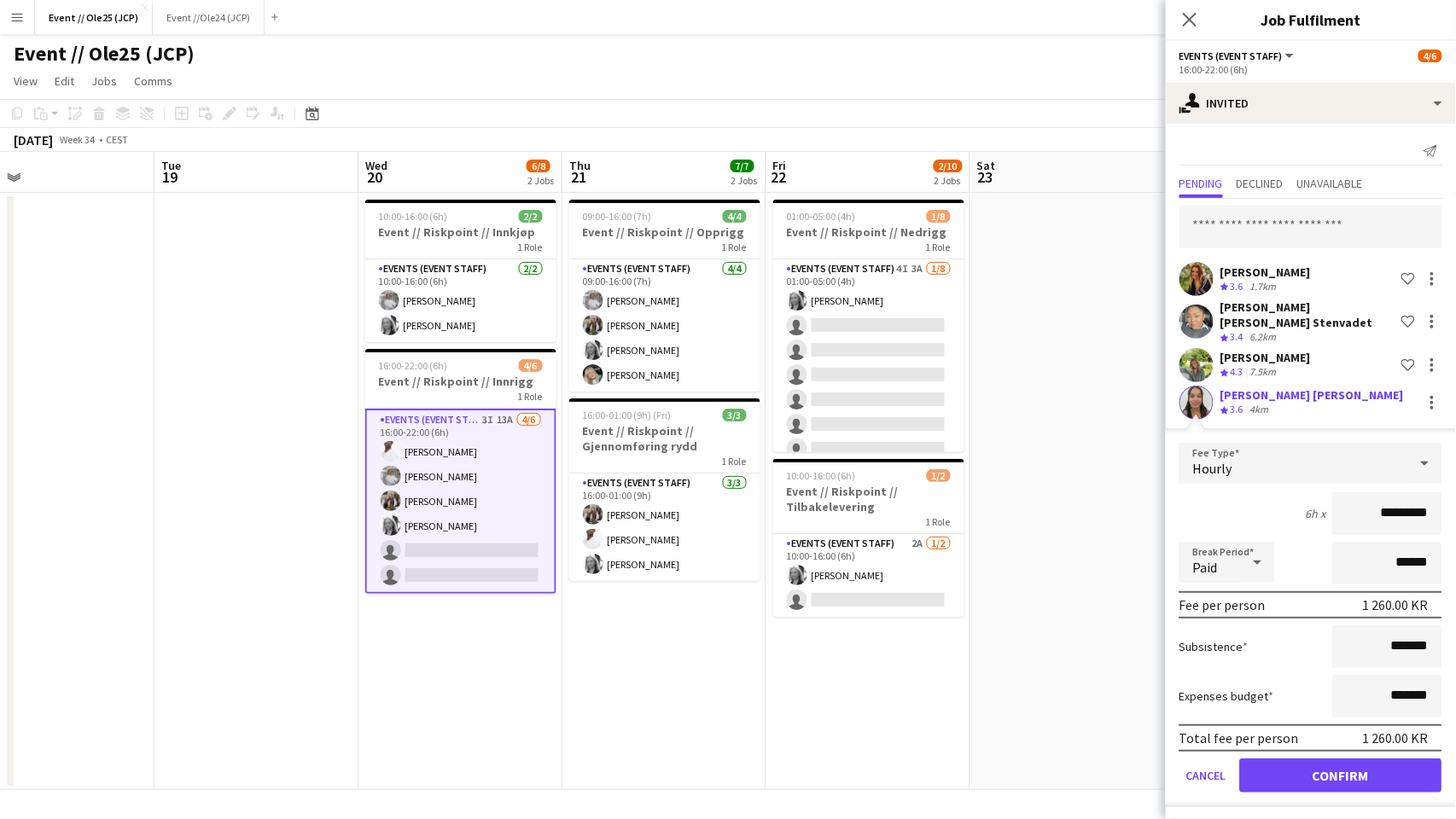
click at [1336, 765] on button "Confirm" at bounding box center [1342, 776] width 202 height 34
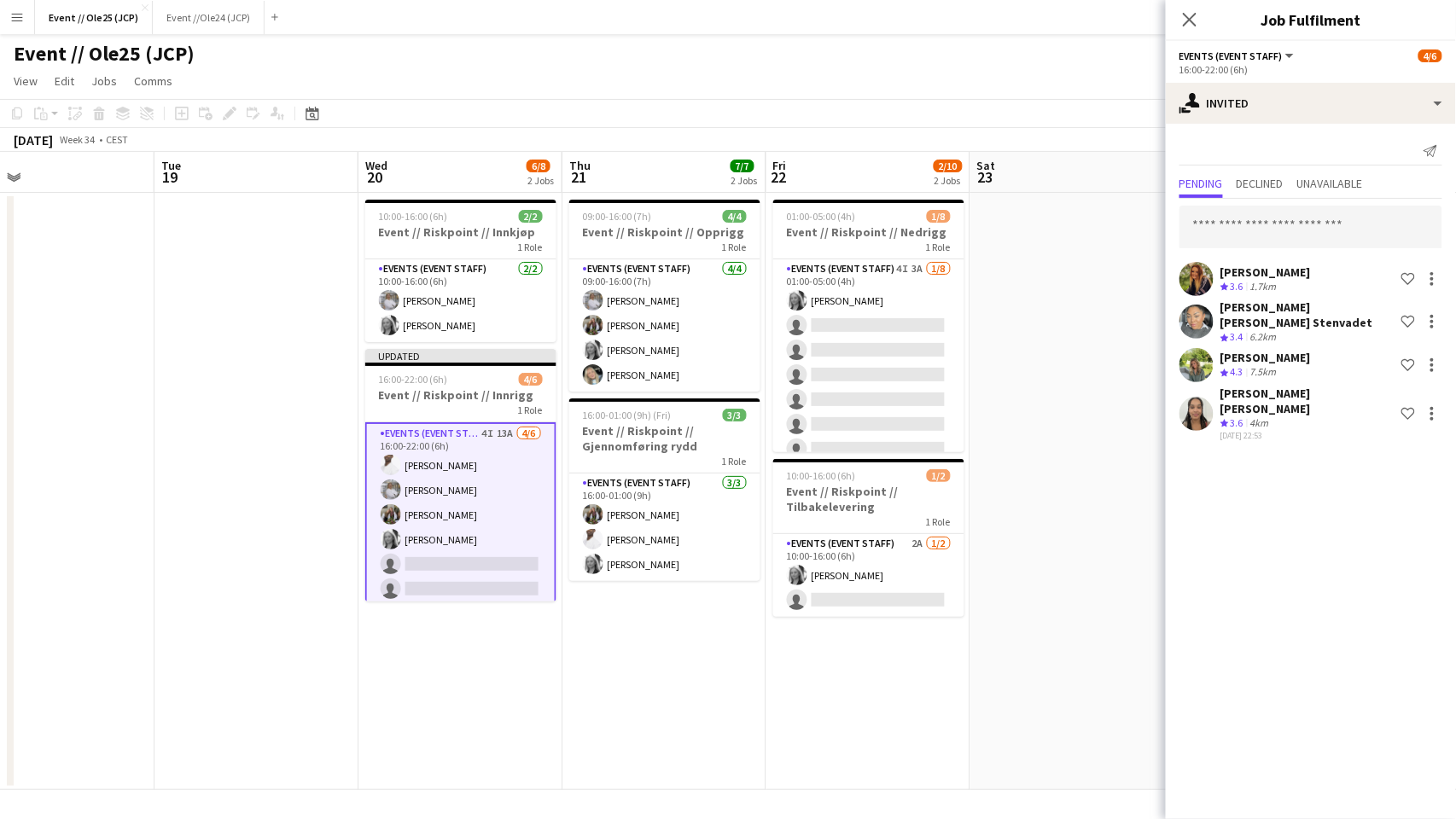
click at [1096, 414] on app-date-cell at bounding box center [1072, 491] width 204 height 597
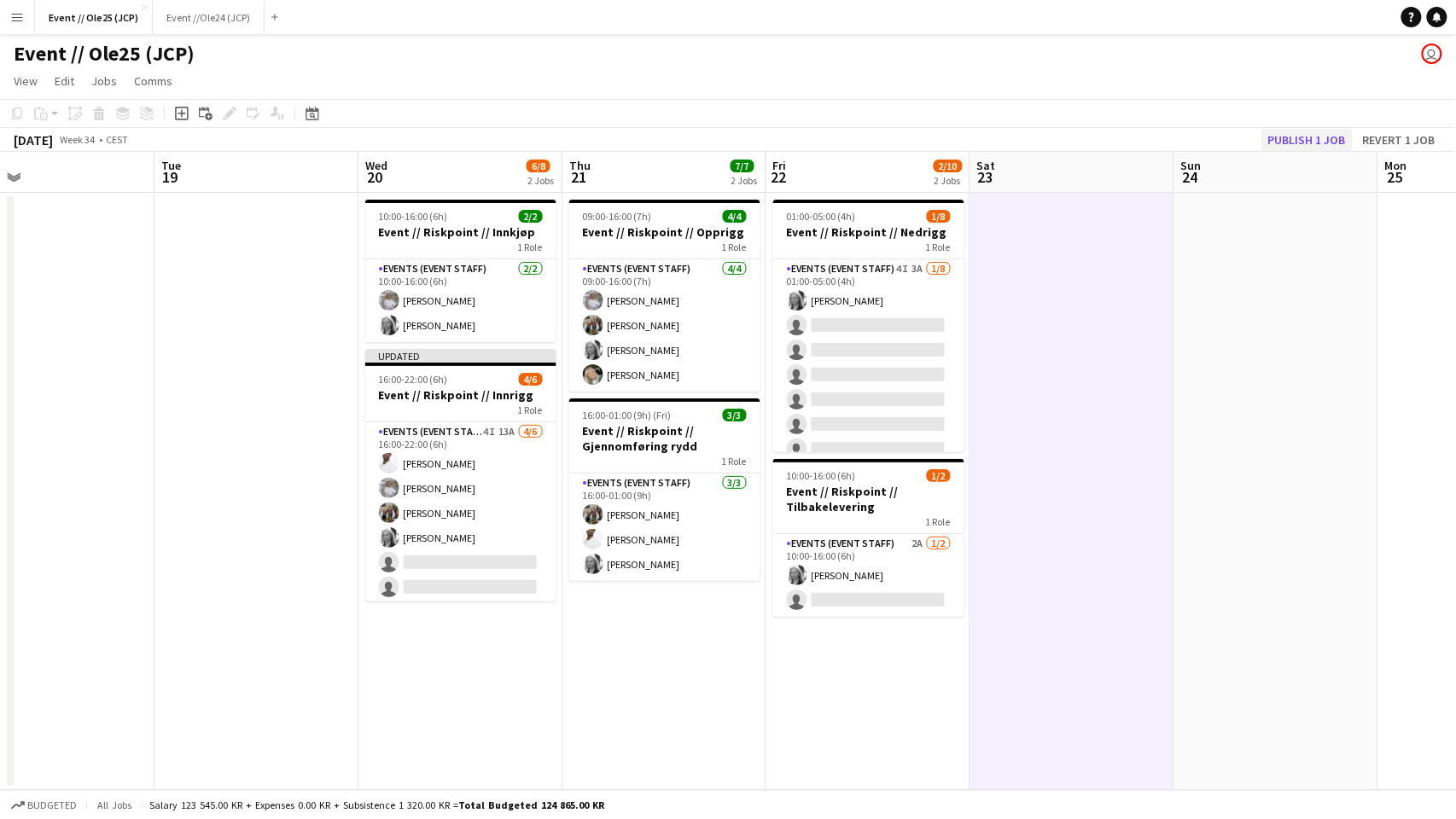
click at [1287, 134] on button "Publish 1 job" at bounding box center [1307, 140] width 91 height 22
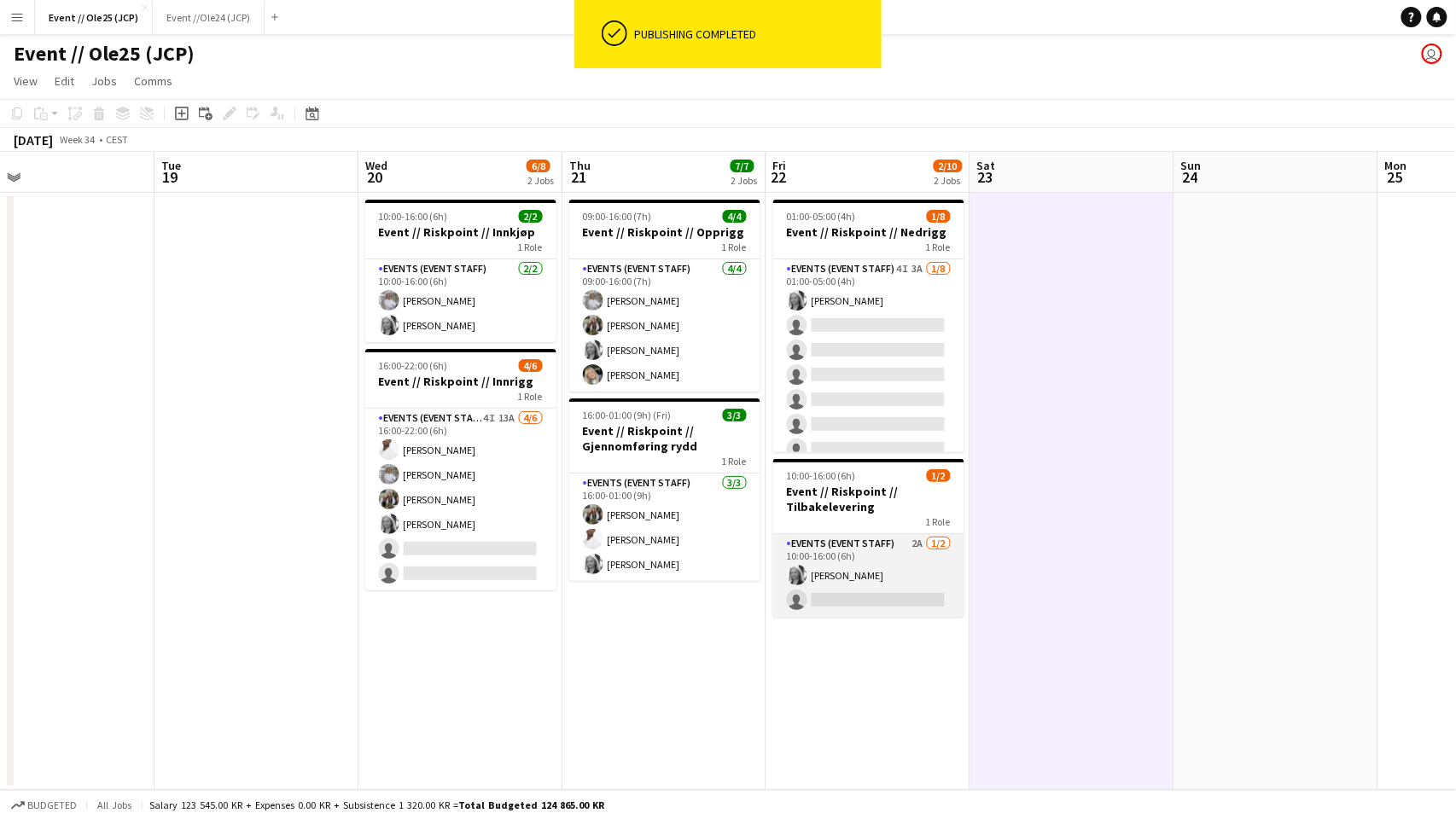
click at [885, 581] on app-card-role "Events (Event Staff) 2A [DATE] 10:00-16:00 (6h) [PERSON_NAME] single-neutral-ac…" at bounding box center [868, 575] width 191 height 83
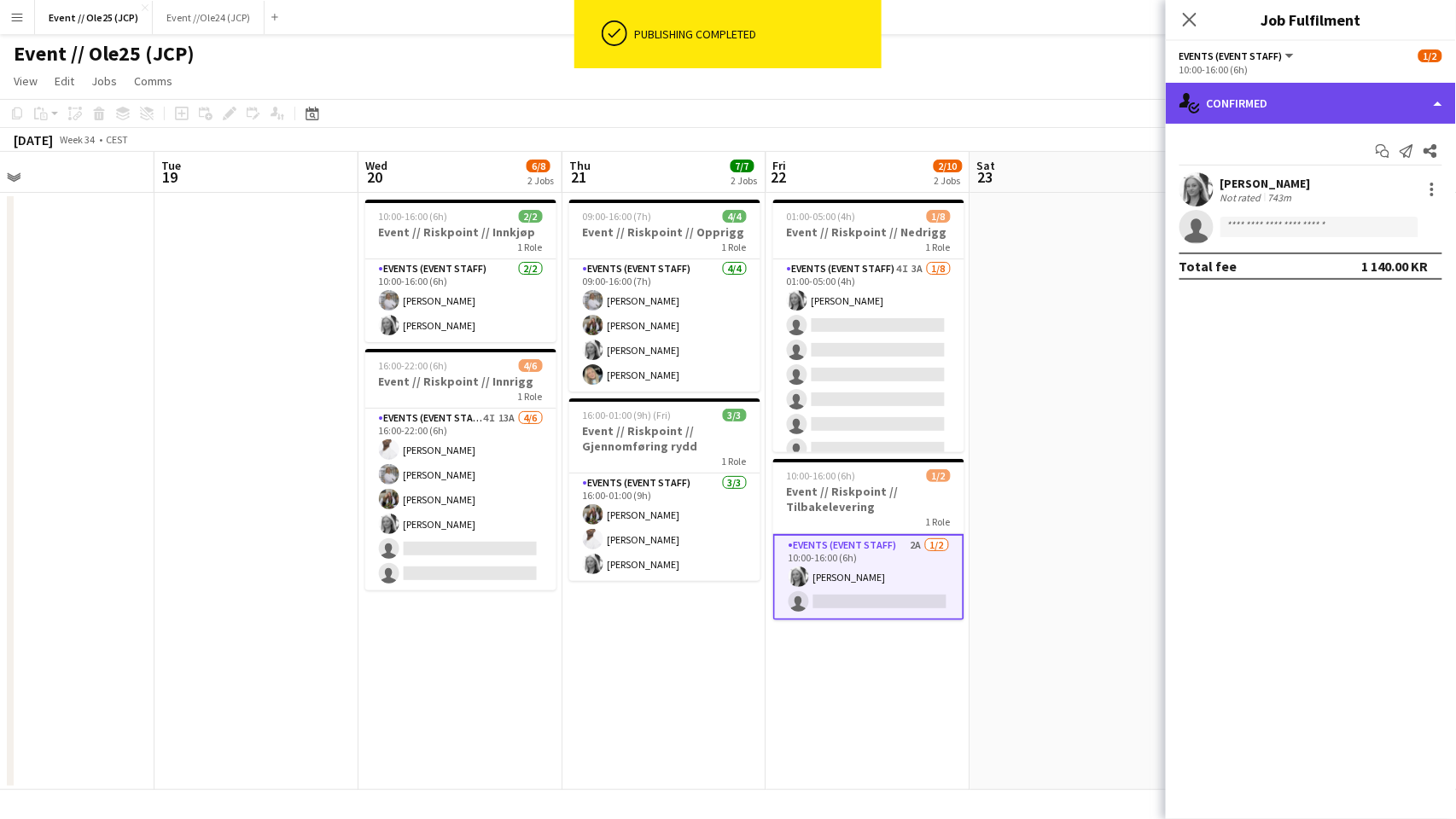
click at [1270, 110] on div "single-neutral-actions-check-2 Confirmed" at bounding box center [1311, 103] width 290 height 41
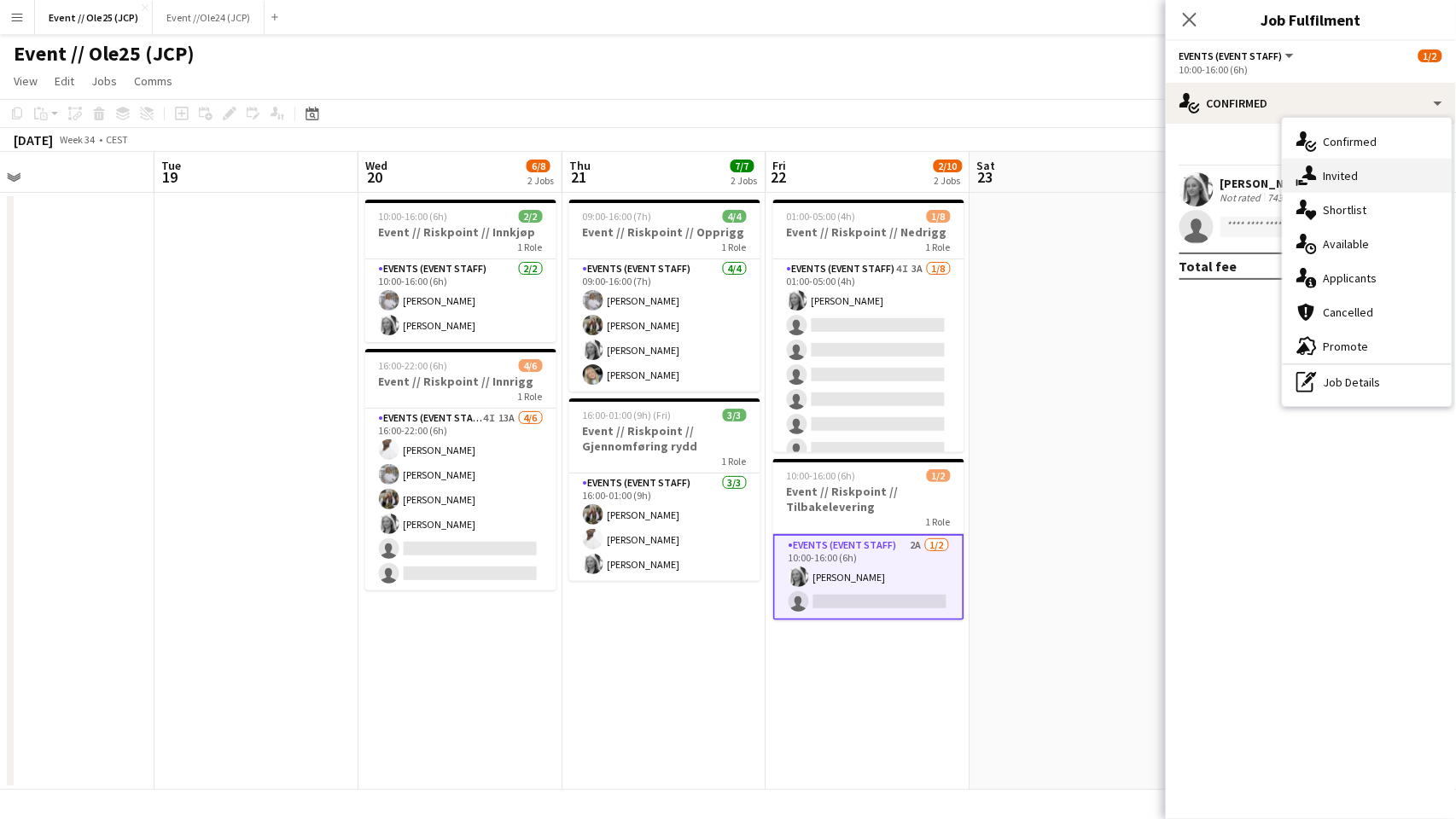
click at [1354, 179] on div "single-neutral-actions-share-1 Invited" at bounding box center [1367, 175] width 169 height 34
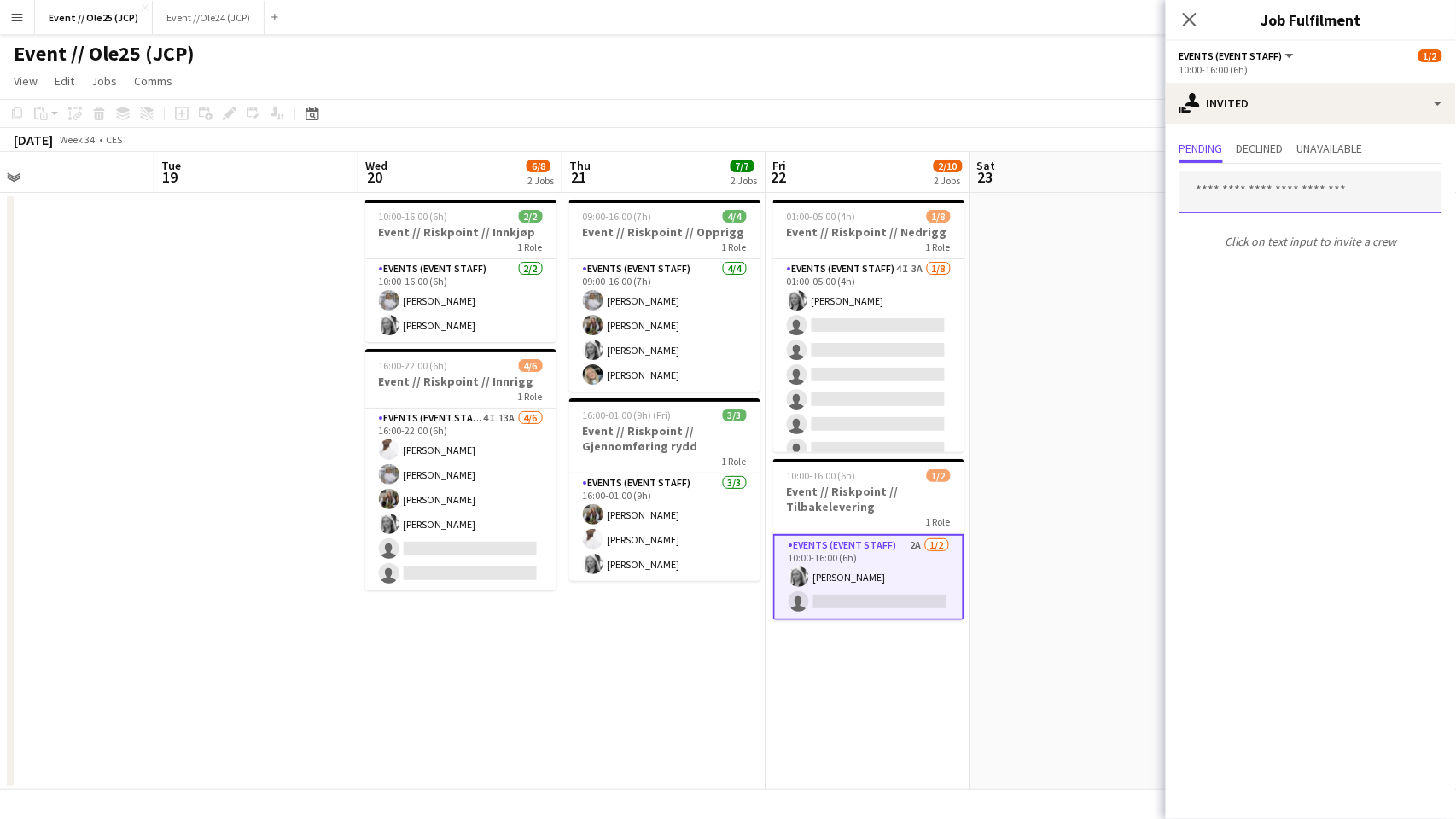
click at [1258, 199] on input "text" at bounding box center [1311, 192] width 263 height 43
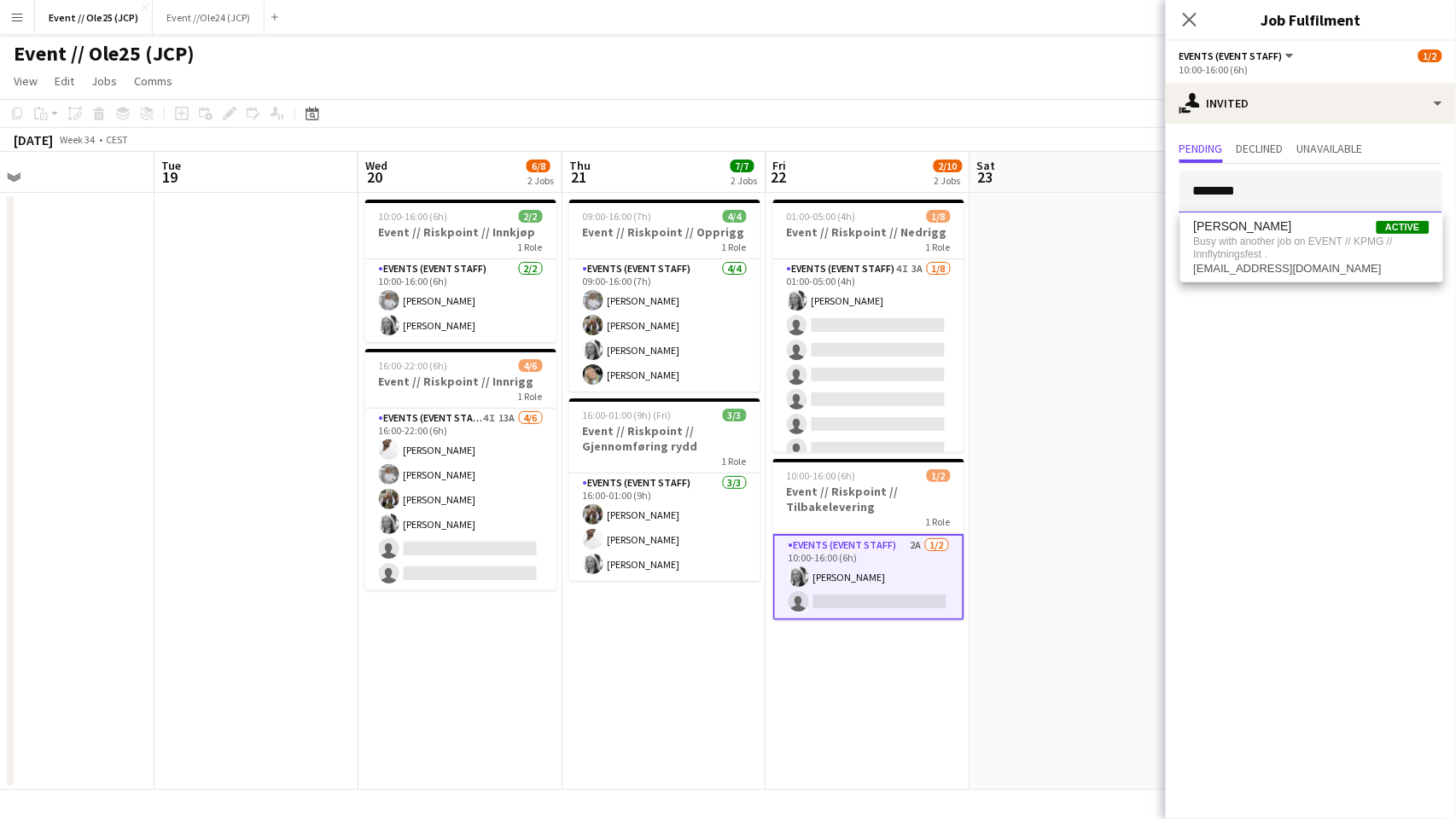
click at [1291, 186] on input "********" at bounding box center [1311, 192] width 263 height 43
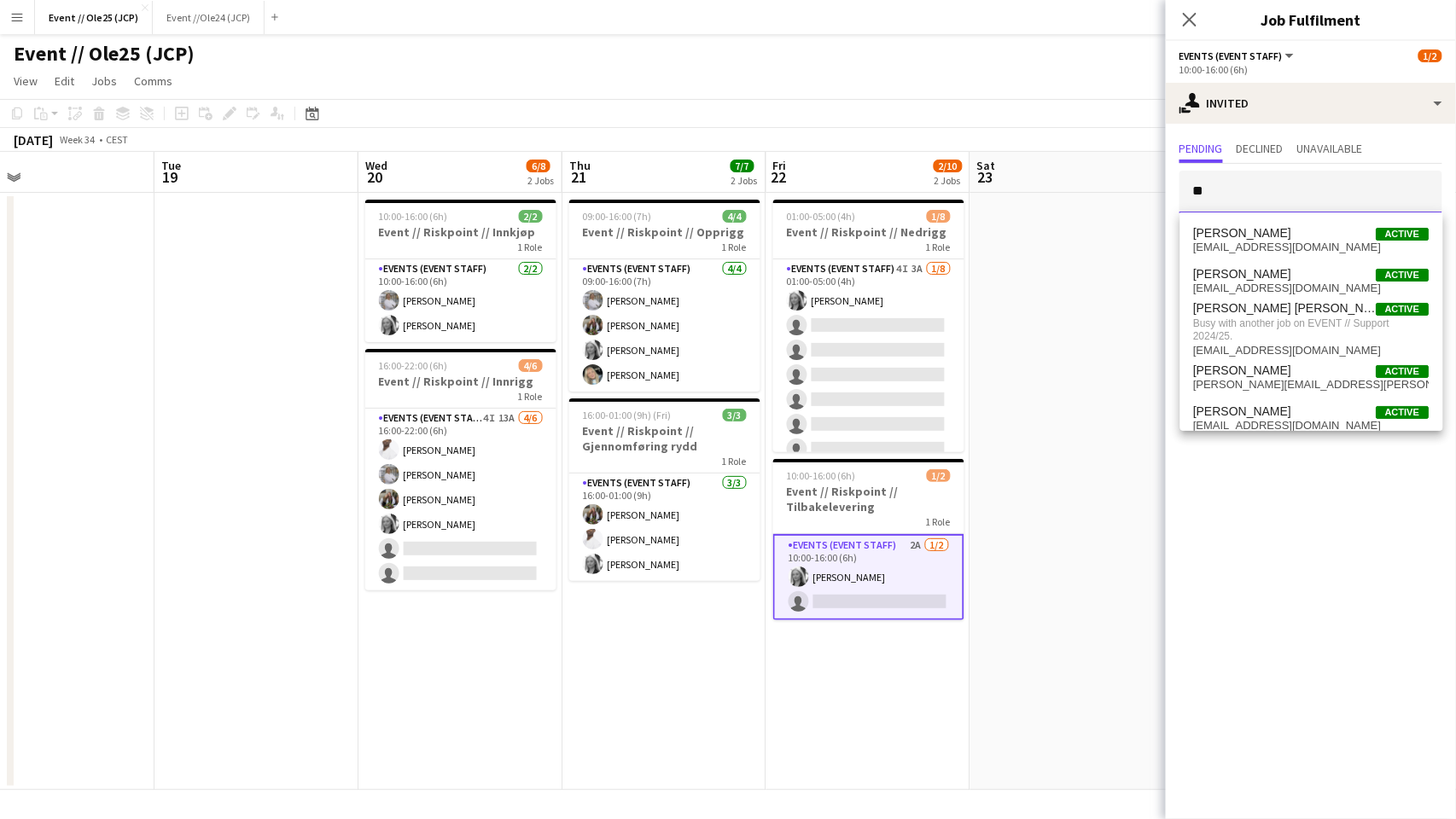
type input "*"
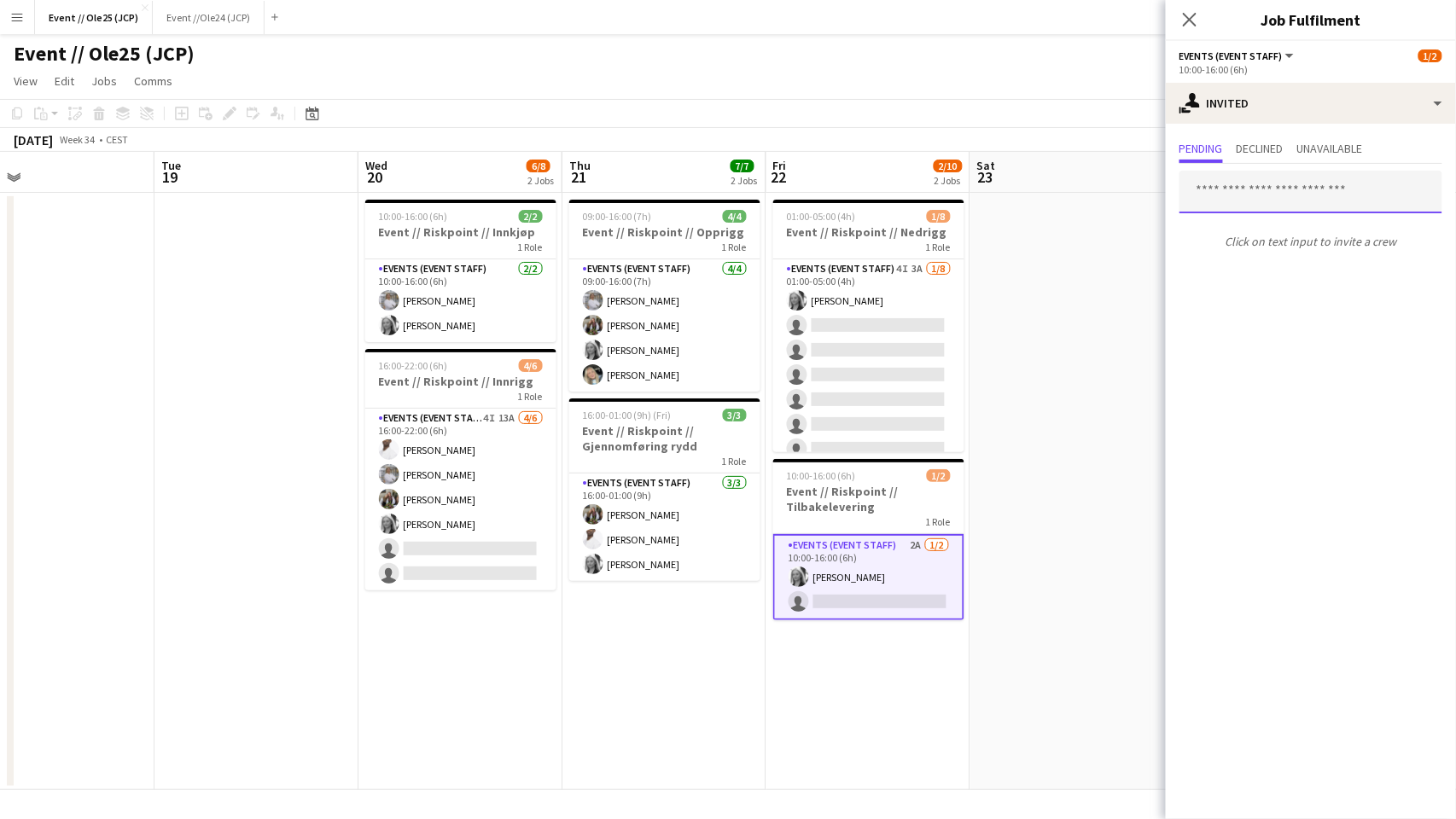
type input "*"
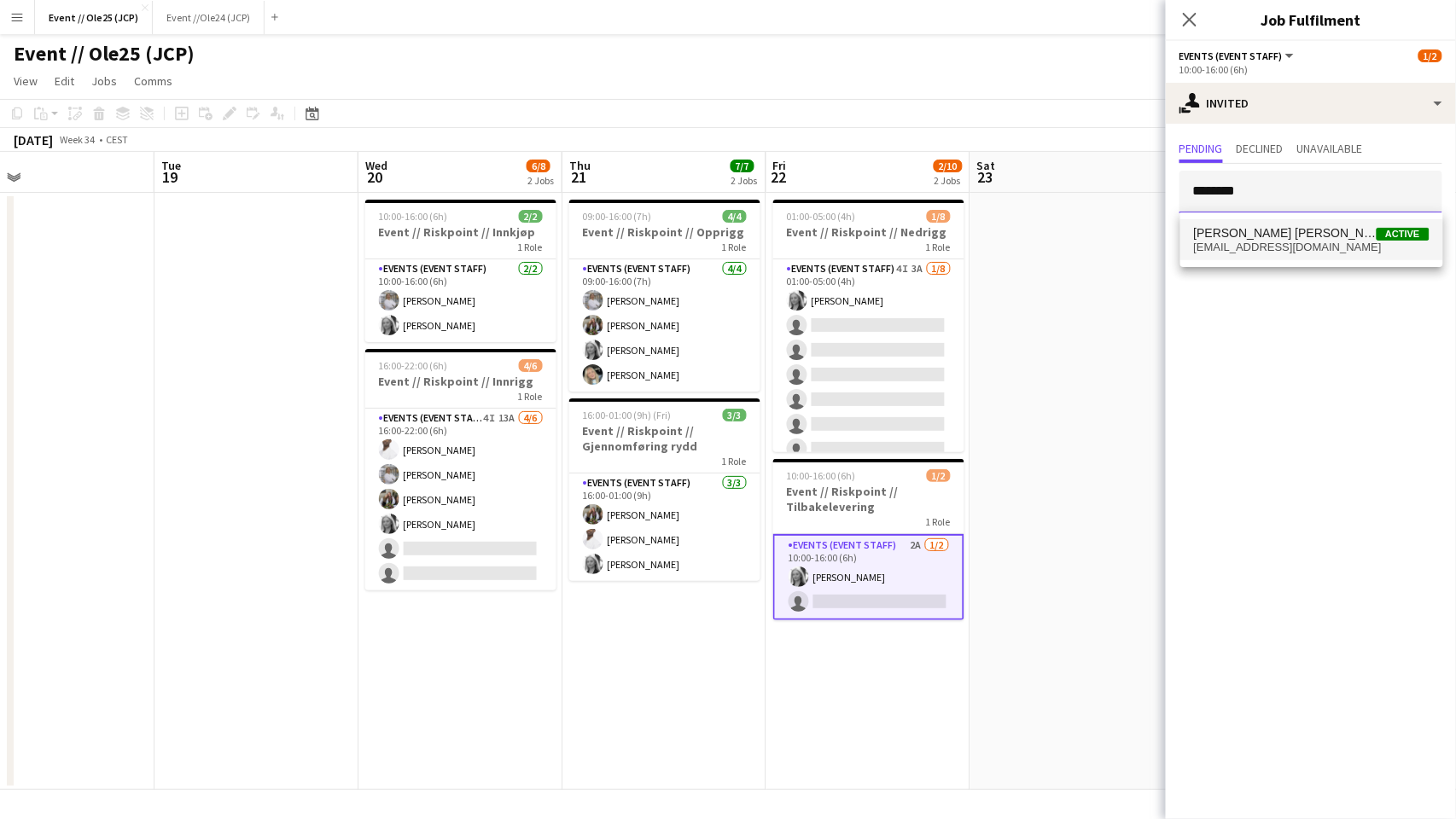
type input "********"
click at [1223, 241] on span "[EMAIL_ADDRESS][DOMAIN_NAME]" at bounding box center [1312, 248] width 236 height 14
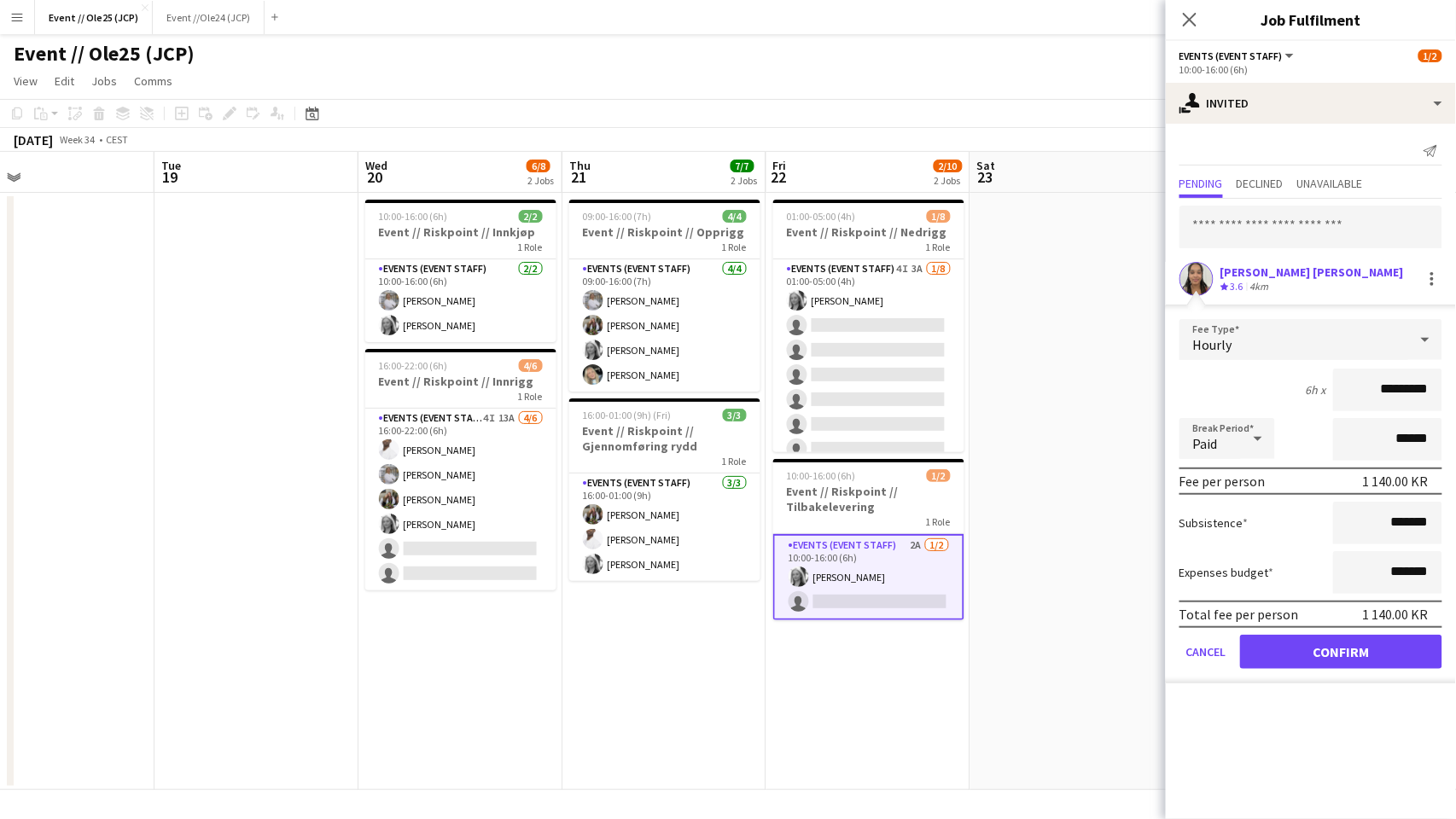
click at [1374, 656] on button "Confirm" at bounding box center [1342, 652] width 202 height 34
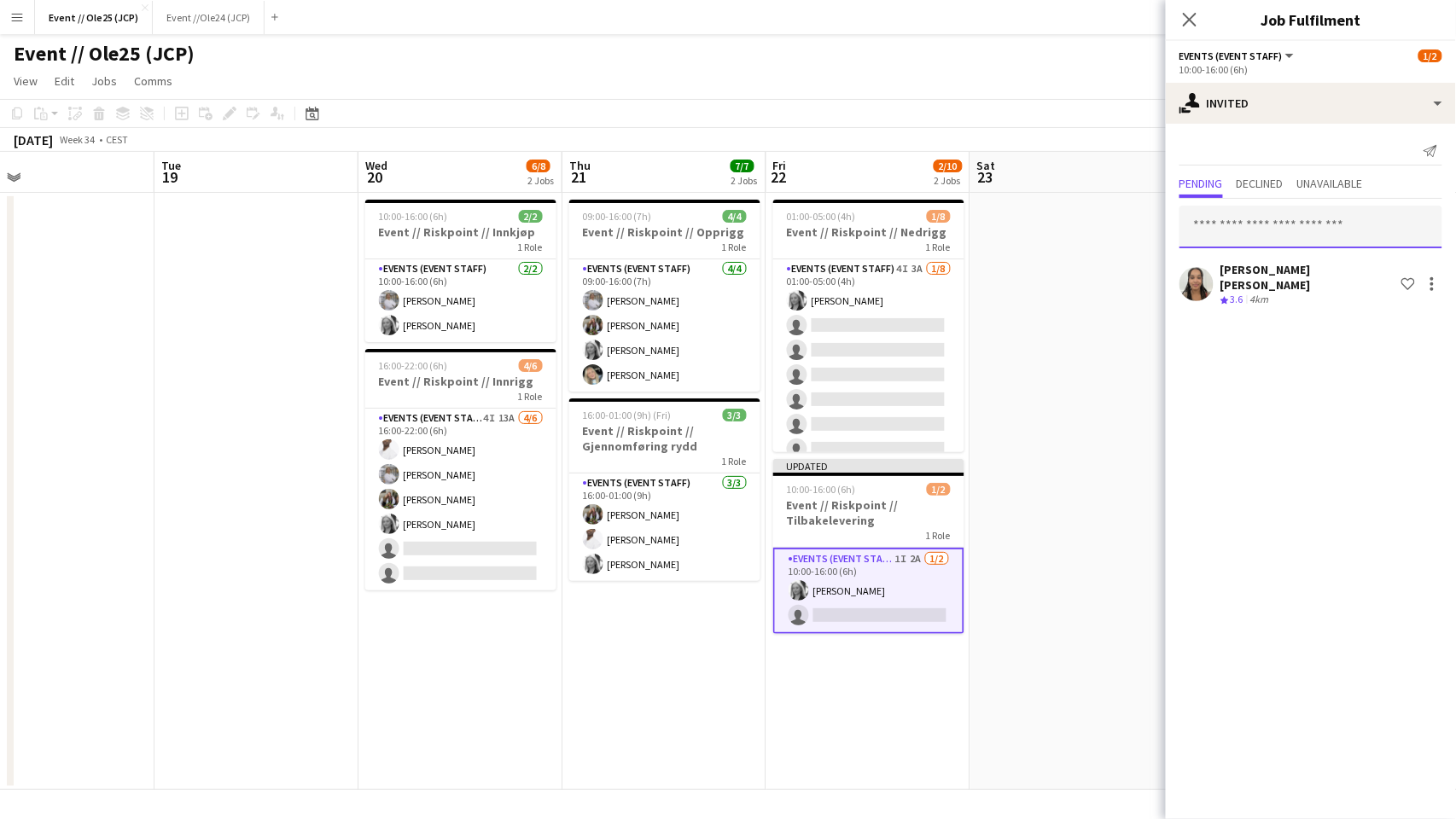
click at [1257, 220] on input "text" at bounding box center [1311, 227] width 263 height 43
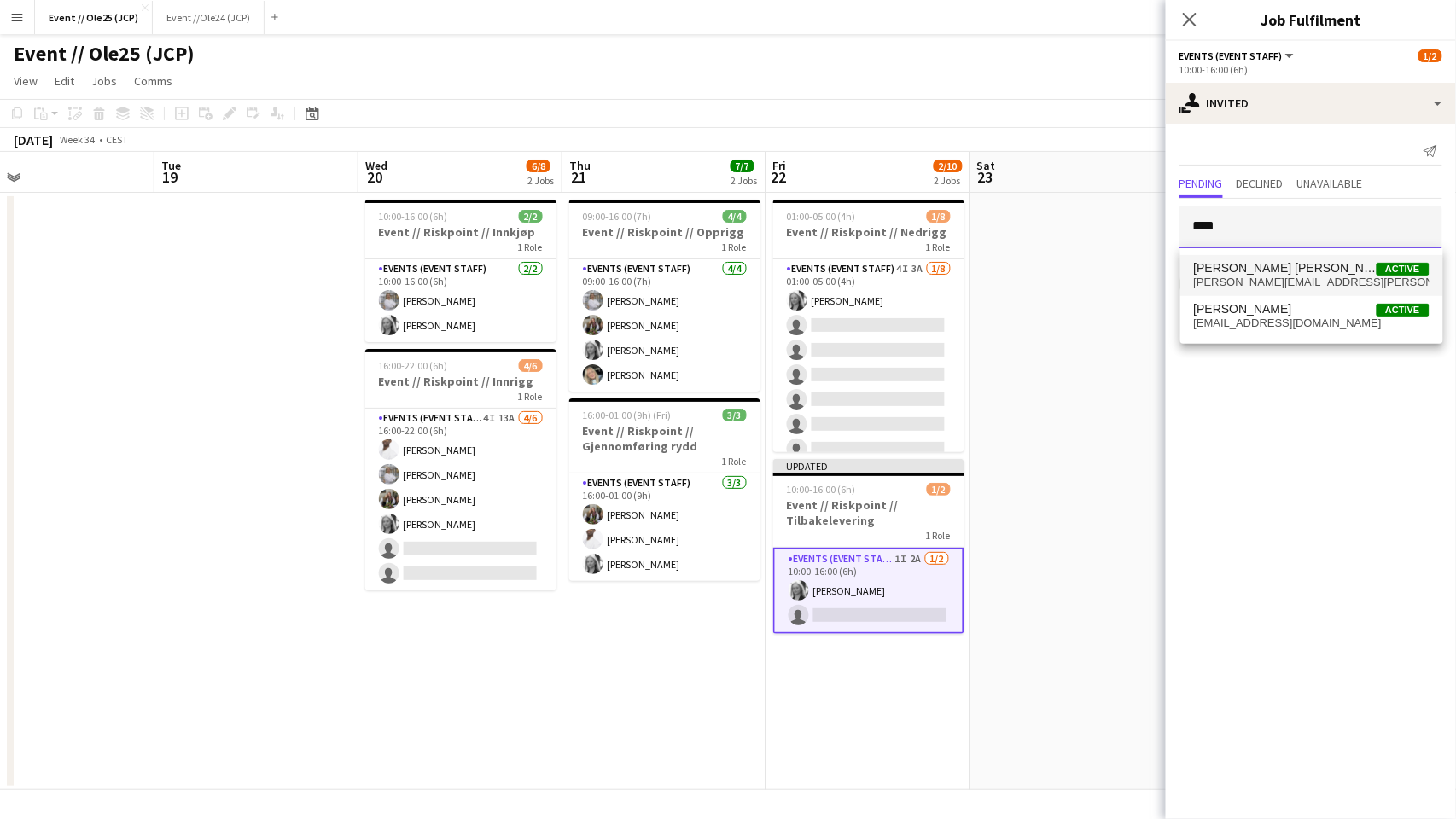
type input "****"
click at [1277, 289] on mat-option "[PERSON_NAME] [PERSON_NAME] Active [PERSON_NAME][EMAIL_ADDRESS][PERSON_NAME][DO…" at bounding box center [1312, 275] width 263 height 41
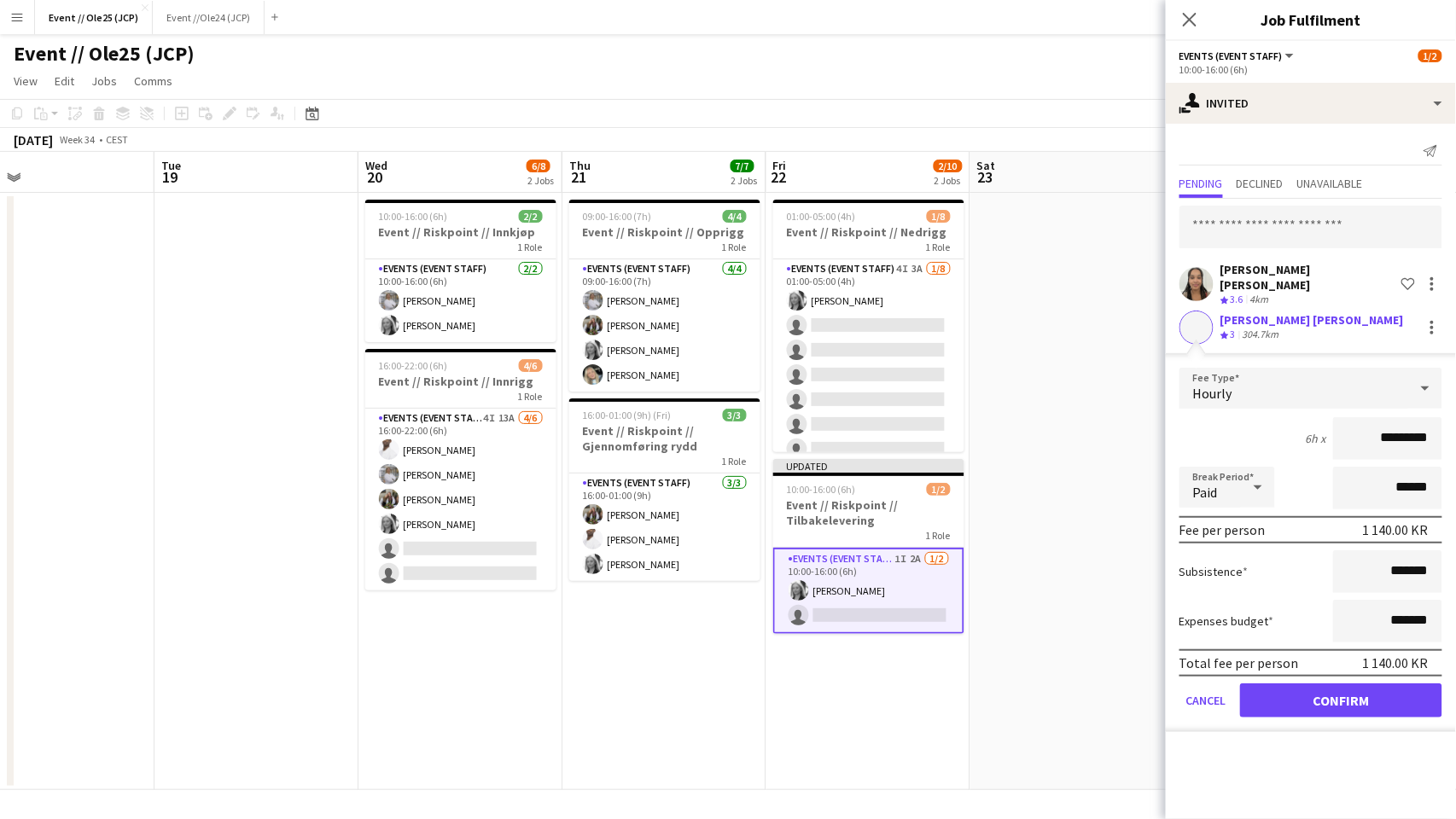
click at [1360, 684] on button "Confirm" at bounding box center [1342, 700] width 202 height 34
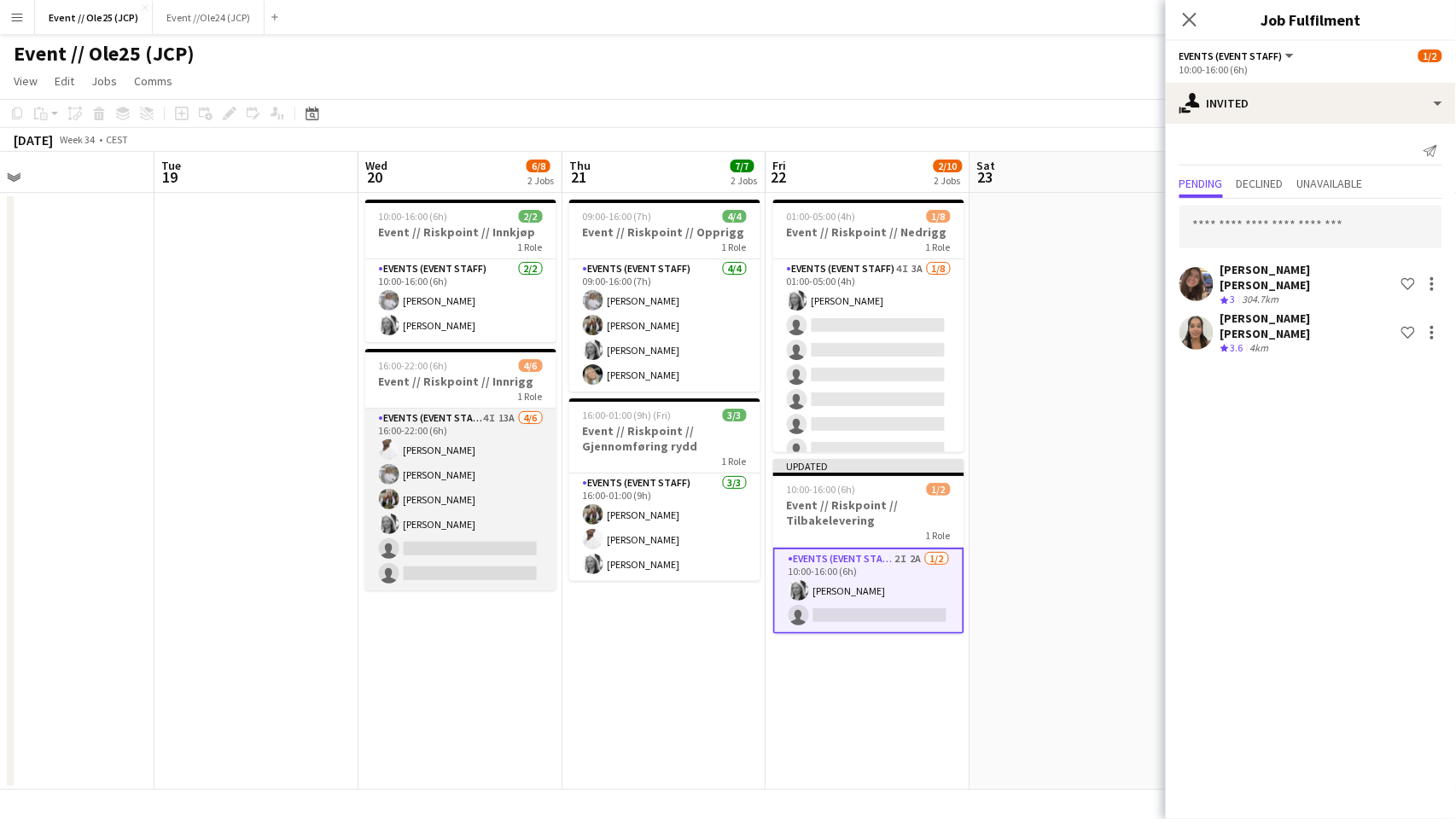
click at [494, 503] on app-card-role "Events (Event Staff) 4I 13A [DATE] 16:00-22:00 (6h) [PERSON_NAME] [PERSON_NAME]…" at bounding box center [460, 500] width 191 height 182
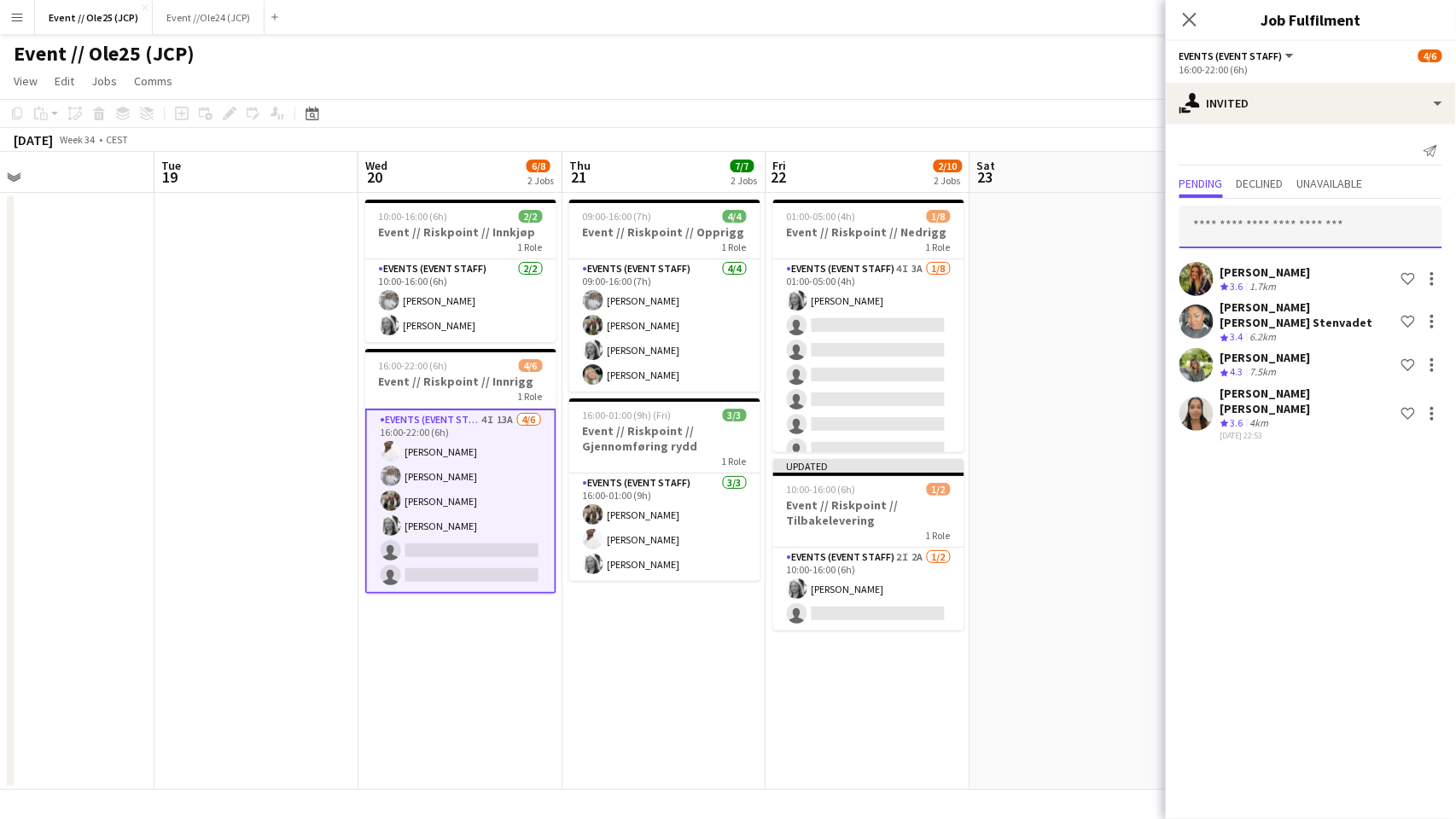
click at [1405, 238] on input "text" at bounding box center [1311, 227] width 263 height 43
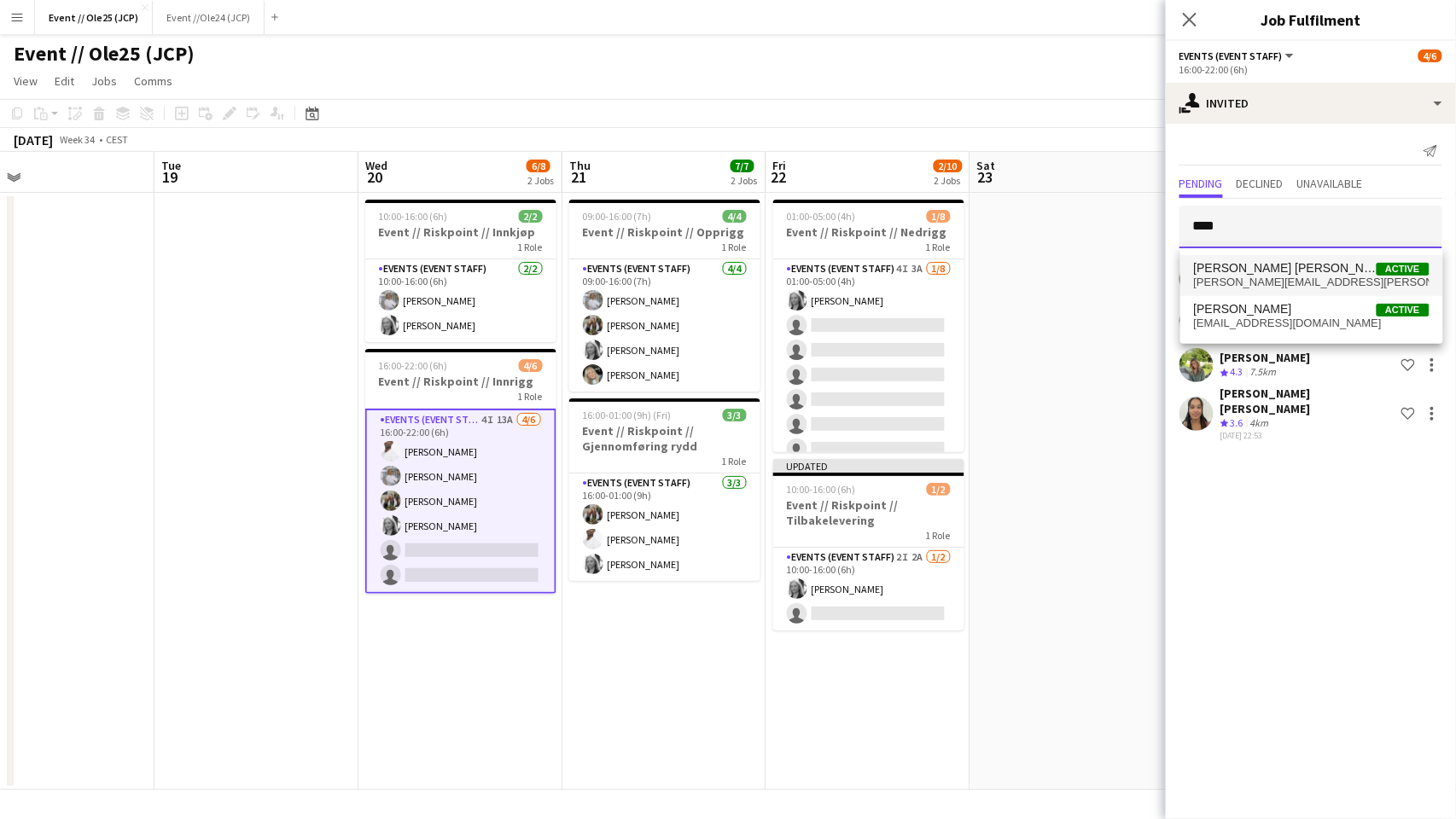
type input "****"
click at [1357, 277] on span "[PERSON_NAME][EMAIL_ADDRESS][PERSON_NAME][DOMAIN_NAME]" at bounding box center [1312, 282] width 236 height 14
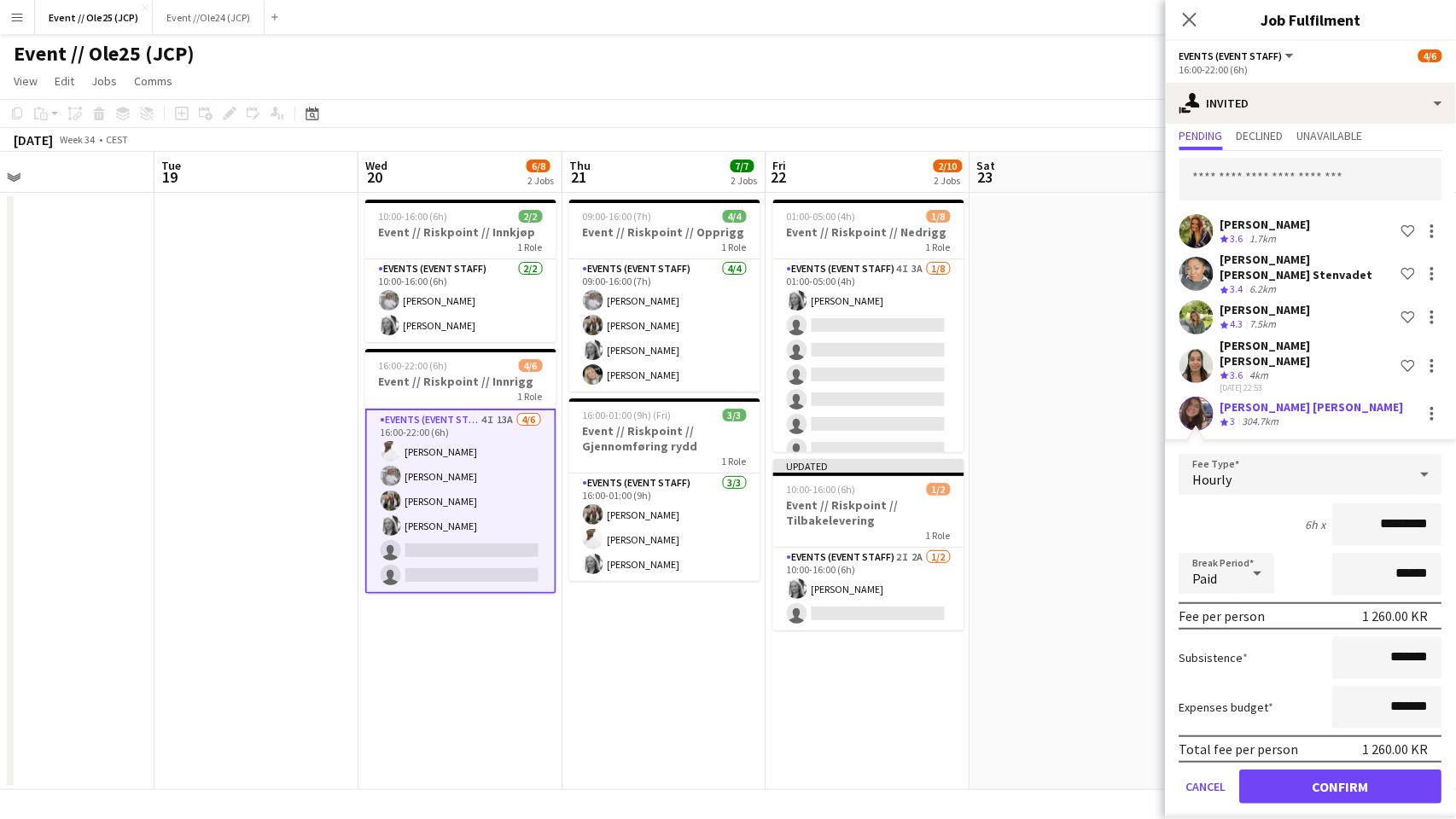
scroll to position [46, 0]
click at [1280, 776] on button "Confirm" at bounding box center [1342, 788] width 202 height 34
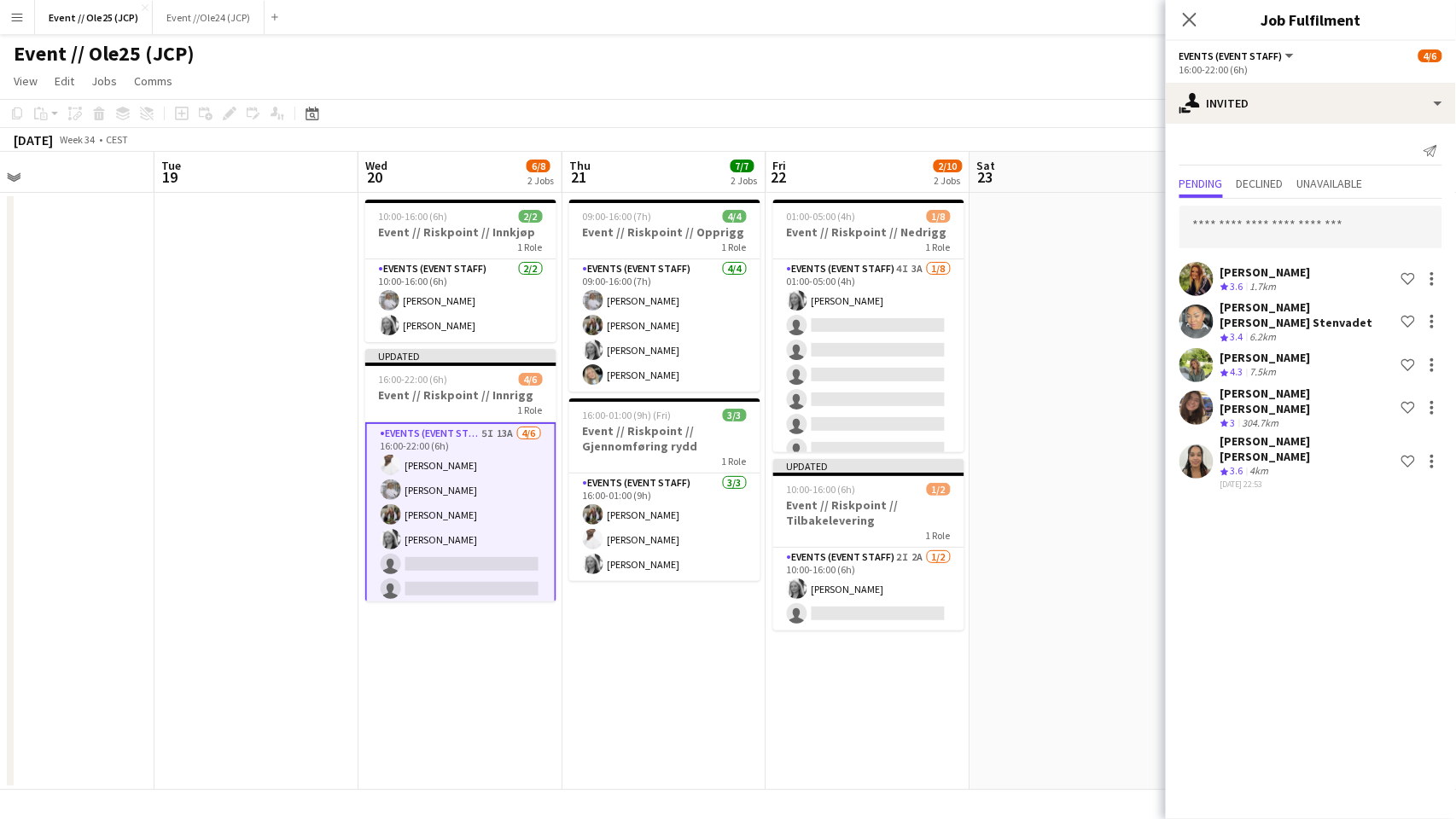
click at [1084, 430] on app-date-cell at bounding box center [1072, 491] width 204 height 597
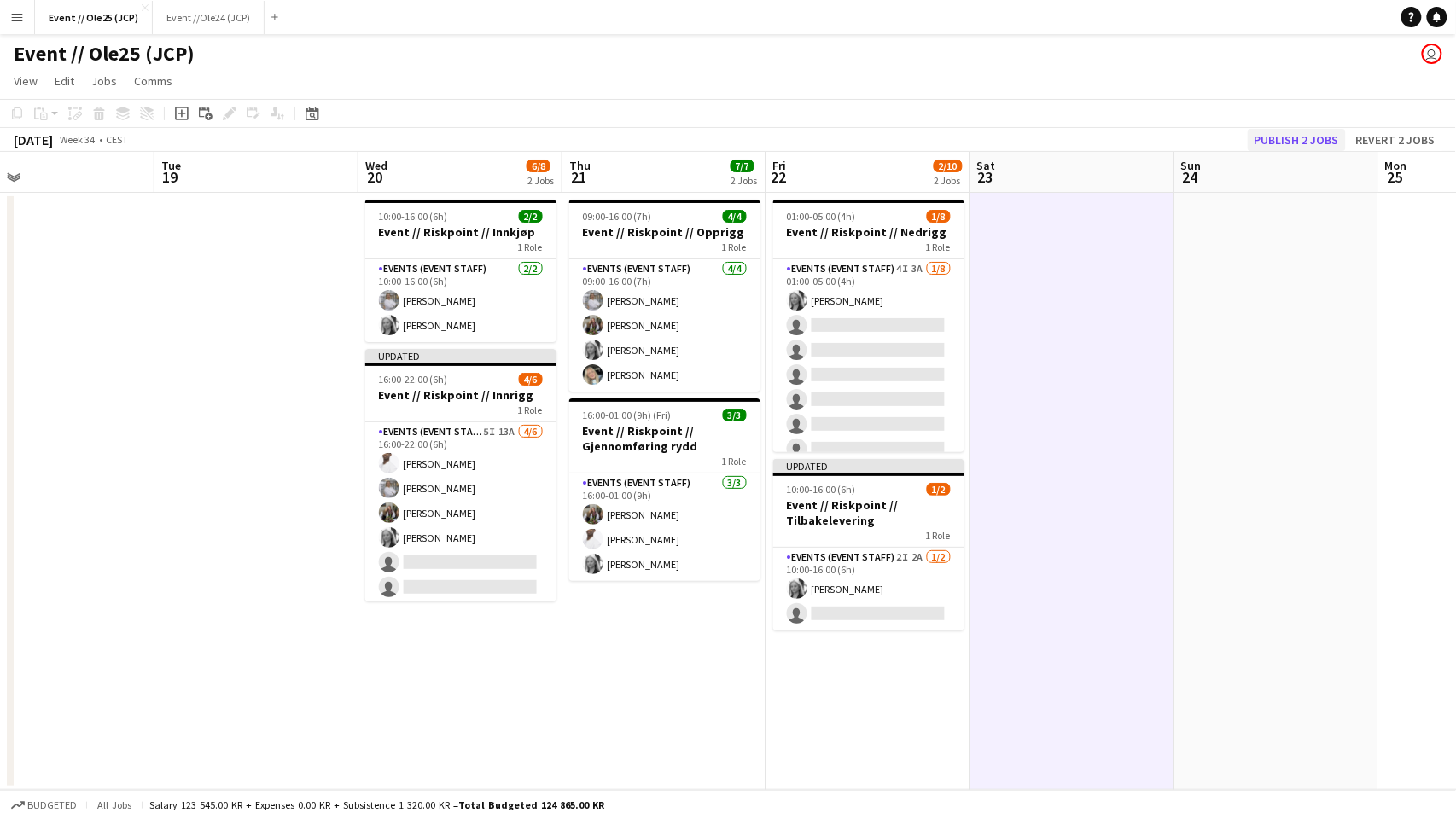
click at [1305, 131] on button "Publish 2 jobs" at bounding box center [1298, 140] width 99 height 22
